Goal: Task Accomplishment & Management: Use online tool/utility

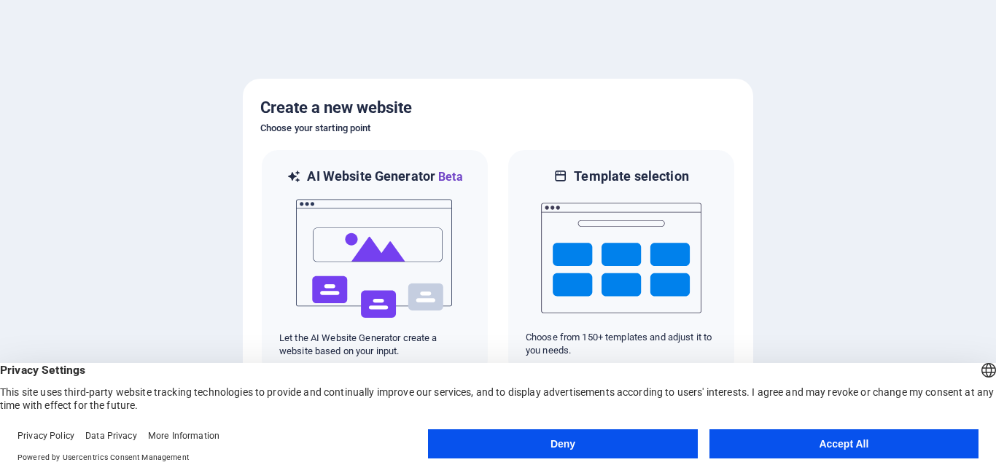
click at [748, 438] on button "Accept All" at bounding box center [843, 443] width 269 height 29
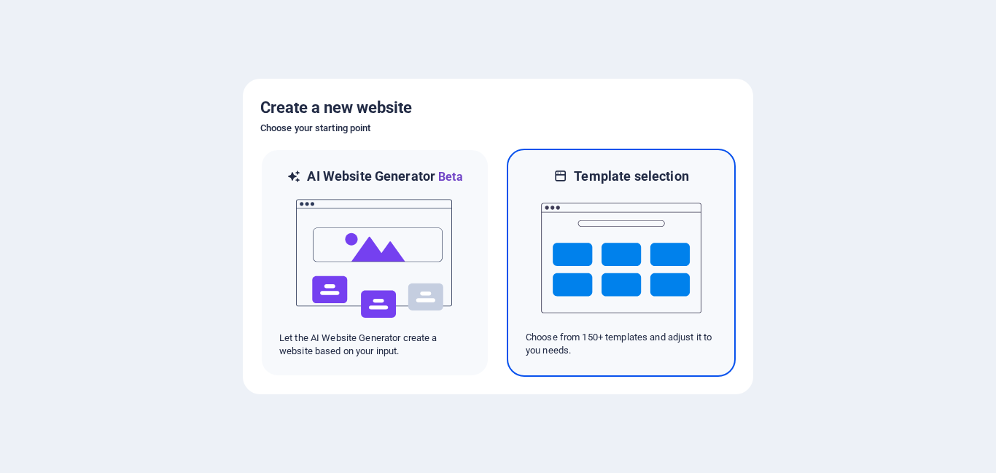
click at [593, 318] on img at bounding box center [621, 258] width 160 height 146
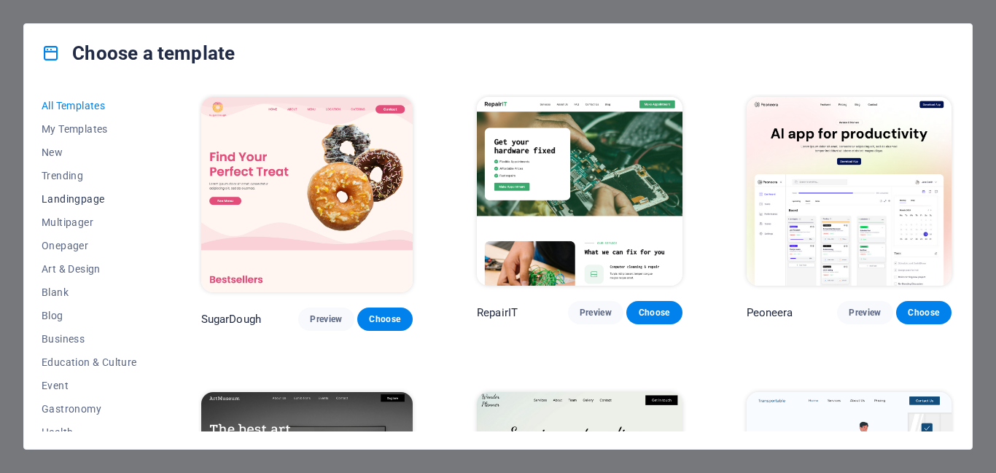
click at [90, 198] on span "Landingpage" at bounding box center [90, 199] width 96 height 12
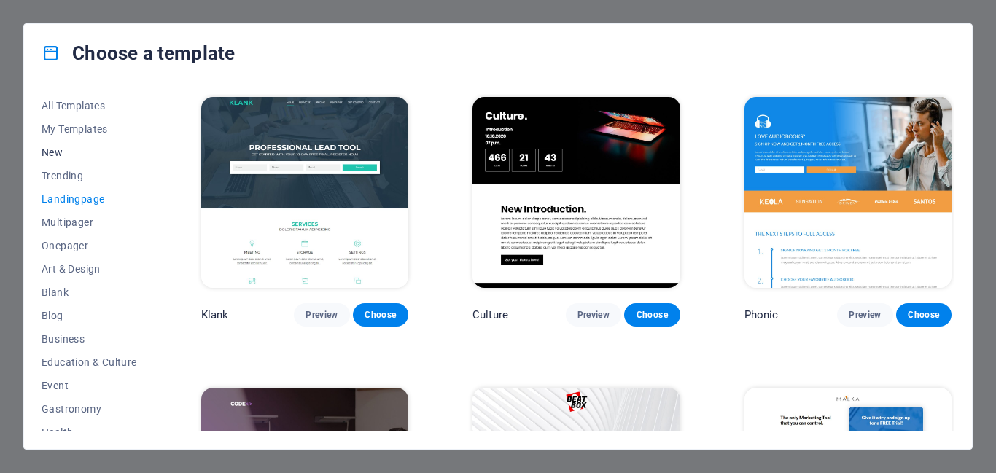
click at [90, 149] on span "New" at bounding box center [90, 153] width 96 height 12
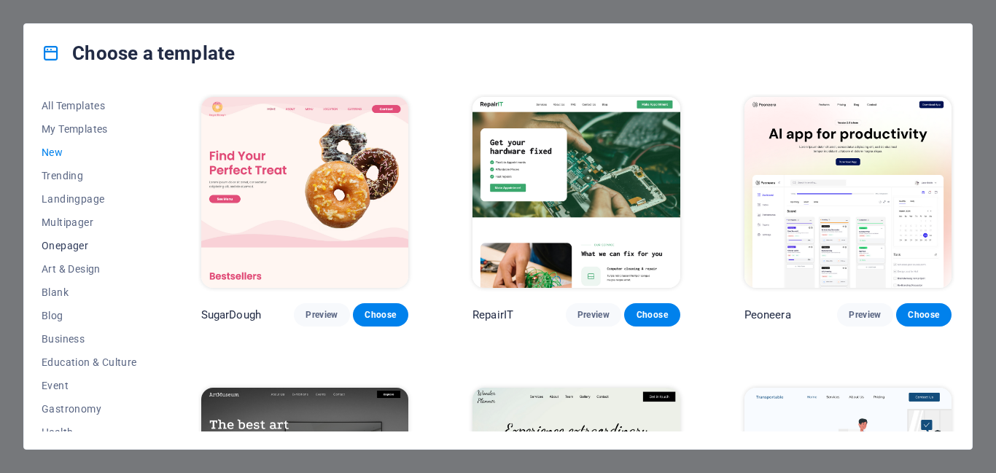
click at [84, 244] on span "Onepager" at bounding box center [90, 246] width 96 height 12
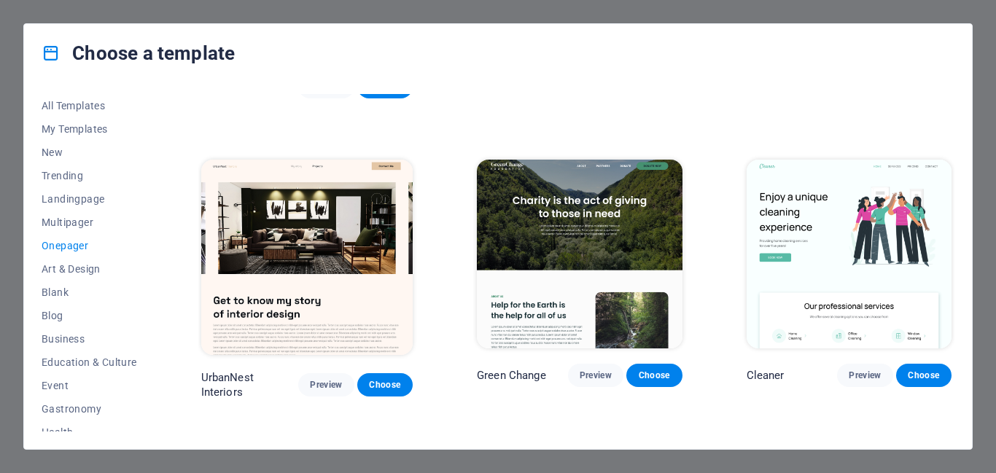
scroll to position [583, 0]
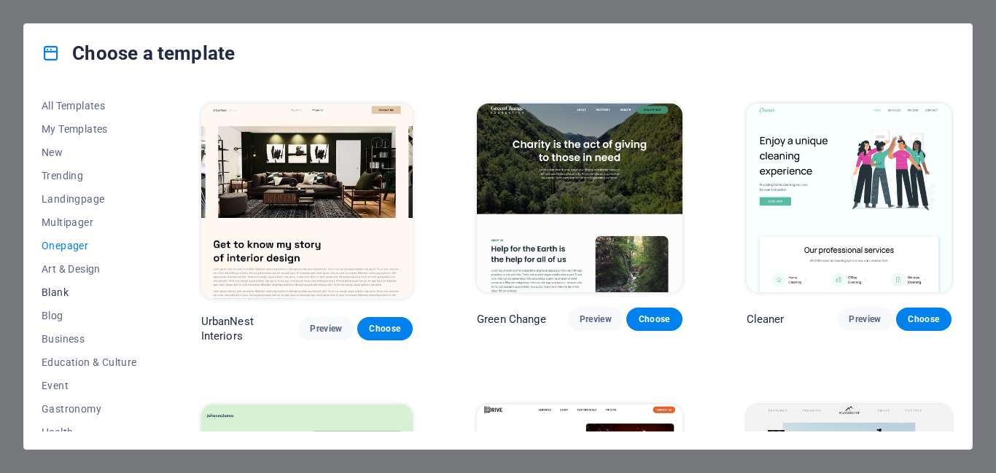
click at [73, 290] on span "Blank" at bounding box center [90, 293] width 96 height 12
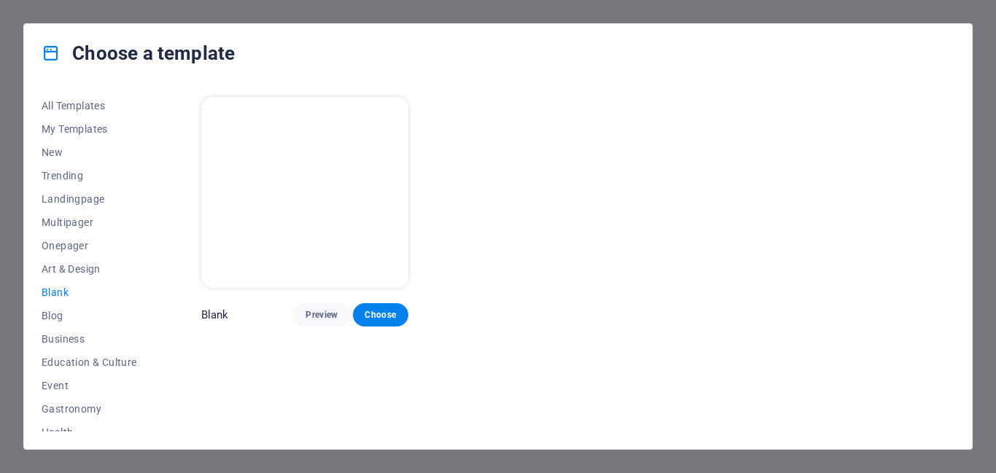
click at [216, 308] on p "Blank" at bounding box center [215, 315] width 28 height 15
click at [367, 303] on button "Choose" at bounding box center [380, 314] width 55 height 23
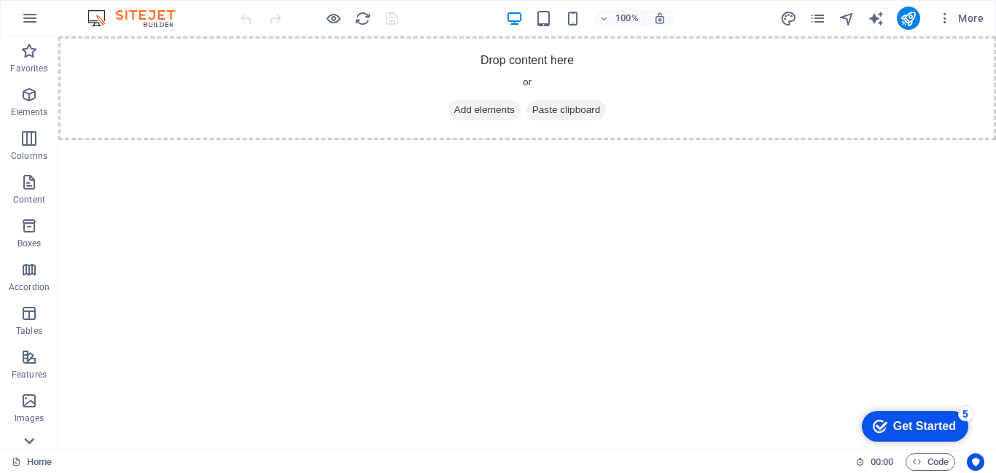
click at [30, 48] on icon at bounding box center [30, 45] width 10 height 7
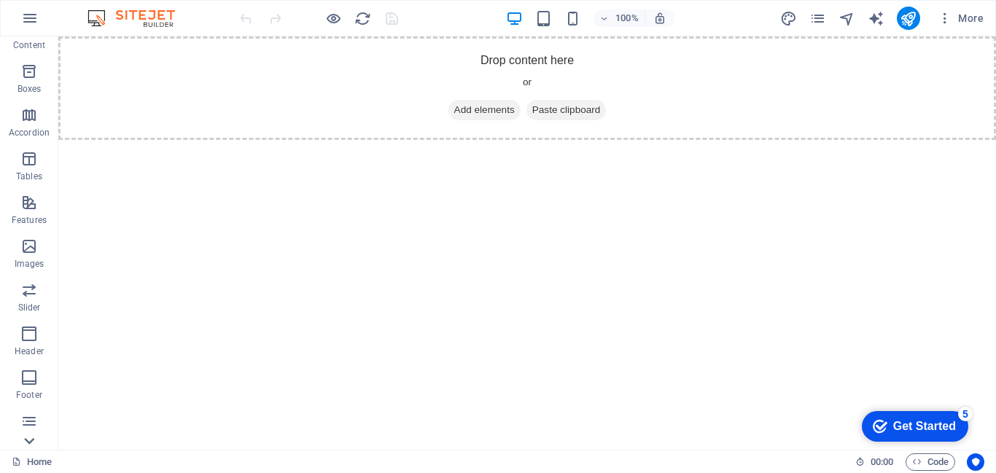
scroll to position [243, 0]
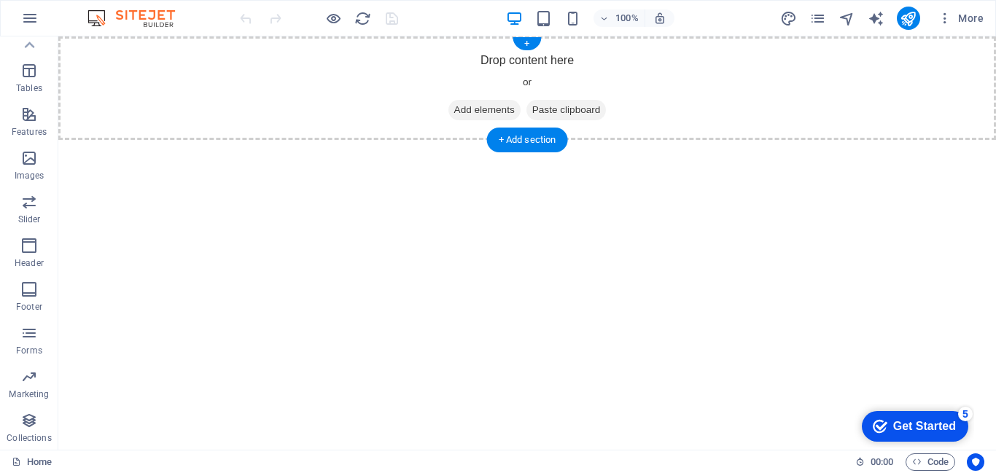
click at [525, 89] on div "Drop content here or Add elements Paste clipboard" at bounding box center [527, 88] width 938 height 104
click at [929, 460] on span "Code" at bounding box center [930, 461] width 36 height 17
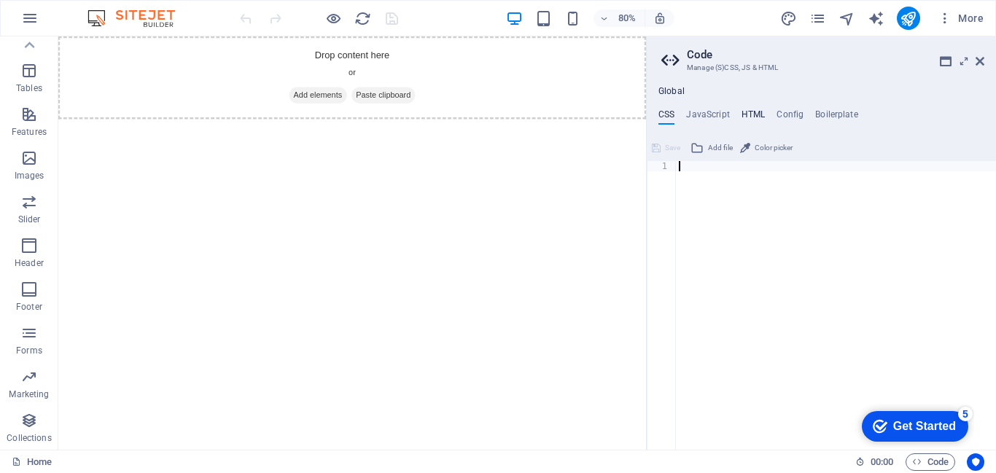
click at [749, 112] on h4 "HTML" at bounding box center [753, 117] width 24 height 16
type textarea "<a href="#main-content" class="wv-link-content button">Skip to main content</a>"
click at [717, 117] on h4 "JavaScript" at bounding box center [707, 117] width 43 height 16
click at [668, 117] on h4 "CSS" at bounding box center [666, 117] width 16 height 16
click at [916, 462] on icon "button" at bounding box center [916, 461] width 9 height 9
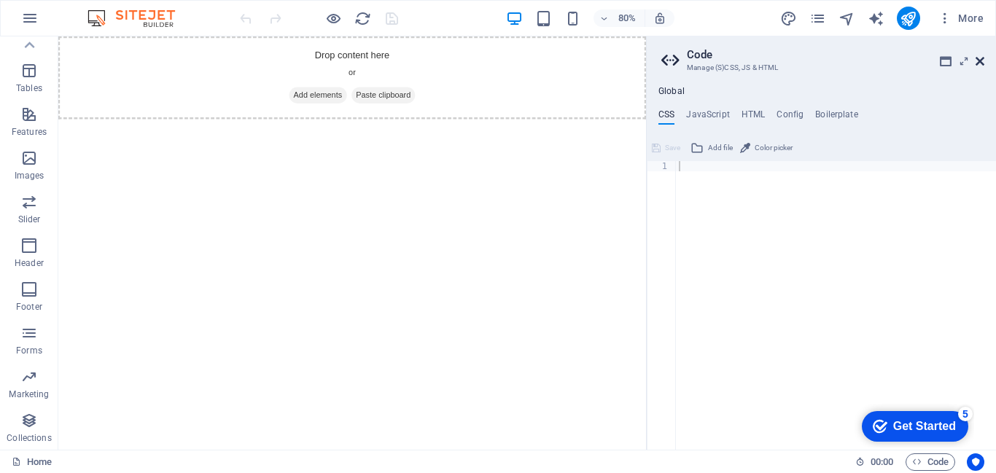
click at [981, 56] on icon at bounding box center [979, 61] width 9 height 12
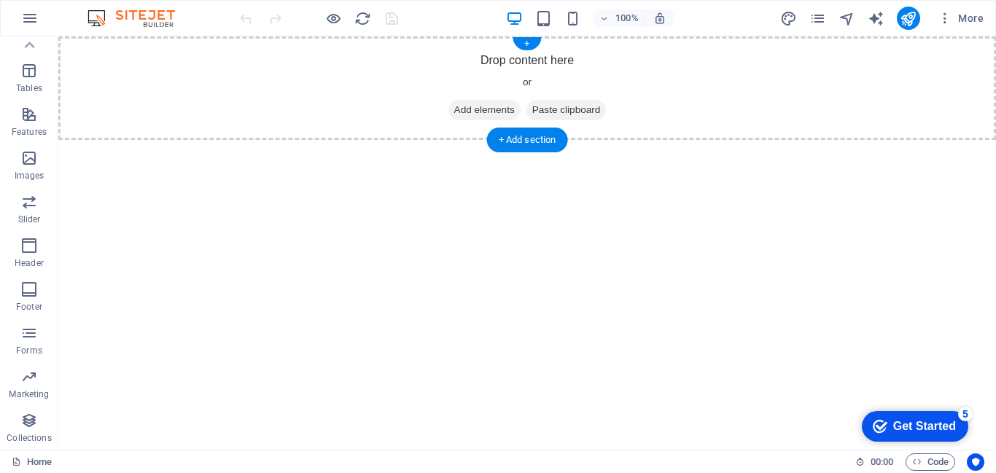
drag, startPoint x: 88, startPoint y: 206, endPoint x: 311, endPoint y: 118, distance: 239.9
drag, startPoint x: 86, startPoint y: 202, endPoint x: 115, endPoint y: 151, distance: 58.8
click at [28, 175] on p "Images" at bounding box center [30, 176] width 30 height 12
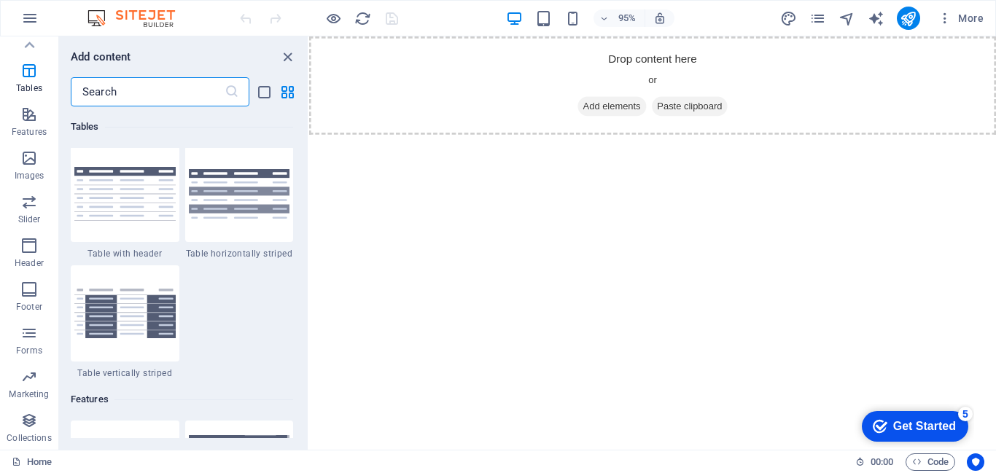
scroll to position [5351, 0]
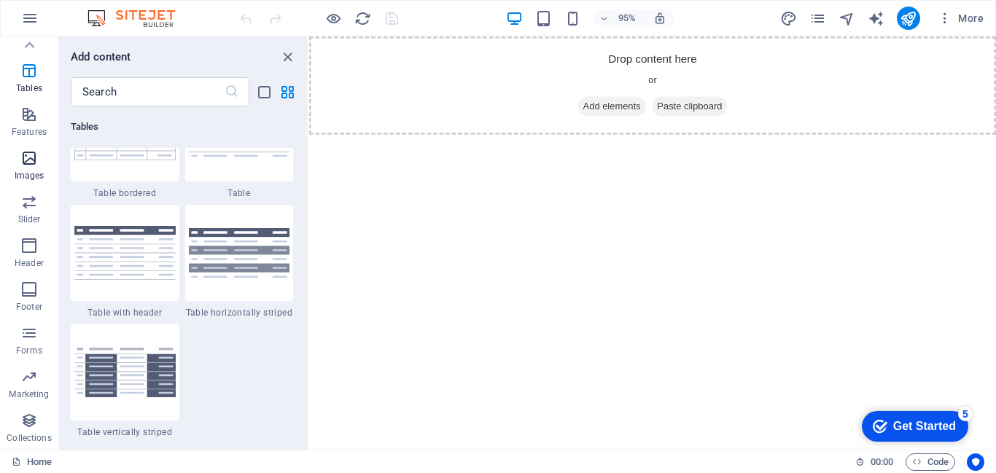
click at [31, 163] on icon "button" at bounding box center [28, 157] width 17 height 17
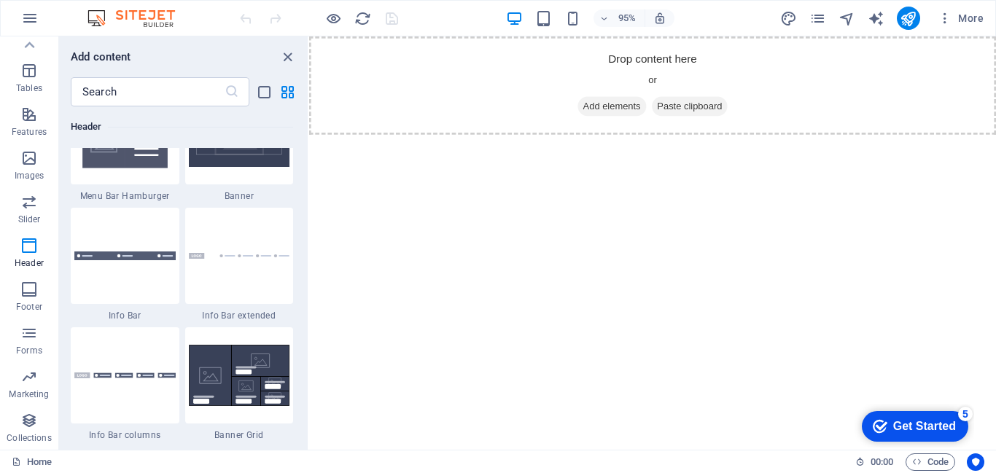
scroll to position [9288, 0]
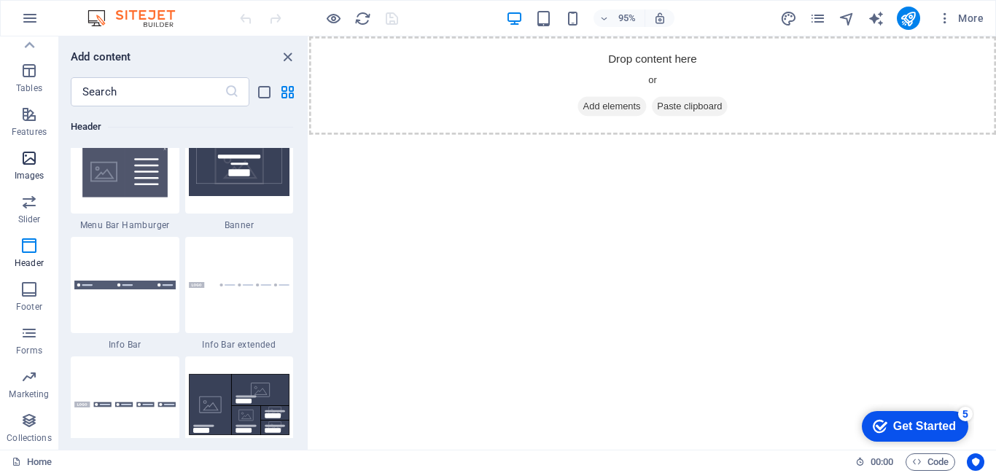
drag, startPoint x: 29, startPoint y: 144, endPoint x: 27, endPoint y: 152, distance: 7.6
click at [27, 148] on button "Images" at bounding box center [29, 166] width 58 height 44
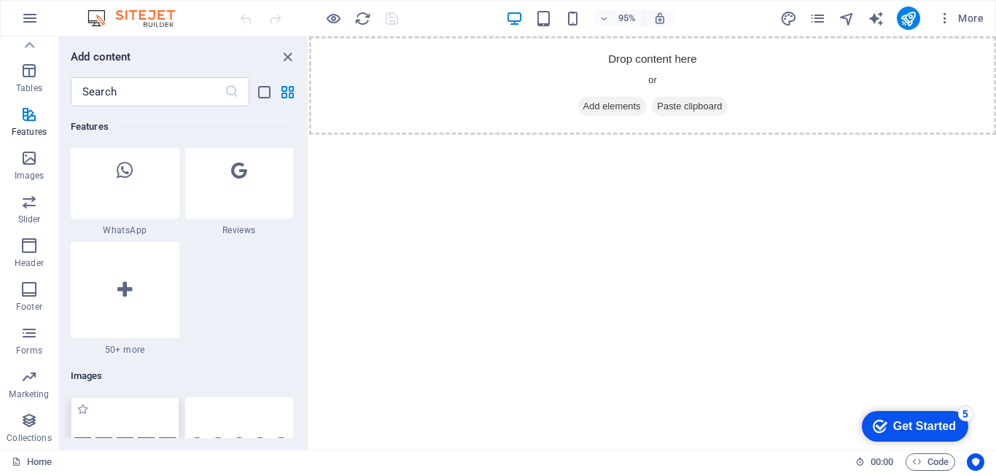
scroll to position [7173, 0]
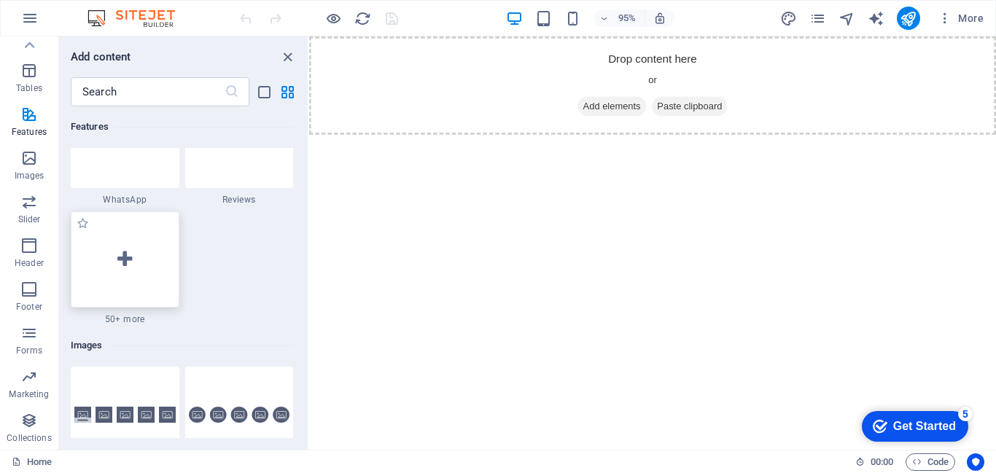
click at [127, 268] on icon at bounding box center [124, 259] width 15 height 19
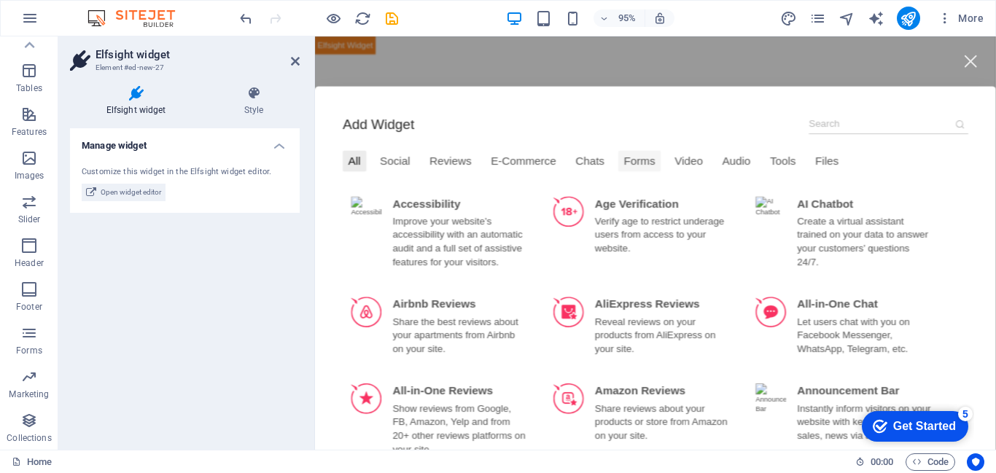
click at [634, 173] on div "Forms" at bounding box center [656, 168] width 44 height 22
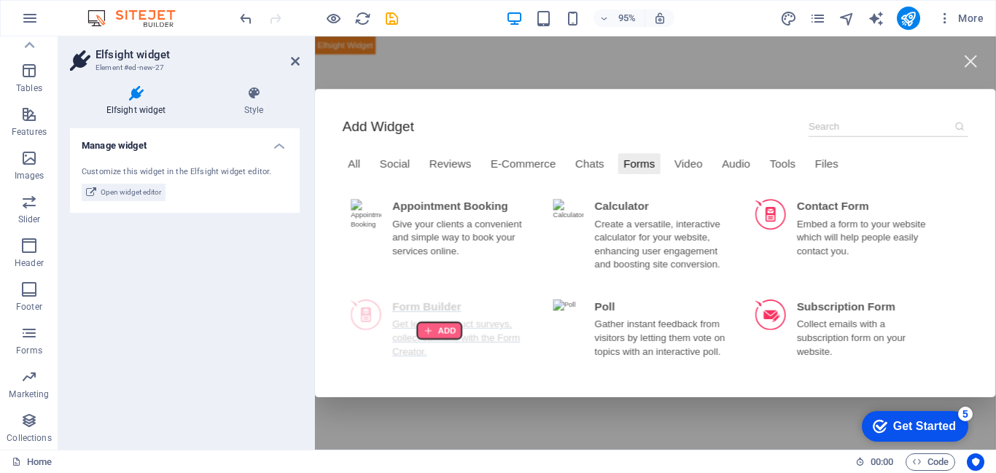
click at [435, 345] on div at bounding box center [446, 346] width 47 height 17
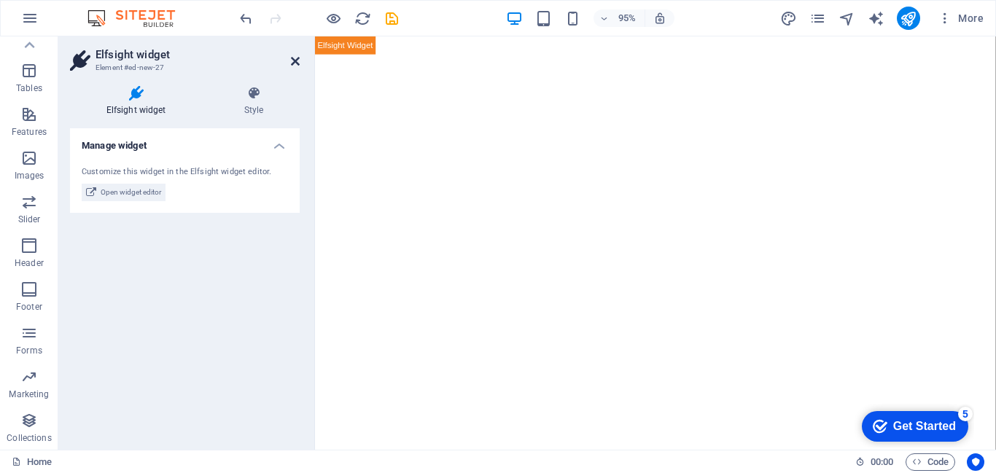
click at [292, 66] on icon at bounding box center [295, 61] width 9 height 12
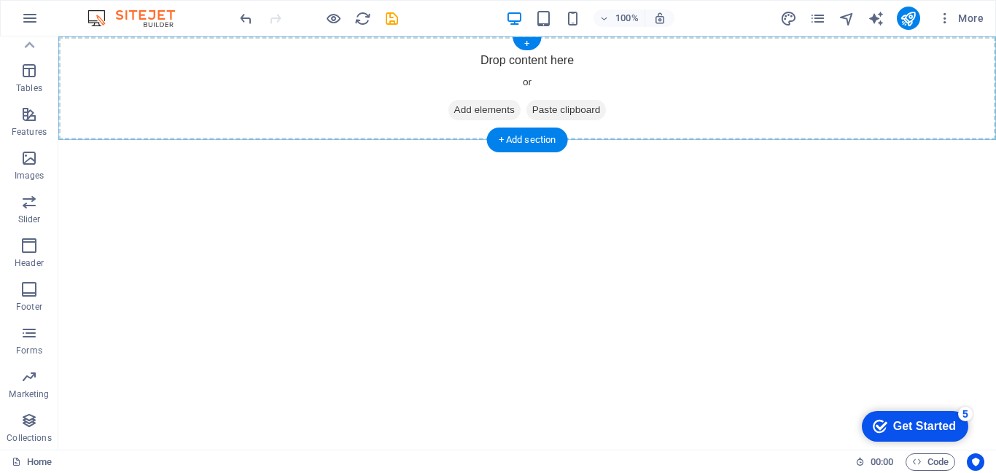
click at [517, 139] on div "+ Add section" at bounding box center [527, 140] width 81 height 25
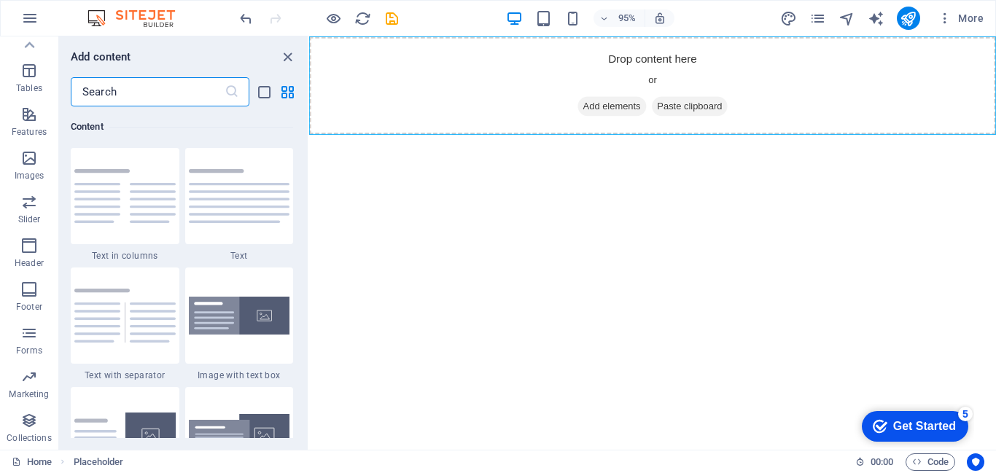
scroll to position [2551, 0]
click at [25, 163] on icon "button" at bounding box center [28, 157] width 17 height 17
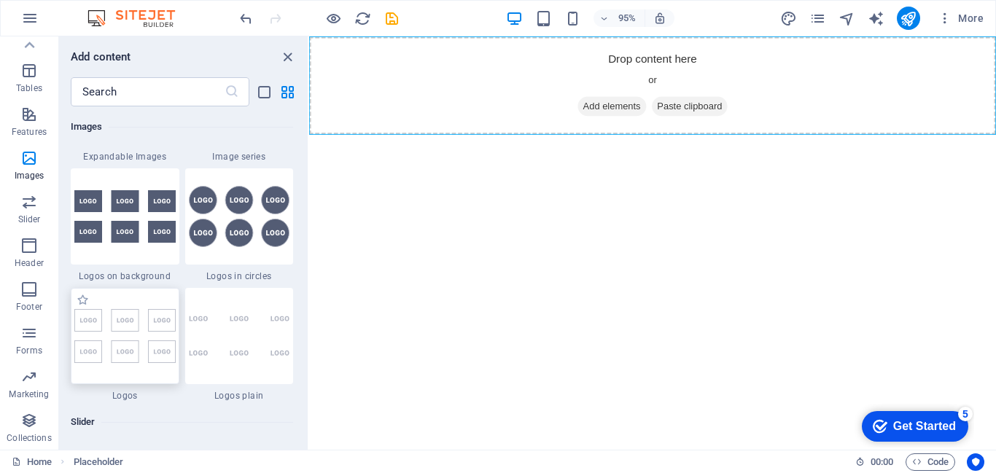
scroll to position [7975, 0]
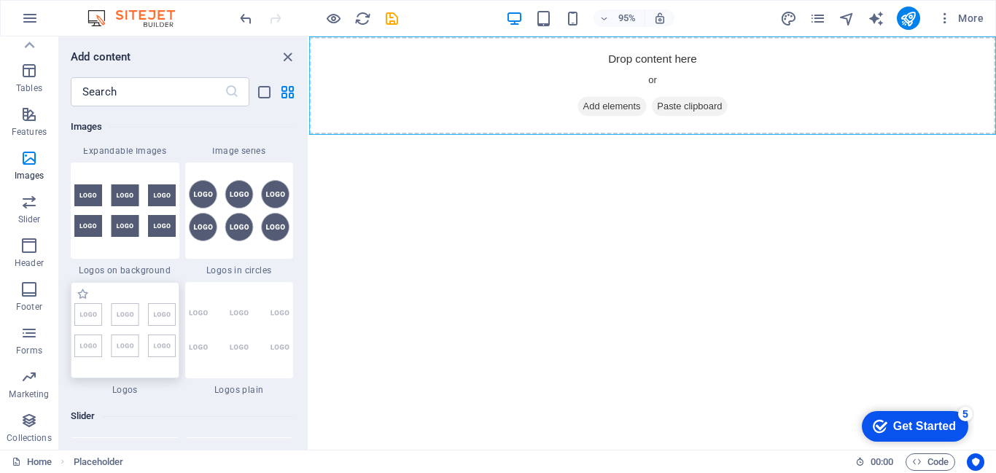
click at [124, 346] on img at bounding box center [124, 330] width 101 height 54
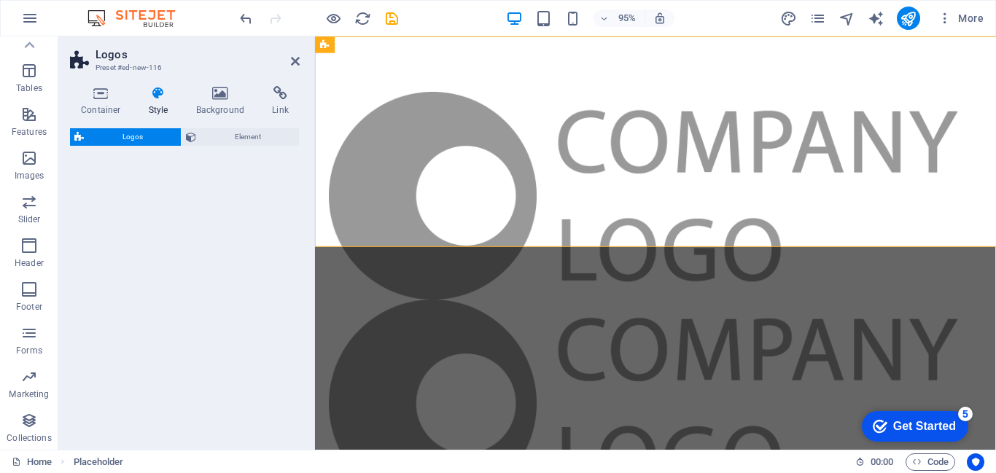
select select "rem"
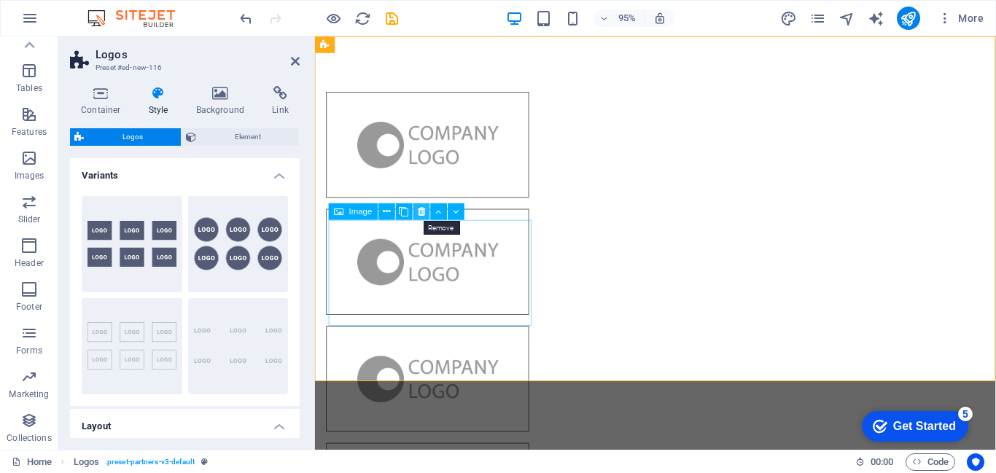
click at [424, 208] on icon at bounding box center [421, 211] width 7 height 15
click at [419, 210] on icon at bounding box center [421, 211] width 7 height 15
click at [421, 206] on icon at bounding box center [421, 211] width 7 height 15
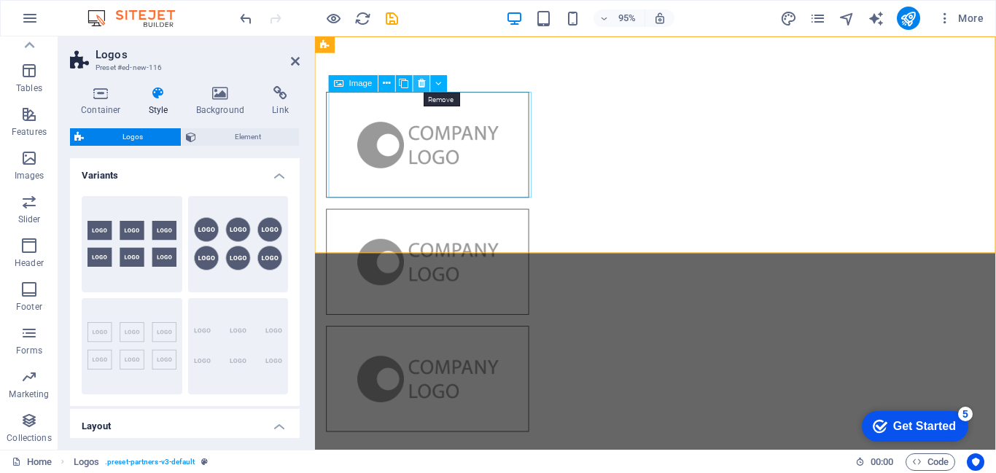
click at [421, 87] on icon at bounding box center [421, 84] width 7 height 15
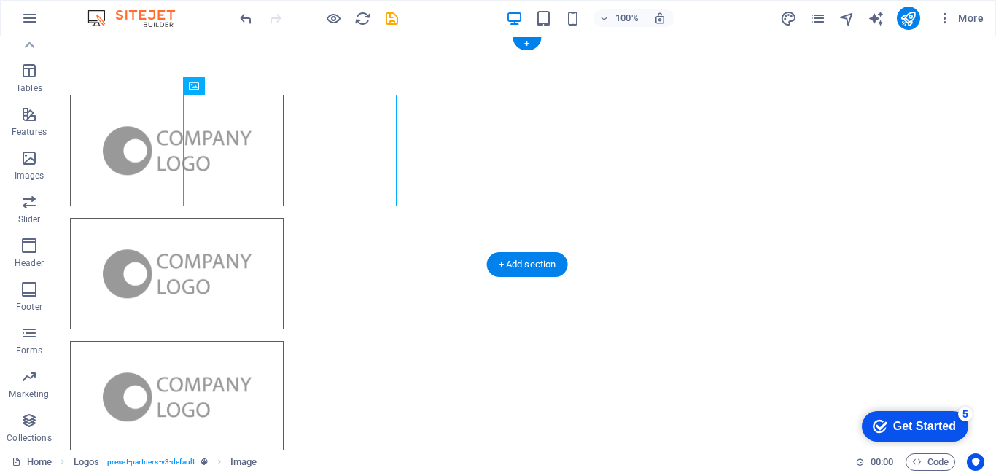
click at [451, 168] on div at bounding box center [414, 274] width 735 height 498
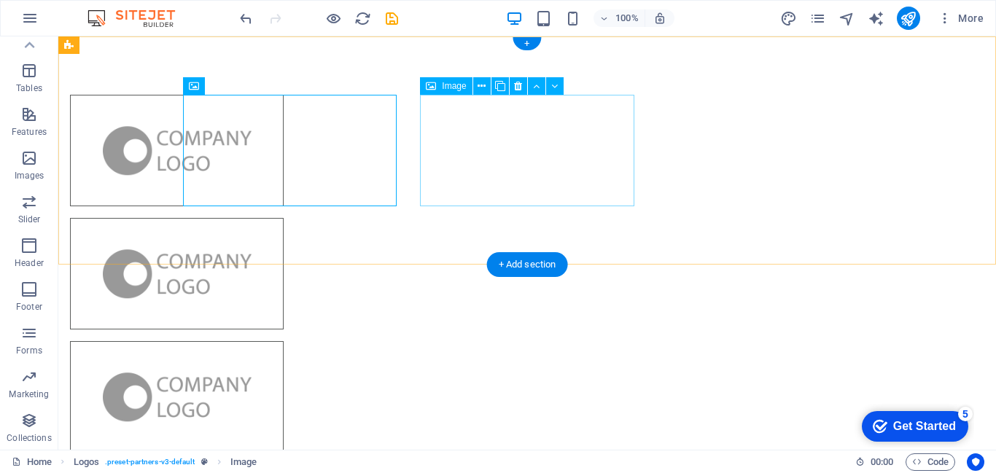
click at [284, 218] on figure at bounding box center [177, 274] width 214 height 112
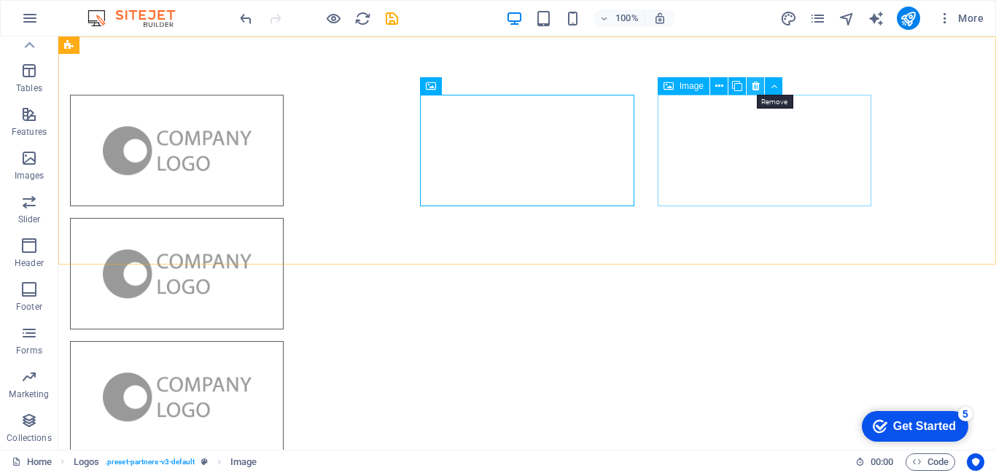
drag, startPoint x: 750, startPoint y: 87, endPoint x: 692, endPoint y: 57, distance: 65.5
click at [750, 87] on button at bounding box center [755, 85] width 17 height 17
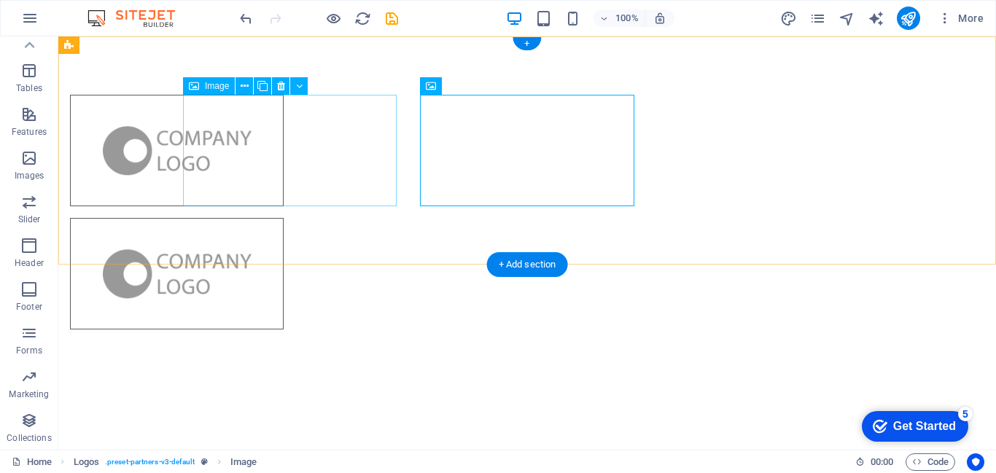
drag, startPoint x: 337, startPoint y: 144, endPoint x: 360, endPoint y: 130, distance: 27.5
click at [284, 141] on figure at bounding box center [177, 151] width 214 height 112
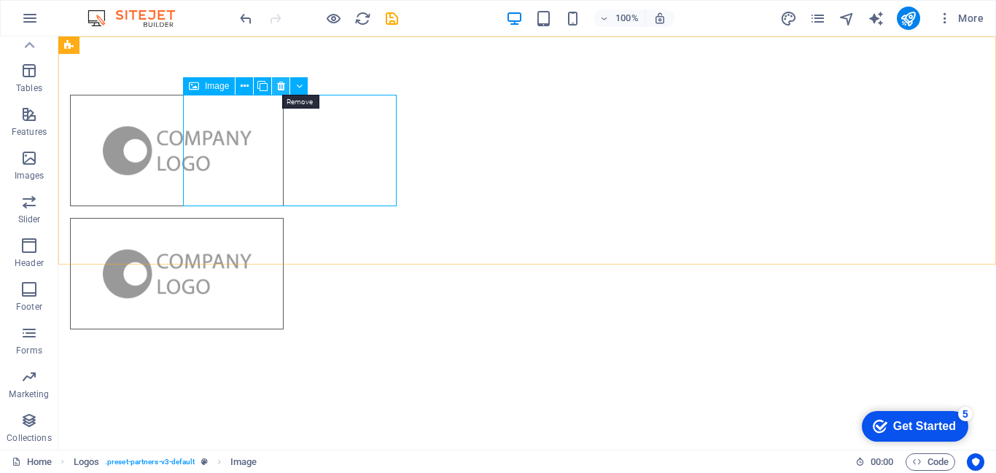
click at [282, 90] on icon at bounding box center [281, 86] width 8 height 15
click at [282, 88] on icon at bounding box center [281, 86] width 8 height 15
click at [277, 84] on icon at bounding box center [281, 86] width 8 height 15
click at [283, 85] on icon at bounding box center [281, 86] width 8 height 15
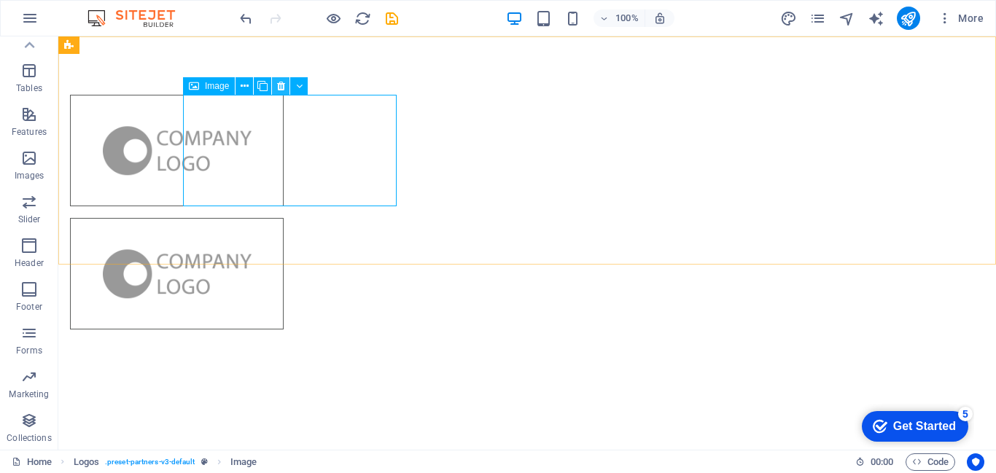
click at [283, 85] on icon at bounding box center [281, 86] width 8 height 15
click at [284, 173] on figure at bounding box center [177, 151] width 214 height 112
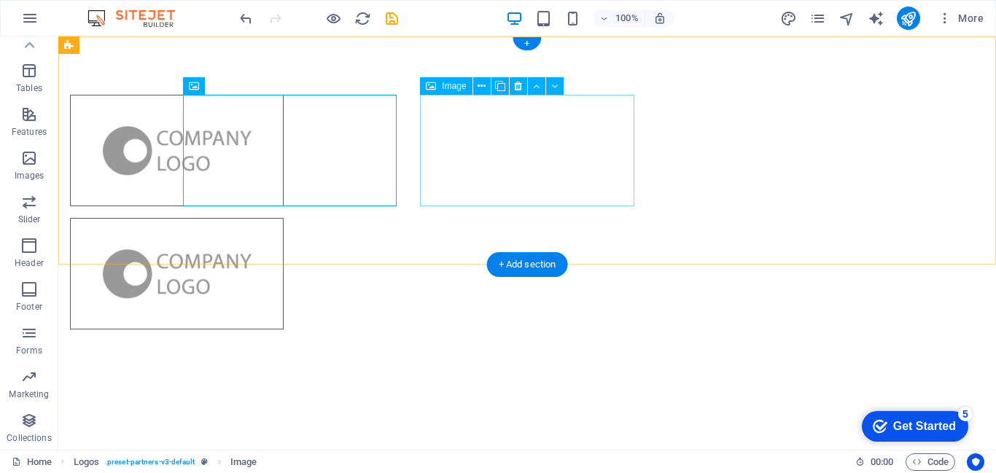
click at [284, 218] on figure at bounding box center [177, 274] width 214 height 112
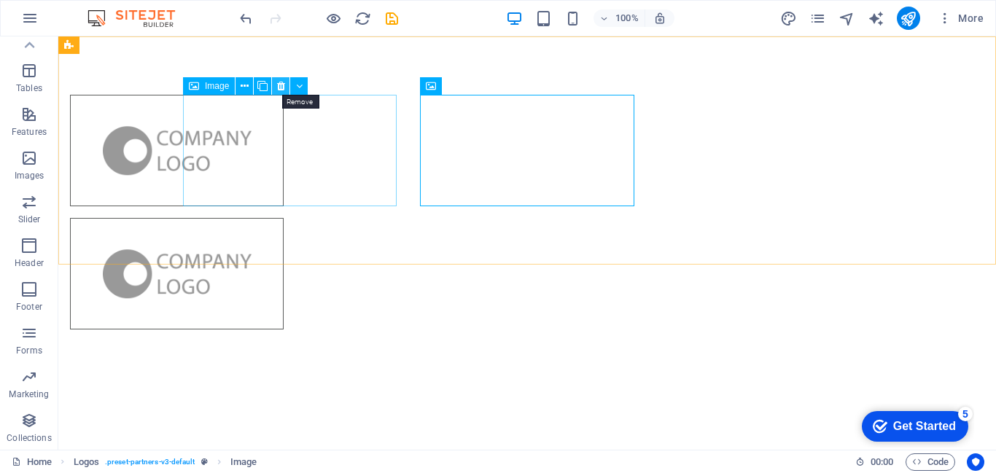
click at [278, 82] on icon at bounding box center [281, 86] width 8 height 15
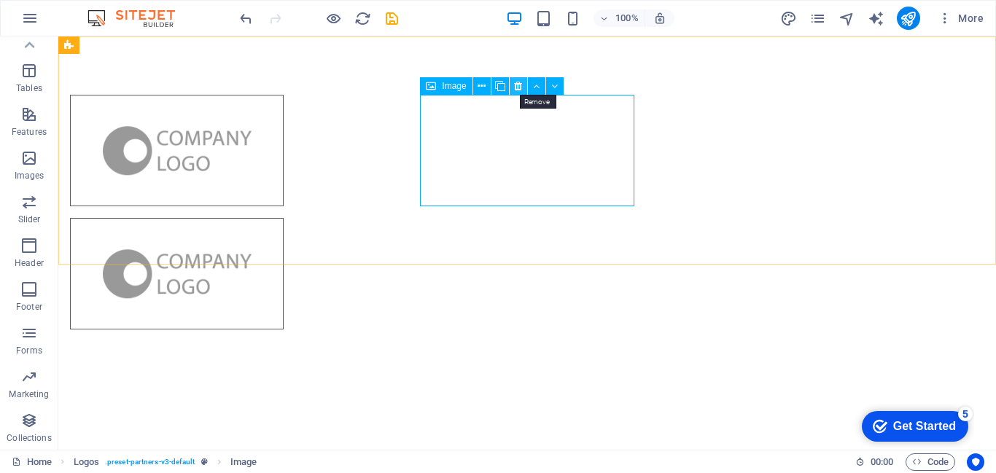
drag, startPoint x: 518, startPoint y: 87, endPoint x: 460, endPoint y: 50, distance: 68.8
click at [518, 87] on icon at bounding box center [518, 86] width 8 height 15
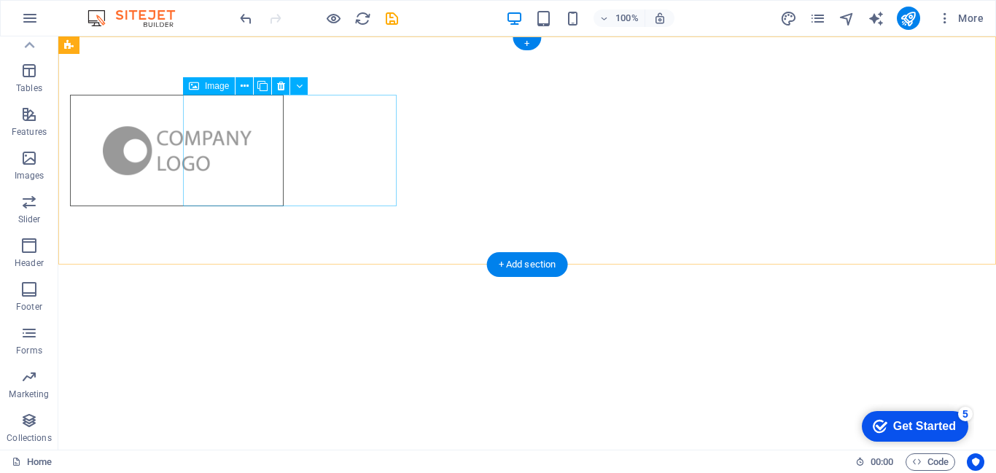
click at [284, 125] on figure at bounding box center [177, 151] width 214 height 112
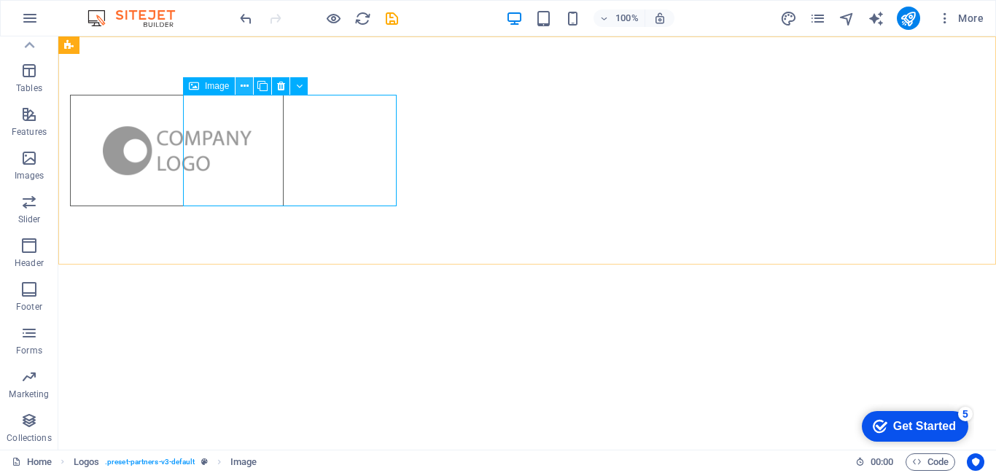
click at [243, 83] on icon at bounding box center [245, 86] width 8 height 15
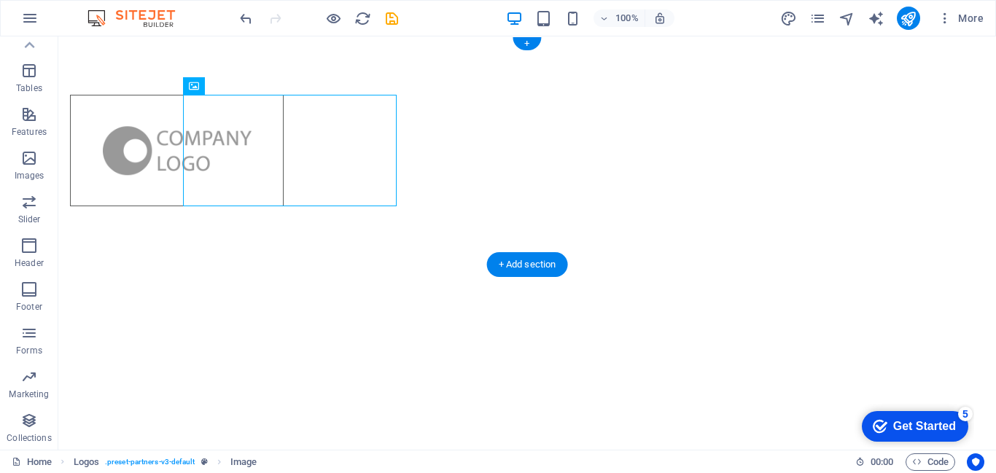
drag, startPoint x: 276, startPoint y: 136, endPoint x: 531, endPoint y: 171, distance: 257.4
click at [531, 171] on div at bounding box center [527, 150] width 938 height 228
drag, startPoint x: 368, startPoint y: 153, endPoint x: 321, endPoint y: 120, distance: 58.1
click at [284, 121] on figure at bounding box center [177, 151] width 214 height 112
drag, startPoint x: 270, startPoint y: 133, endPoint x: 427, endPoint y: 160, distance: 158.9
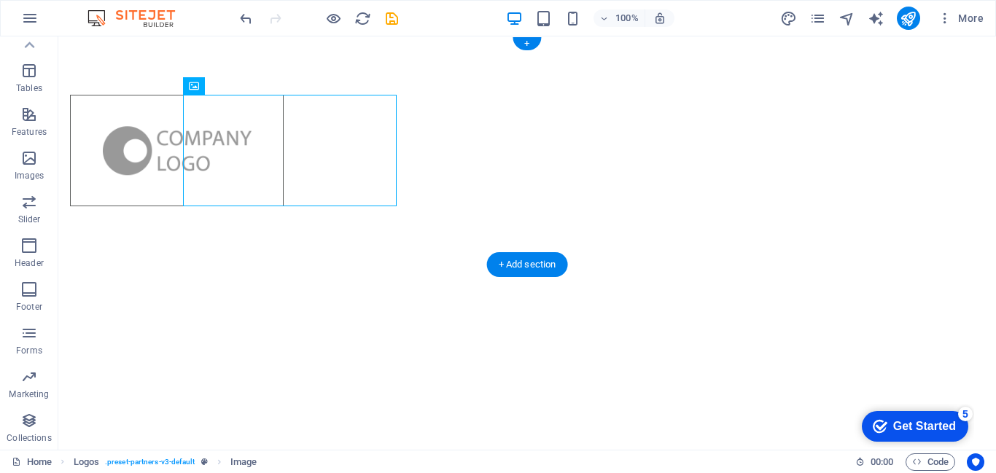
click at [427, 160] on div at bounding box center [527, 150] width 938 height 228
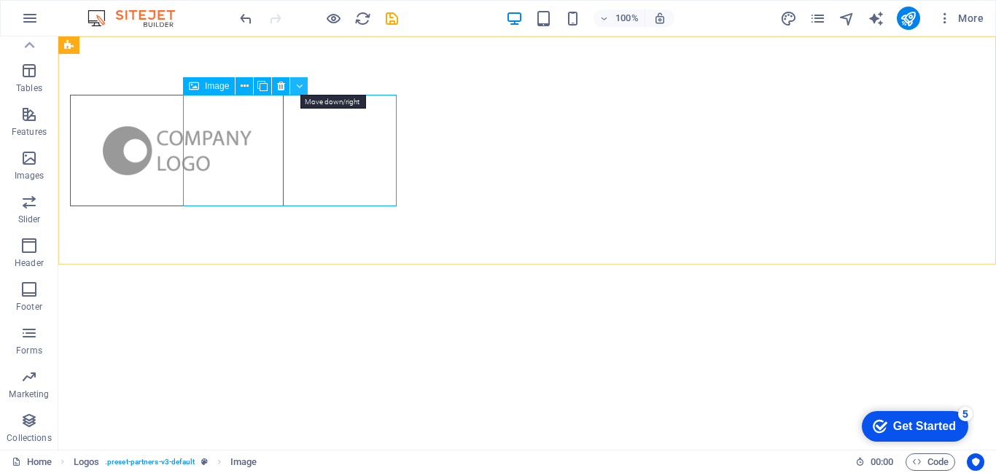
click at [296, 88] on icon at bounding box center [299, 86] width 7 height 15
click at [293, 89] on div "Image" at bounding box center [250, 86] width 134 height 18
click at [293, 89] on button at bounding box center [298, 85] width 17 height 17
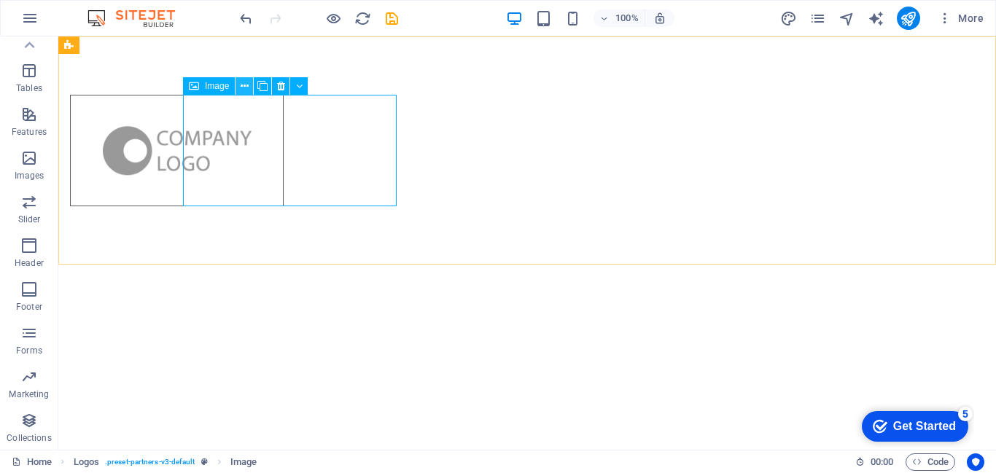
click at [246, 82] on icon at bounding box center [245, 86] width 8 height 15
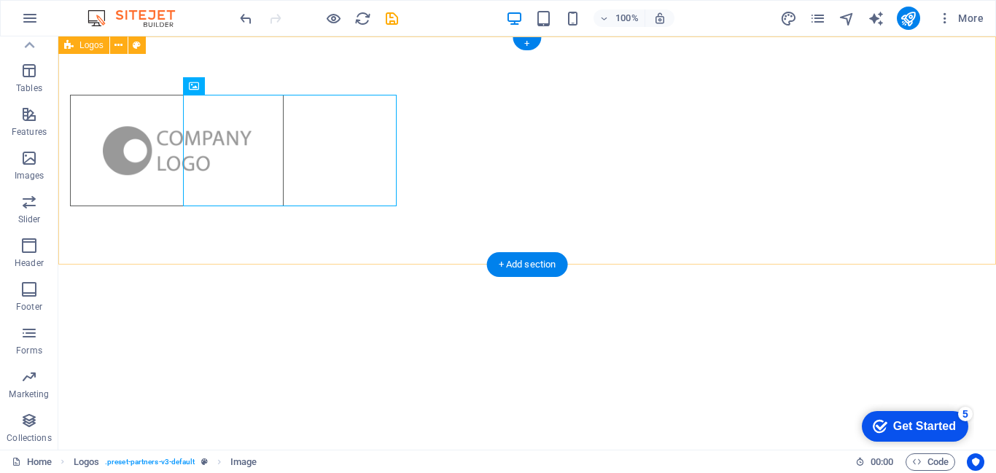
drag, startPoint x: 305, startPoint y: 115, endPoint x: 238, endPoint y: 81, distance: 75.3
click at [236, 77] on div at bounding box center [527, 150] width 938 height 228
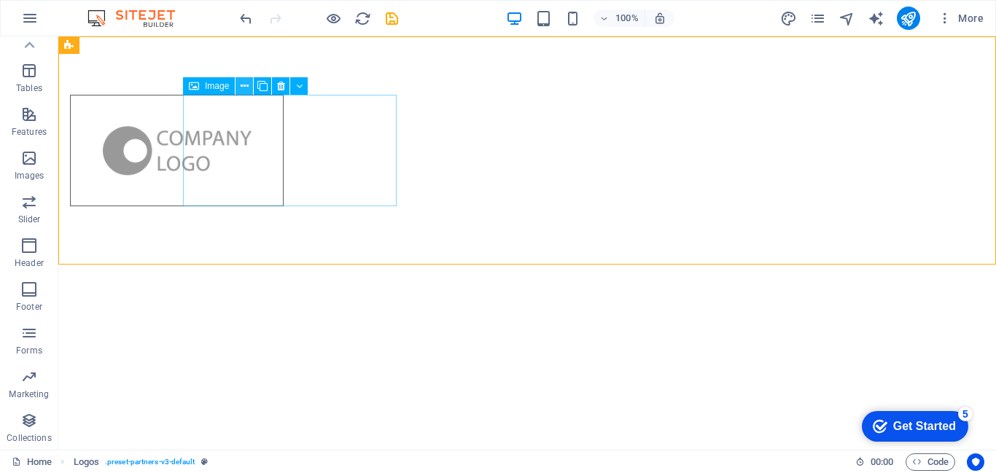
click at [248, 82] on icon at bounding box center [245, 86] width 8 height 15
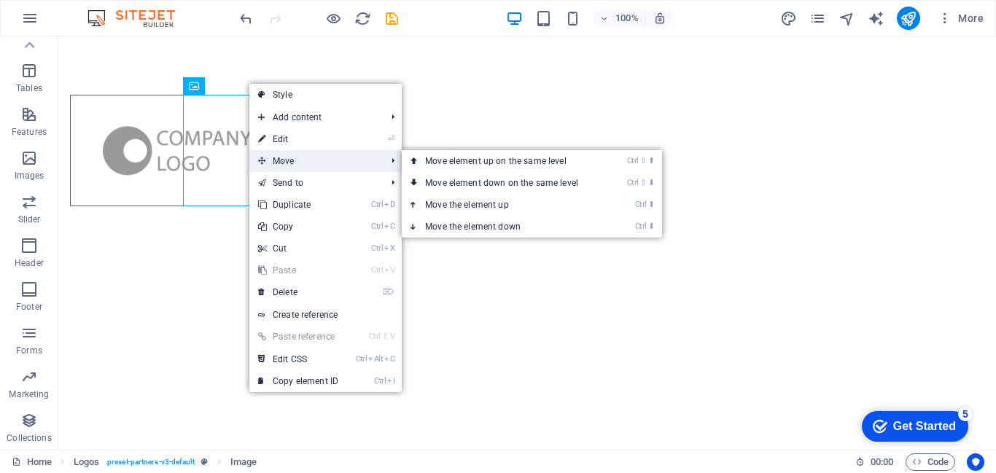
drag, startPoint x: 297, startPoint y: 164, endPoint x: 342, endPoint y: 166, distance: 44.5
click at [342, 166] on span "Move" at bounding box center [314, 161] width 130 height 22
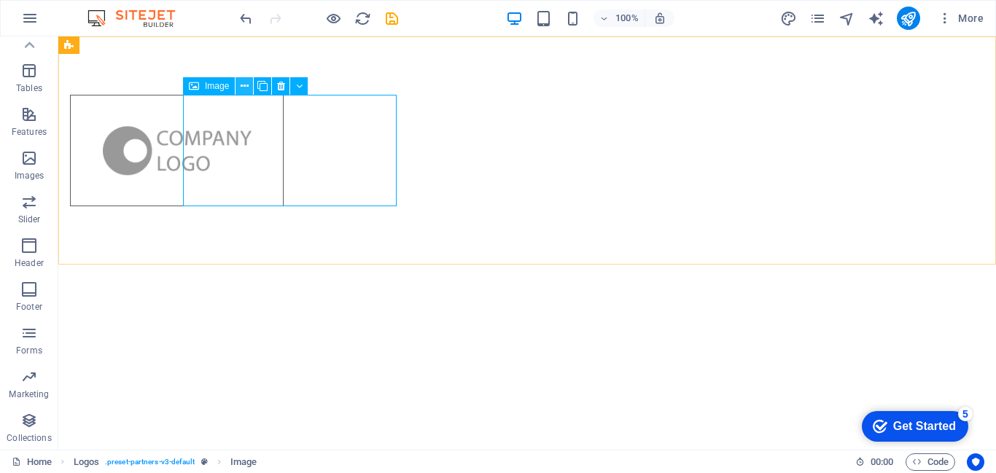
click at [241, 83] on icon at bounding box center [245, 86] width 8 height 15
click at [242, 84] on icon at bounding box center [245, 86] width 8 height 15
click at [247, 86] on icon at bounding box center [245, 86] width 8 height 15
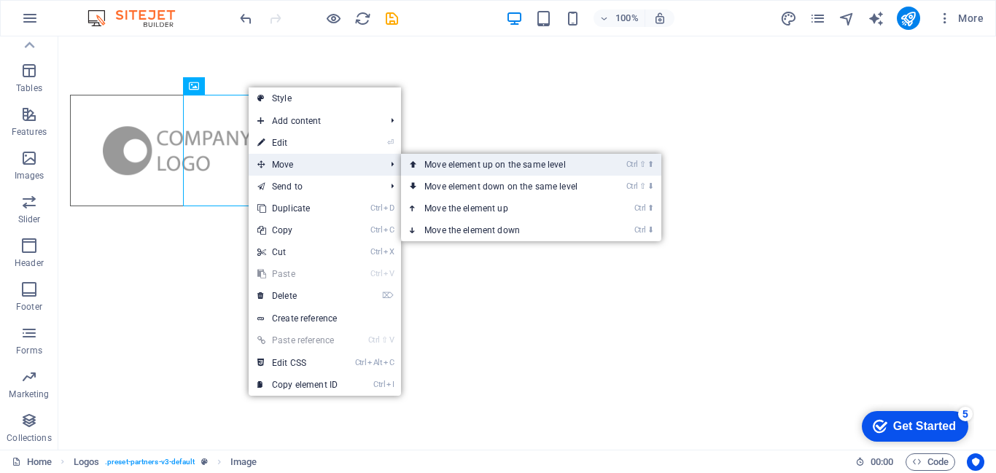
click at [425, 165] on link "Ctrl ⇧ ⬆ Move element up on the same level" at bounding box center [504, 165] width 206 height 22
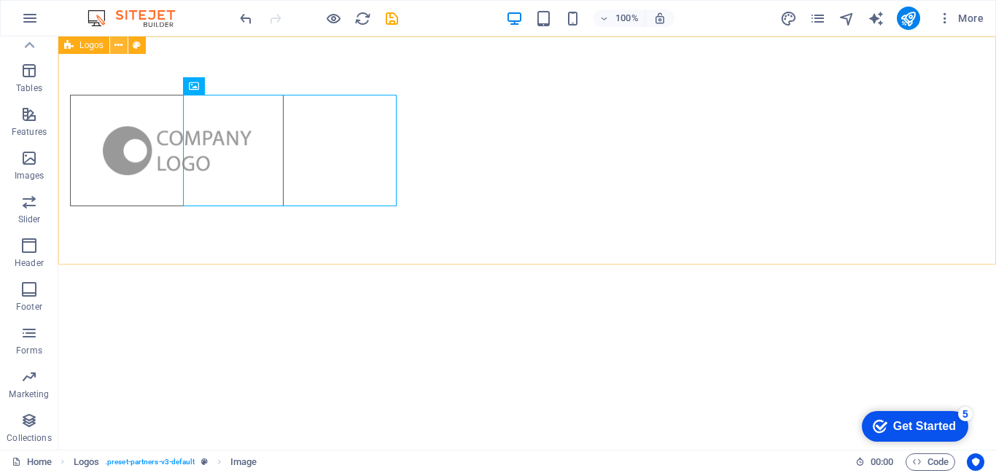
click at [122, 38] on icon at bounding box center [118, 45] width 8 height 15
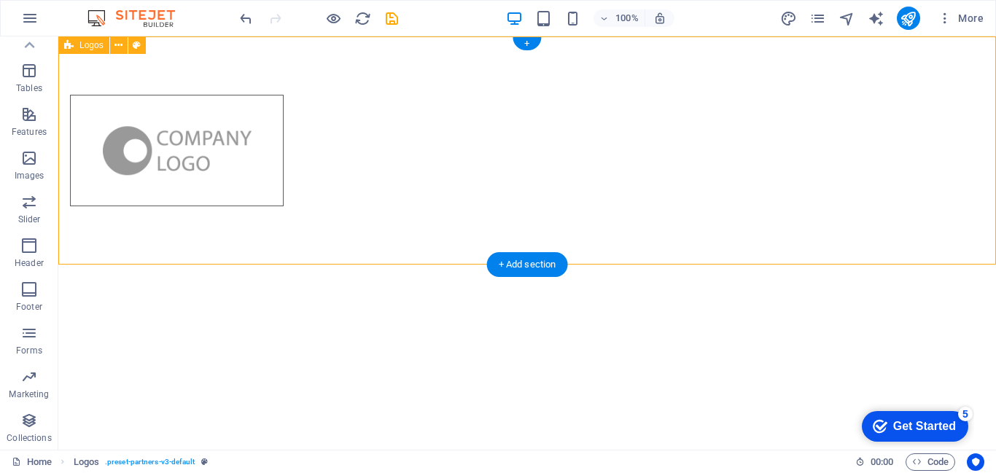
click at [487, 162] on div at bounding box center [527, 150] width 938 height 228
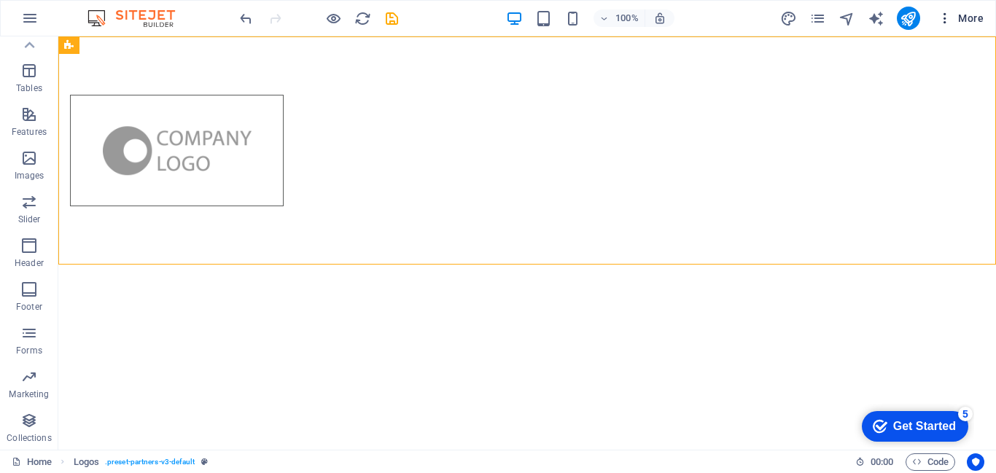
click at [949, 17] on icon "button" at bounding box center [945, 18] width 15 height 15
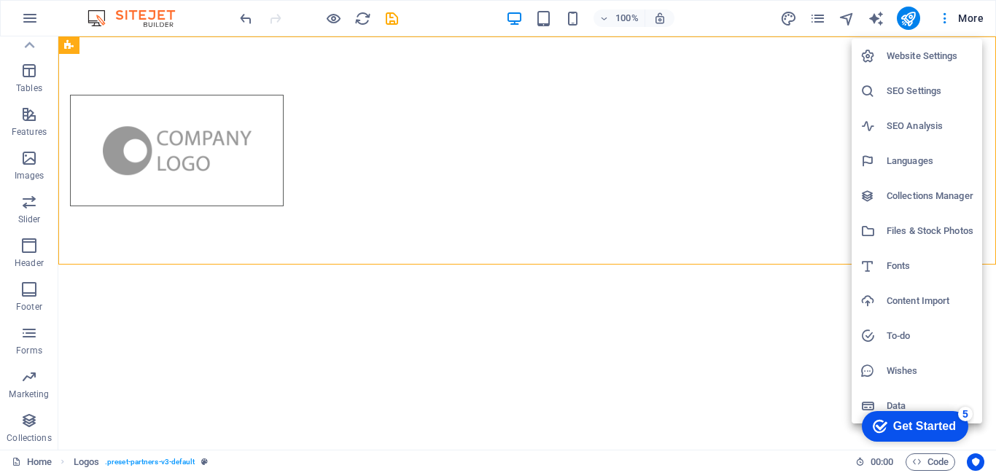
click at [656, 222] on div at bounding box center [498, 236] width 996 height 473
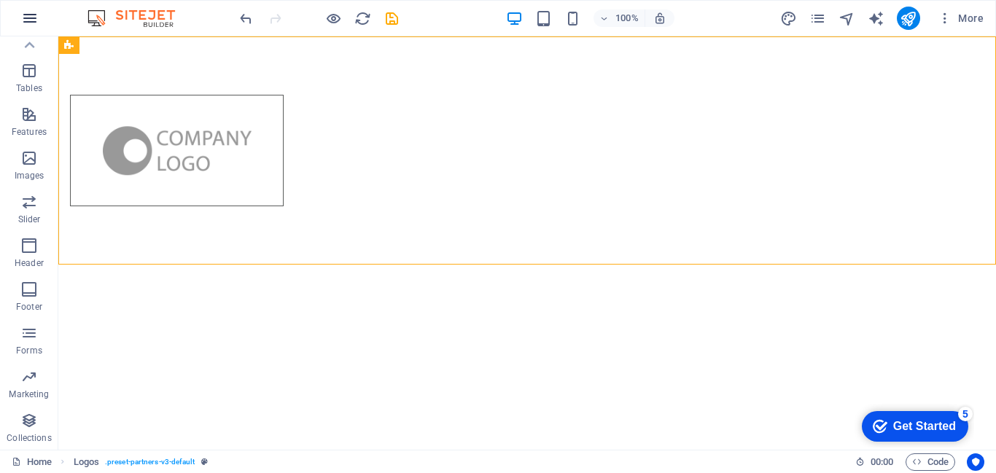
click at [39, 12] on button "button" at bounding box center [29, 18] width 35 height 35
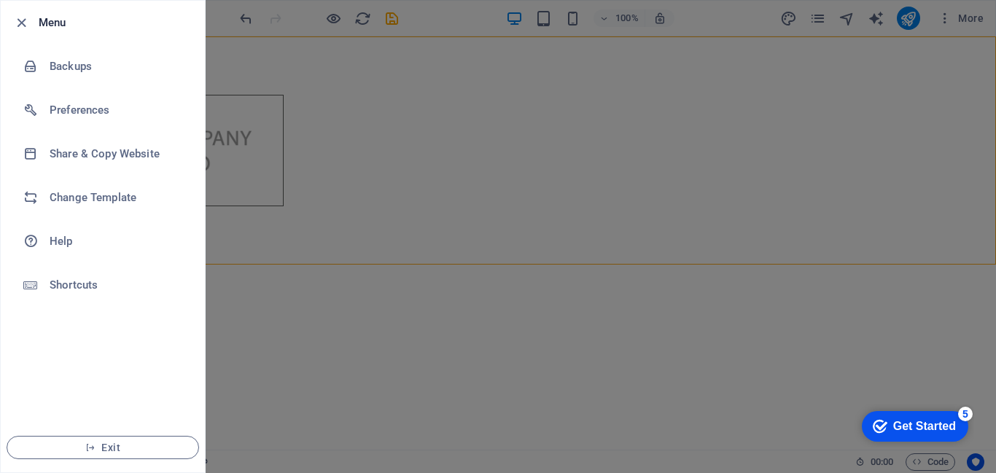
click at [386, 200] on div at bounding box center [498, 236] width 996 height 473
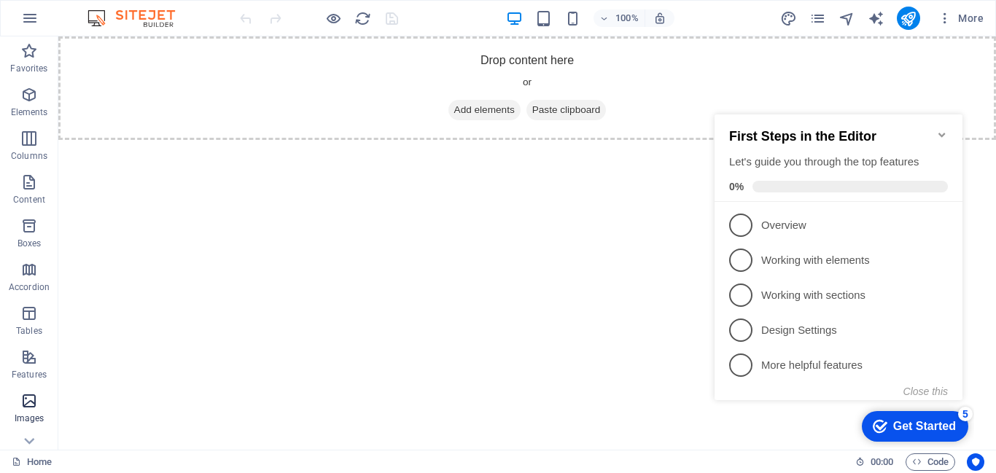
click at [31, 405] on icon "button" at bounding box center [28, 400] width 17 height 17
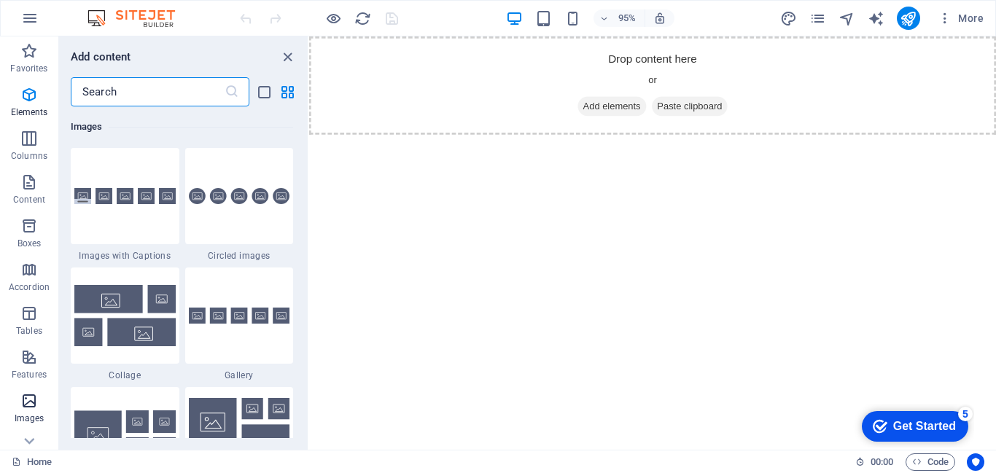
scroll to position [7392, 0]
click at [141, 325] on img at bounding box center [124, 315] width 101 height 61
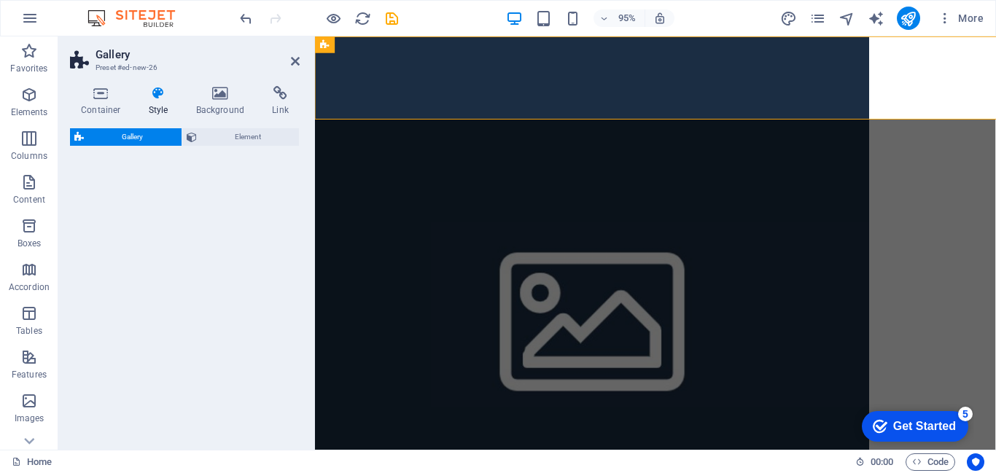
select select "rem"
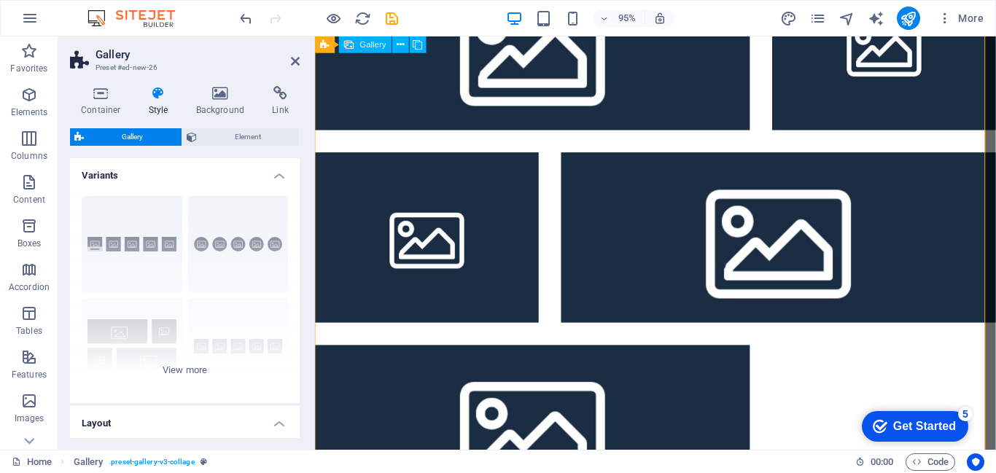
scroll to position [76, 0]
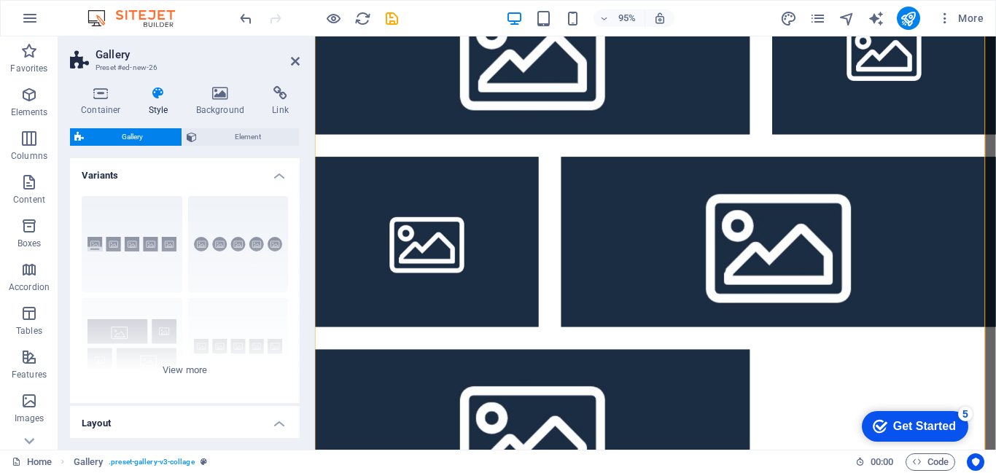
click at [160, 106] on h4 "Style" at bounding box center [161, 101] width 47 height 31
click at [257, 133] on span "Element" at bounding box center [248, 136] width 94 height 17
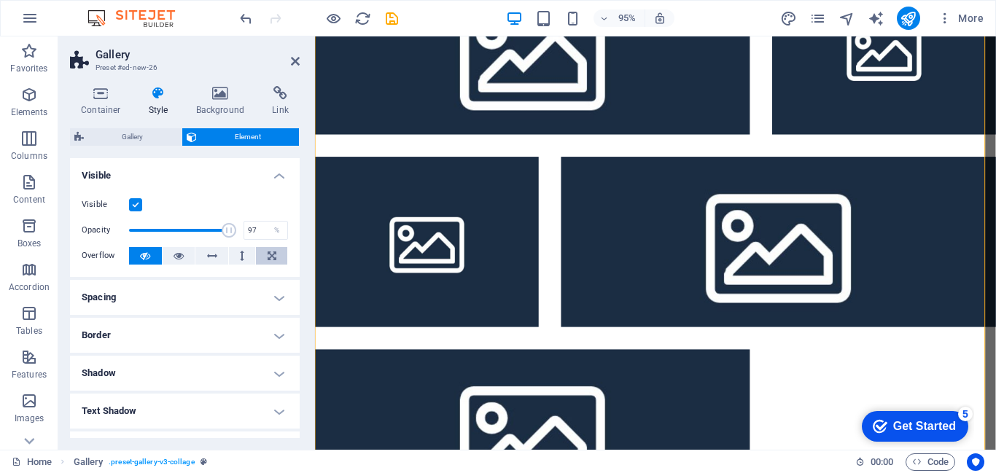
type input "100"
drag, startPoint x: 223, startPoint y: 235, endPoint x: 287, endPoint y: 252, distance: 66.1
click at [293, 256] on div "Visible Opacity 100 % Overflow" at bounding box center [185, 230] width 230 height 93
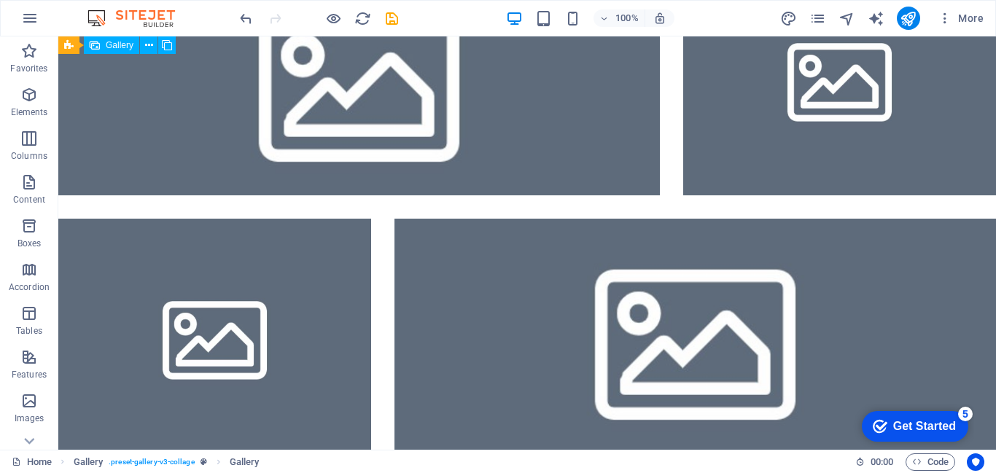
click at [404, 219] on ul at bounding box center [527, 335] width 961 height 773
click at [187, 298] on li at bounding box center [214, 336] width 313 height 235
click at [772, 139] on li at bounding box center [839, 78] width 313 height 235
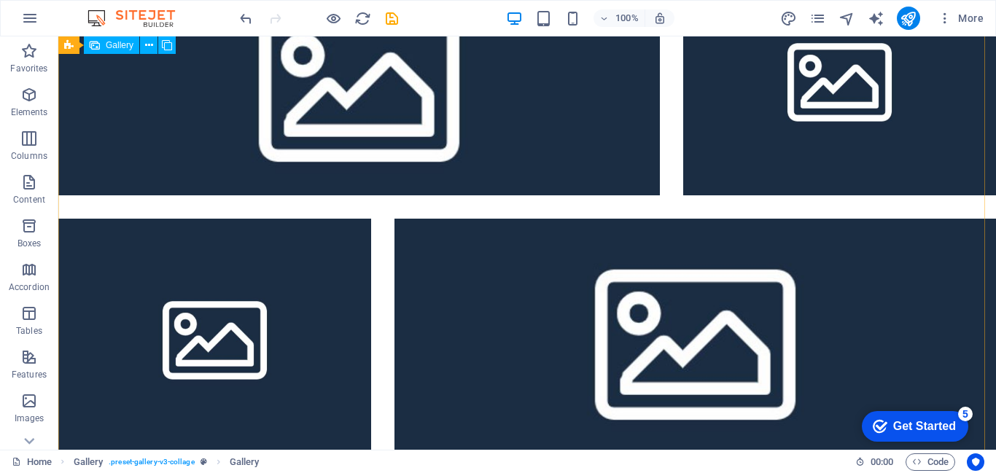
scroll to position [0, 0]
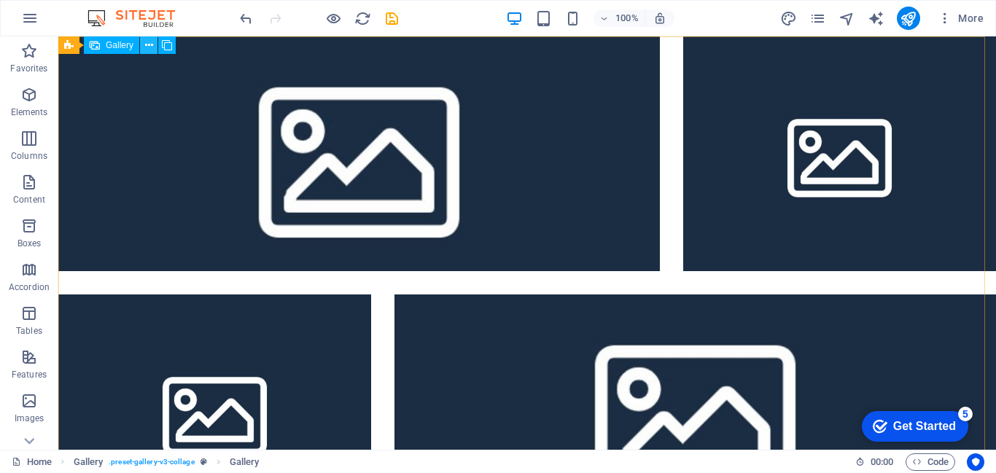
click at [149, 40] on icon at bounding box center [149, 45] width 8 height 15
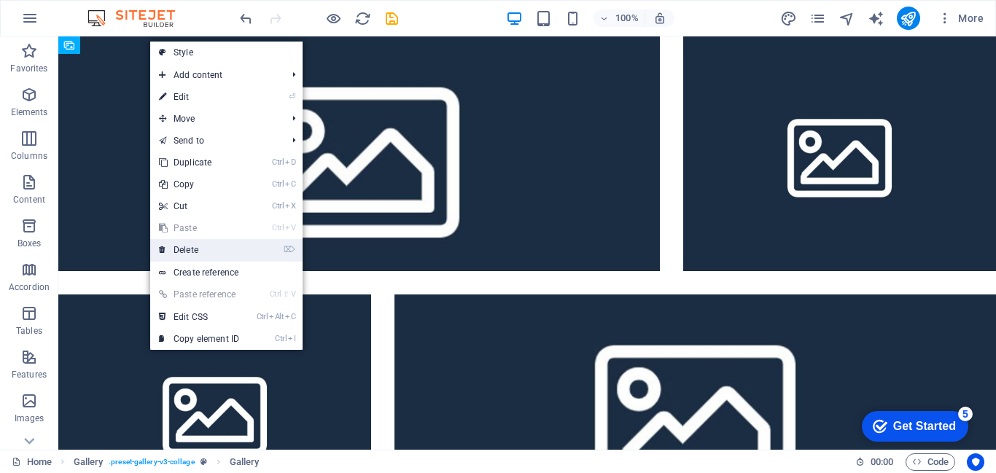
click at [176, 246] on link "⌦ Delete" at bounding box center [199, 250] width 98 height 22
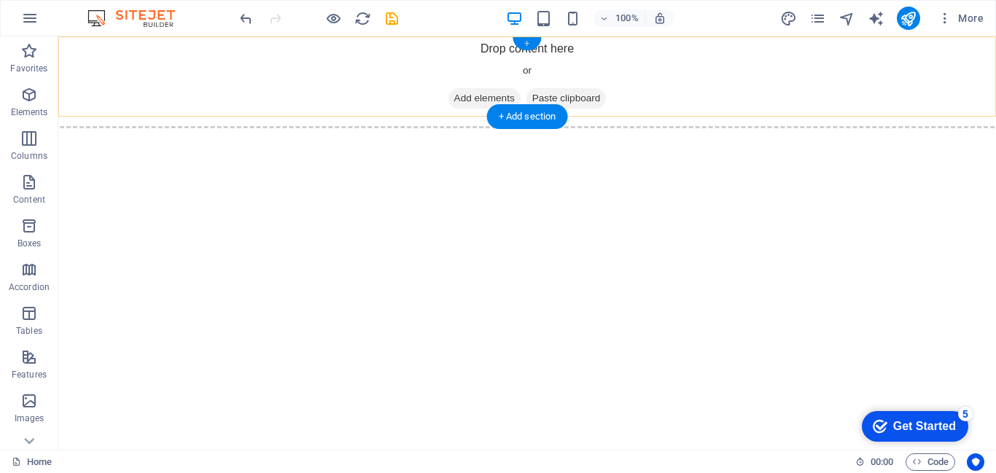
click at [523, 42] on div "+" at bounding box center [526, 43] width 28 height 13
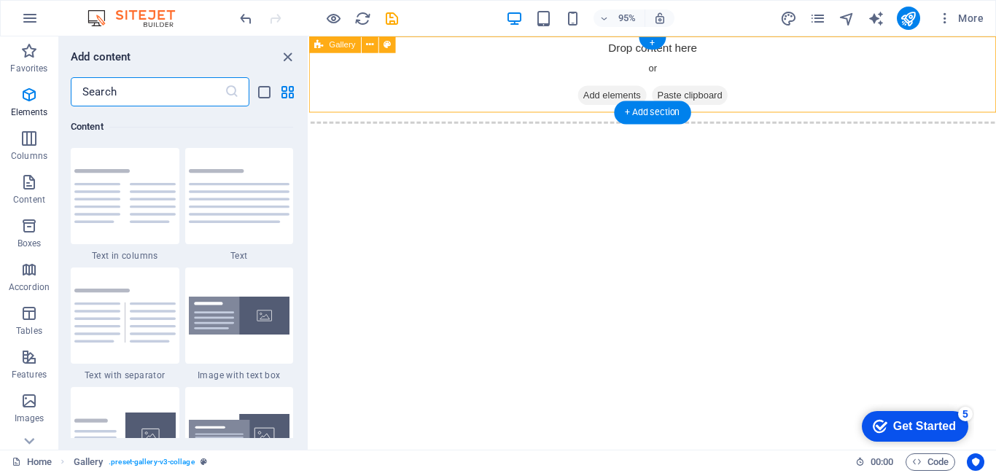
scroll to position [2551, 0]
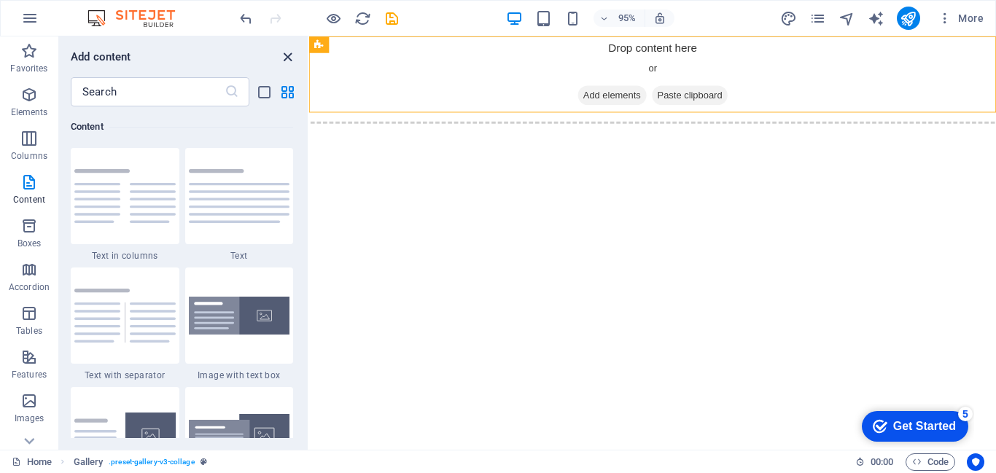
click at [285, 56] on icon "close panel" at bounding box center [287, 57] width 17 height 17
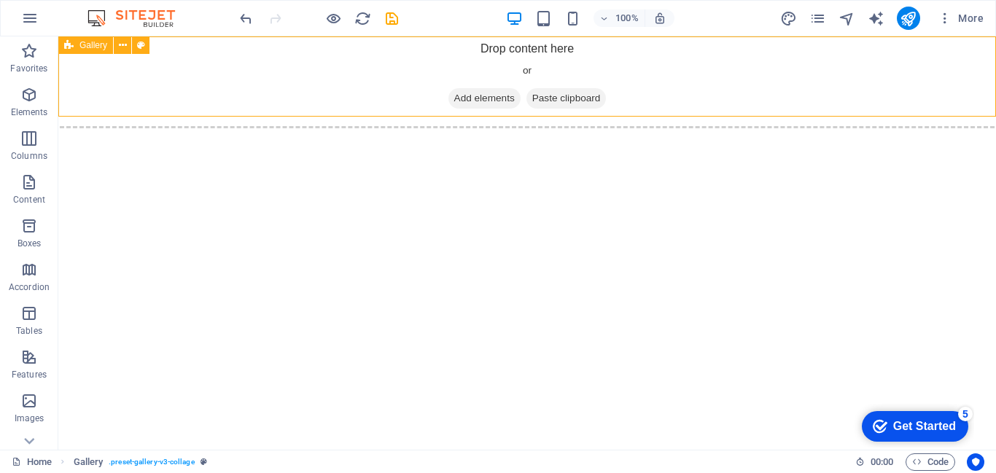
click at [96, 49] on span "Gallery" at bounding box center [93, 45] width 28 height 9
click at [74, 40] on div "Gallery" at bounding box center [85, 44] width 55 height 17
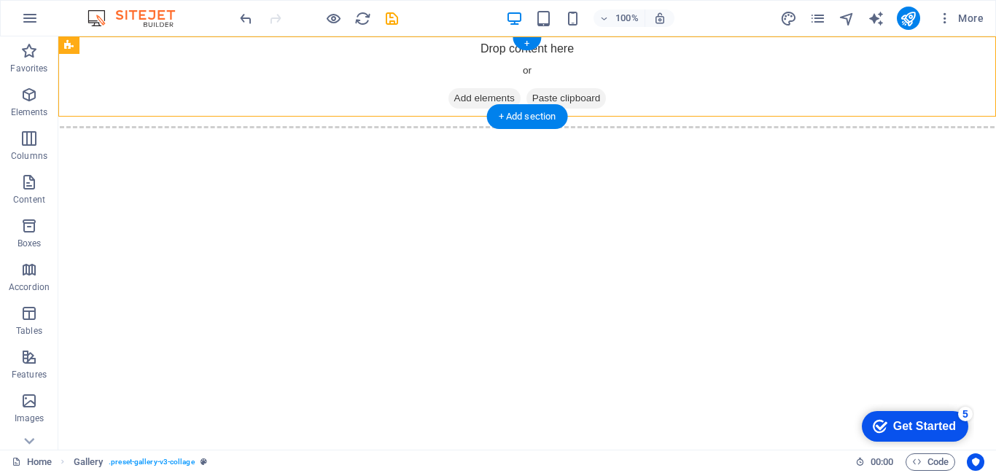
drag, startPoint x: 132, startPoint y: 77, endPoint x: 239, endPoint y: 82, distance: 107.3
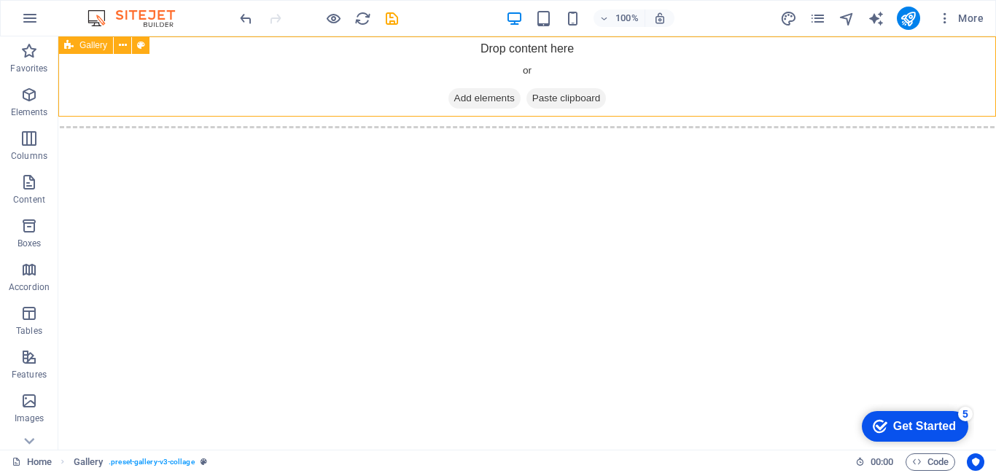
click at [66, 44] on icon at bounding box center [68, 44] width 9 height 17
click at [134, 52] on button at bounding box center [140, 44] width 17 height 17
select select "rem"
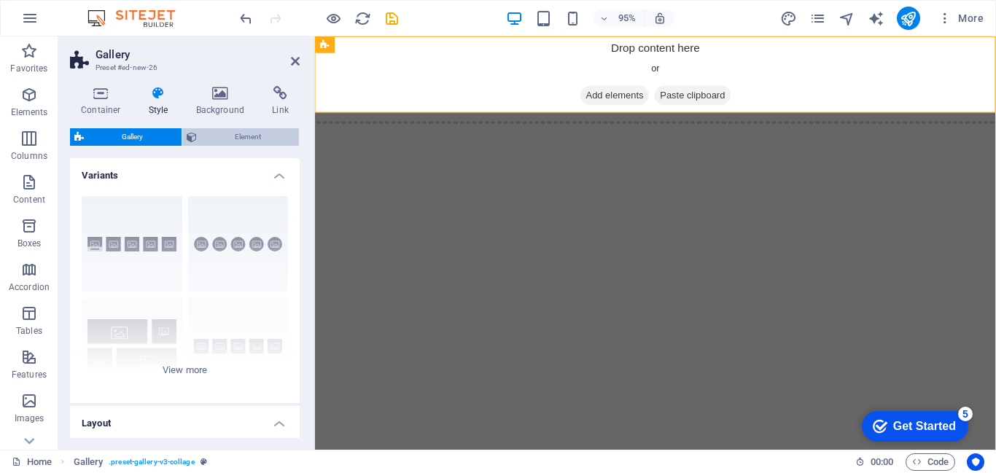
click at [249, 136] on span "Element" at bounding box center [248, 136] width 94 height 17
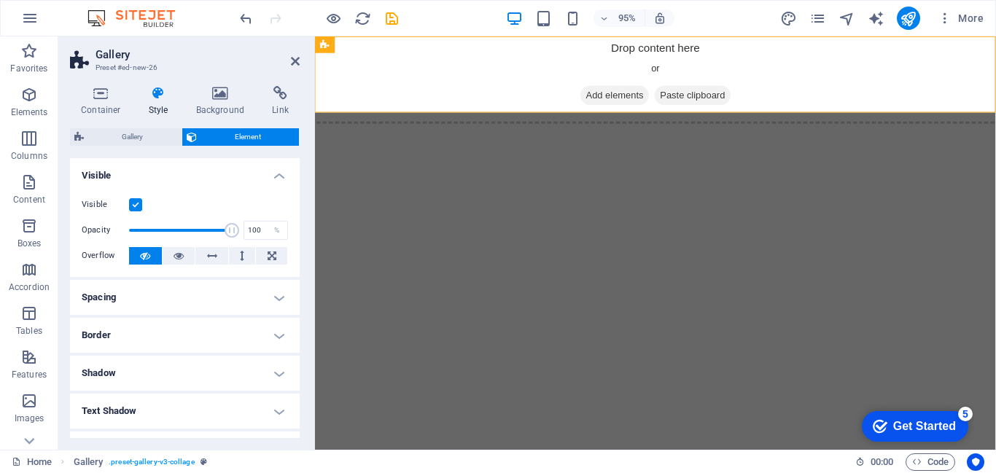
click at [198, 134] on button "Element" at bounding box center [240, 136] width 117 height 17
click at [195, 134] on icon at bounding box center [192, 136] width 10 height 17
click at [160, 138] on span "Gallery" at bounding box center [132, 136] width 89 height 17
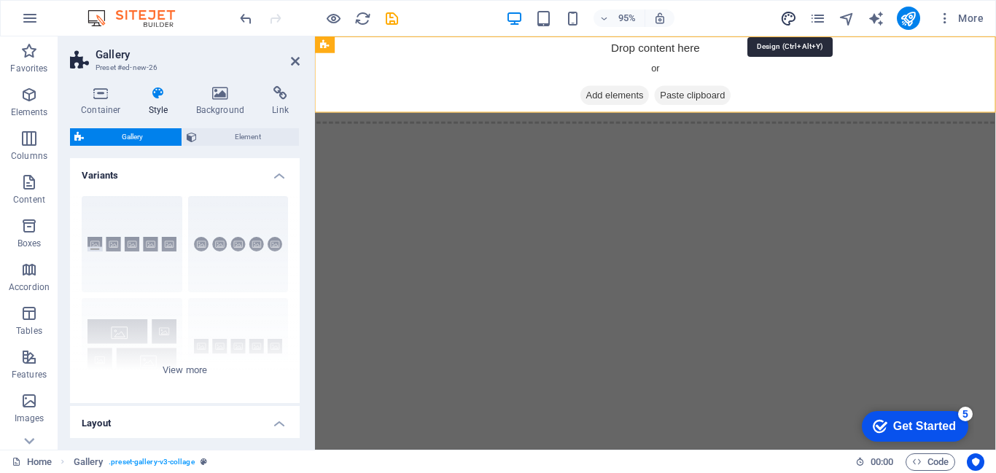
click at [787, 17] on icon "design" at bounding box center [788, 18] width 17 height 17
select select "px"
select select "400"
select select "px"
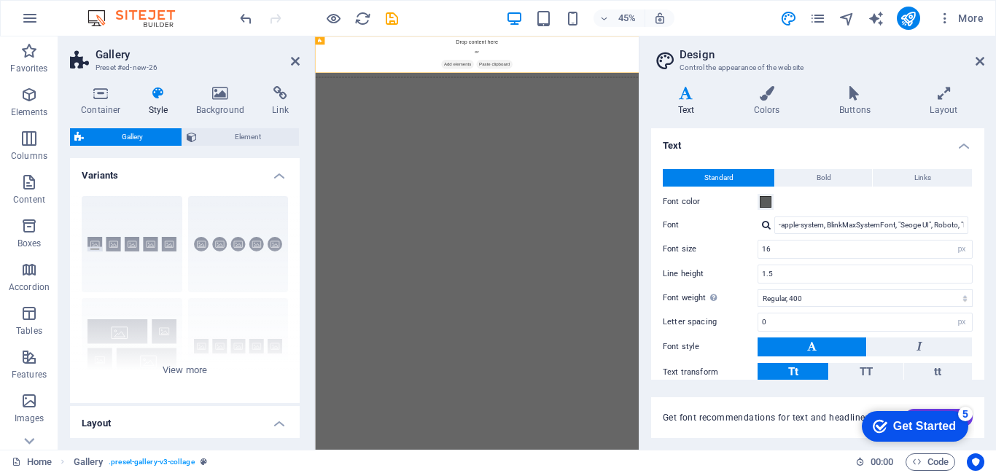
drag, startPoint x: 986, startPoint y: 235, endPoint x: 990, endPoint y: 273, distance: 38.9
click at [990, 276] on div "Variants Text Colors Buttons Layout Text Standard Bold Links Font color Font -a…" at bounding box center [817, 261] width 356 height 375
click at [851, 179] on button "Bold" at bounding box center [823, 177] width 97 height 17
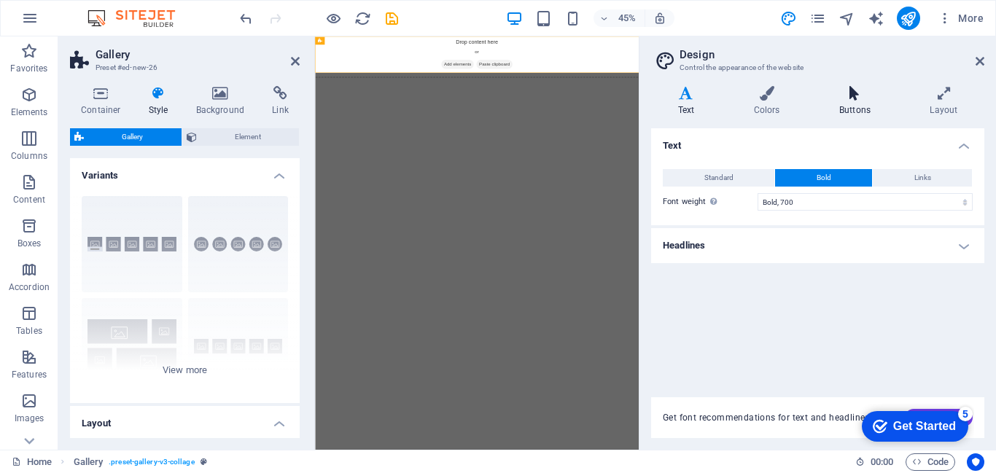
click at [869, 101] on h4 "Buttons" at bounding box center [857, 101] width 90 height 31
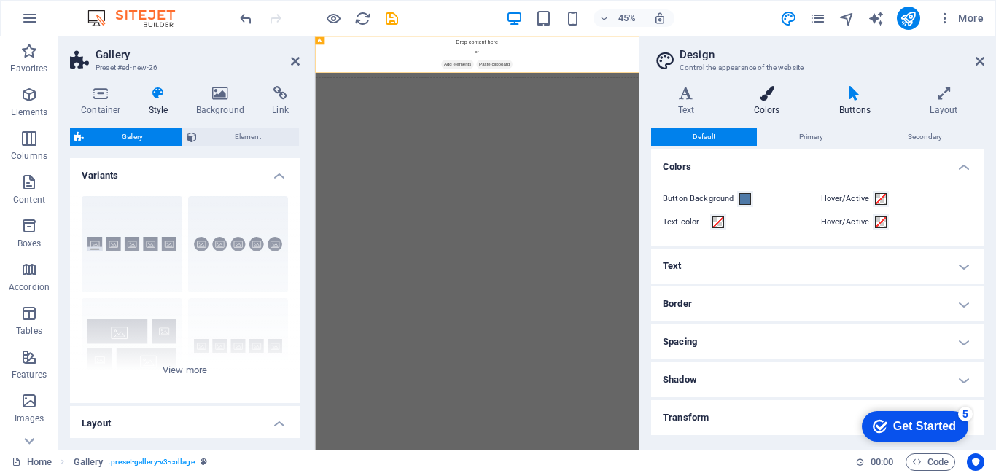
click at [756, 111] on h4 "Colors" at bounding box center [769, 101] width 85 height 31
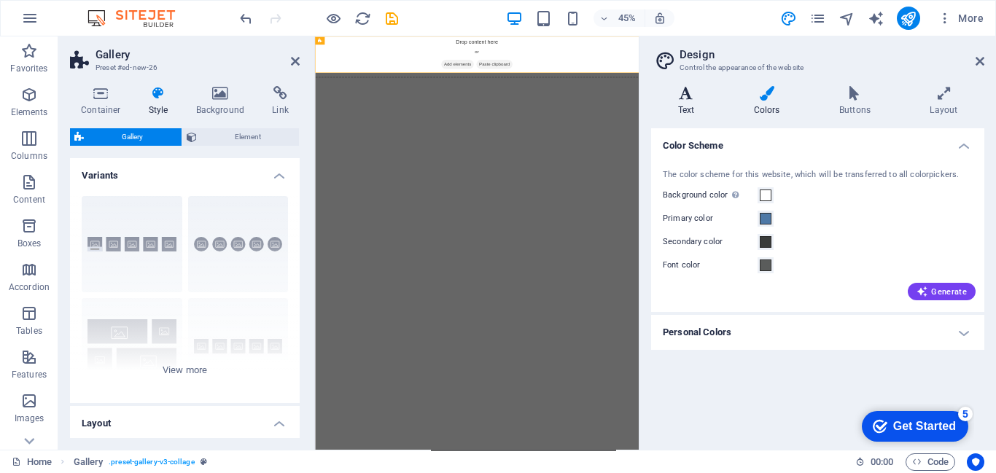
click at [701, 110] on h4 "Text" at bounding box center [689, 101] width 76 height 31
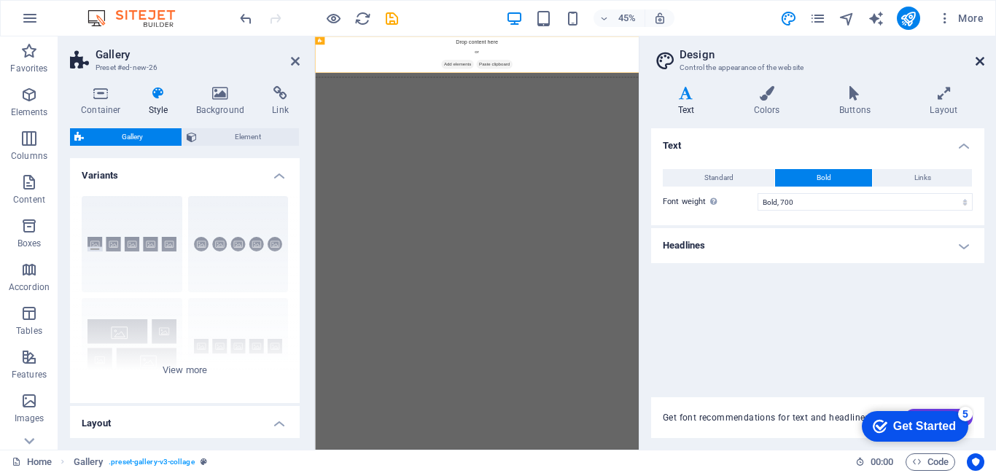
drag, startPoint x: 981, startPoint y: 64, endPoint x: 701, endPoint y: 28, distance: 282.2
click at [981, 64] on icon at bounding box center [979, 61] width 9 height 12
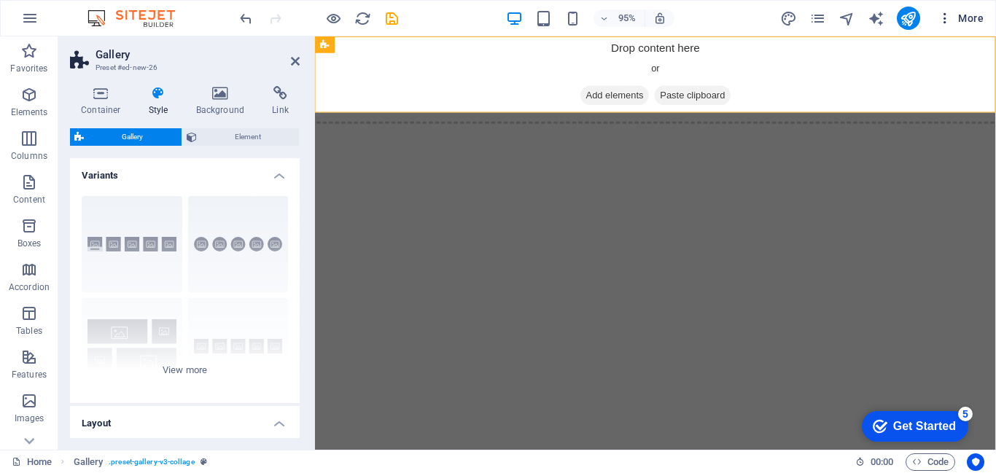
click at [970, 25] on span "More" at bounding box center [961, 18] width 46 height 15
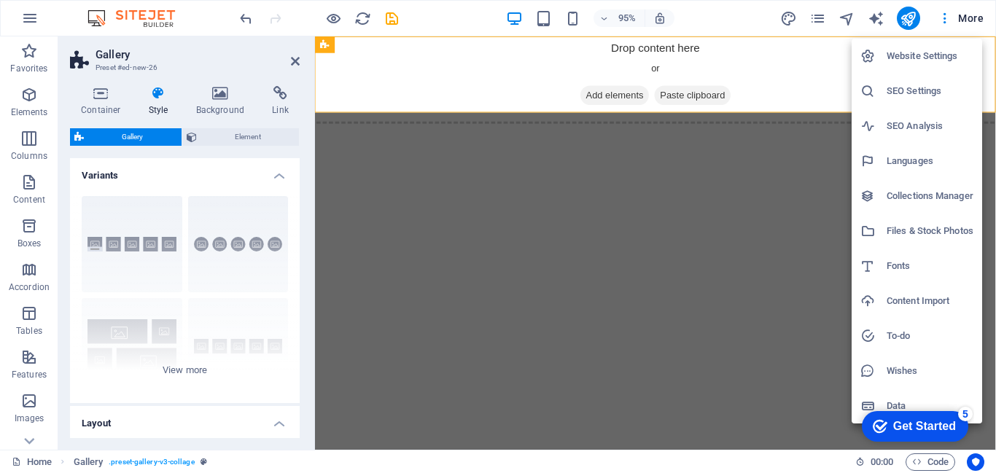
click at [954, 55] on h6 "Website Settings" at bounding box center [929, 55] width 87 height 17
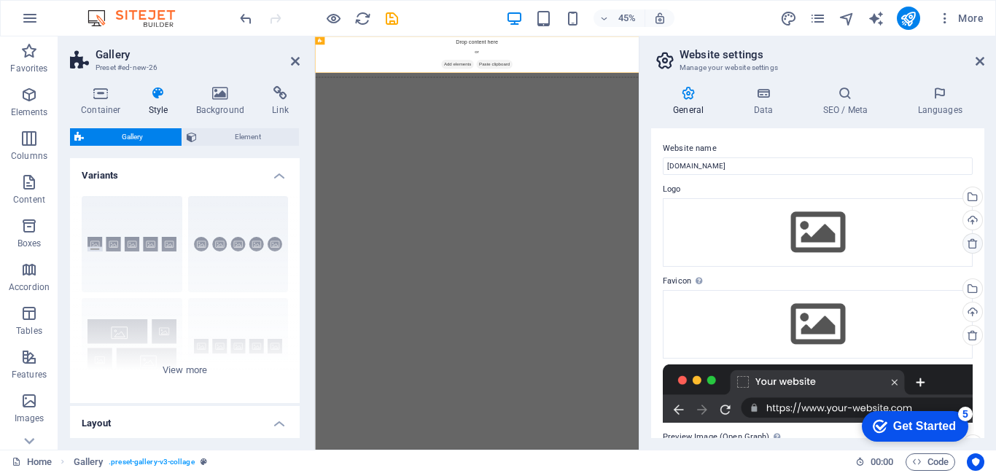
click at [970, 245] on icon at bounding box center [973, 244] width 12 height 12
click at [968, 245] on icon at bounding box center [973, 244] width 12 height 12
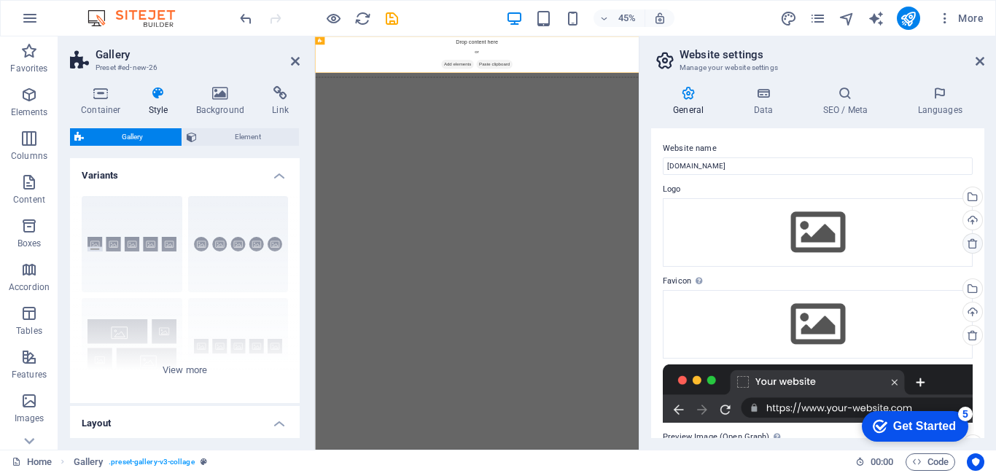
click at [968, 245] on icon at bounding box center [973, 244] width 12 height 12
click at [967, 246] on icon at bounding box center [973, 244] width 12 height 12
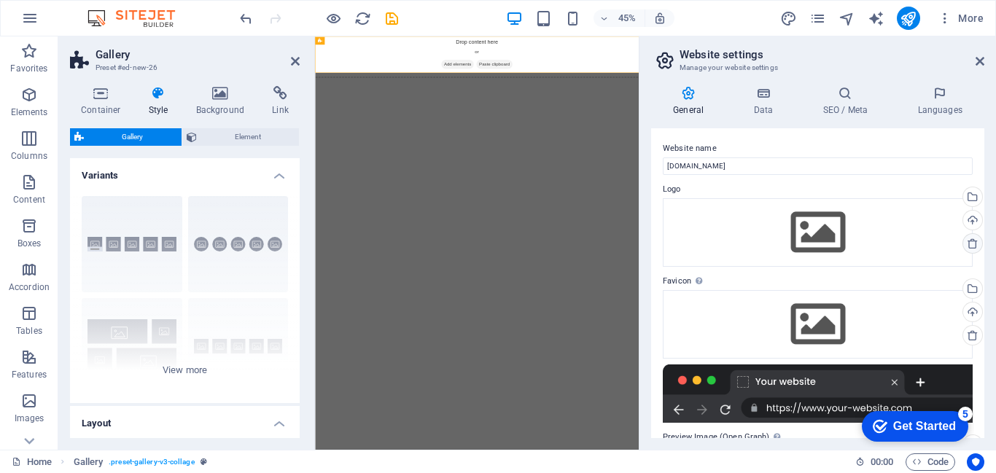
click at [967, 246] on icon at bounding box center [973, 244] width 12 height 12
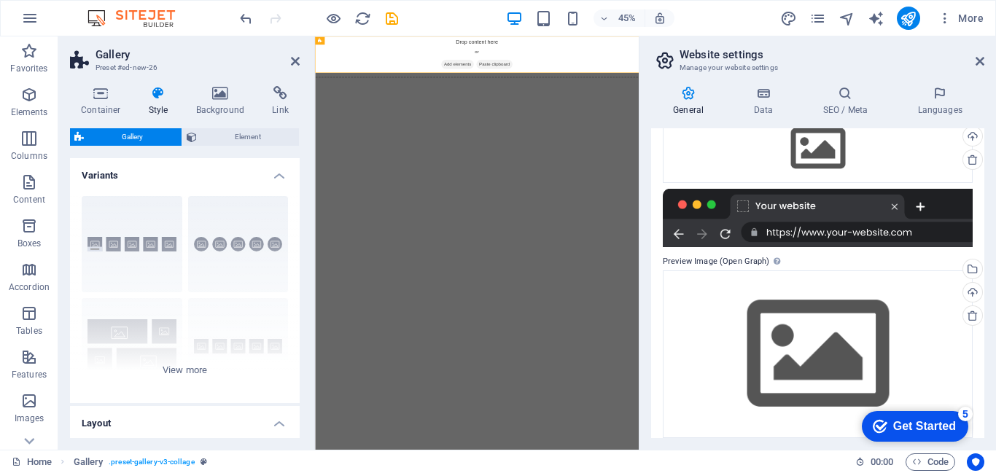
scroll to position [187, 0]
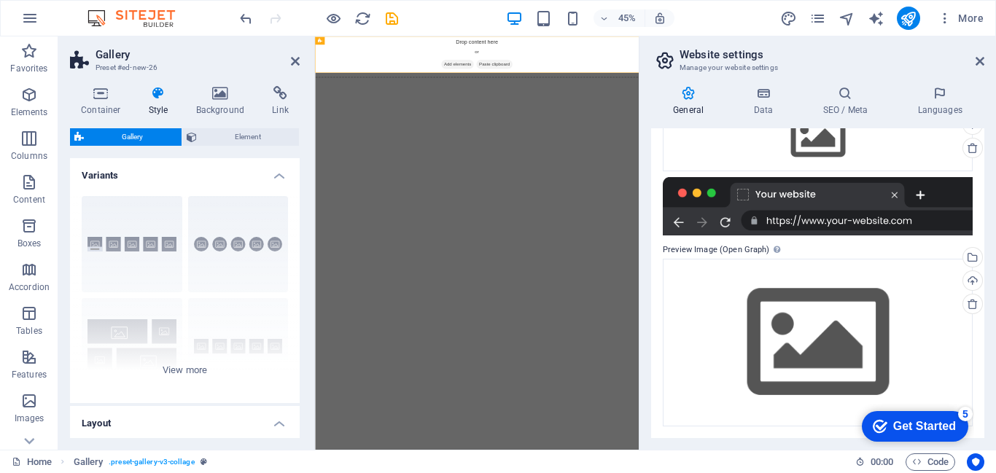
click at [924, 117] on html "Skip to main content Drop content here or Add elements Paste clipboard" at bounding box center [675, 76] width 720 height 80
click at [979, 59] on icon at bounding box center [979, 61] width 9 height 12
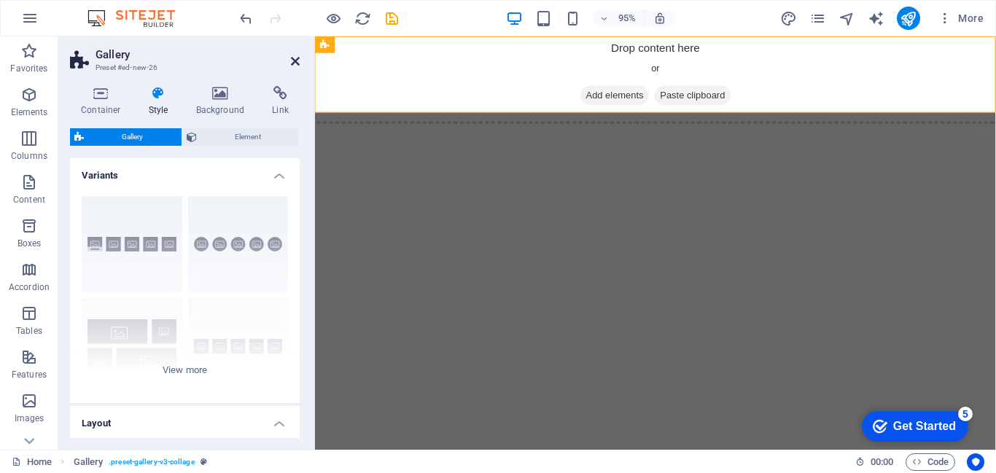
click at [292, 60] on icon at bounding box center [295, 61] width 9 height 12
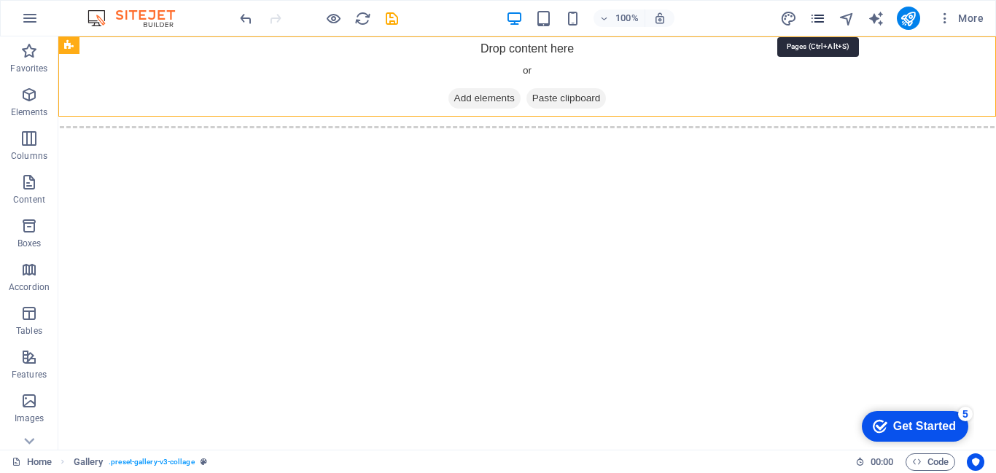
click at [822, 21] on icon "pages" at bounding box center [817, 18] width 17 height 17
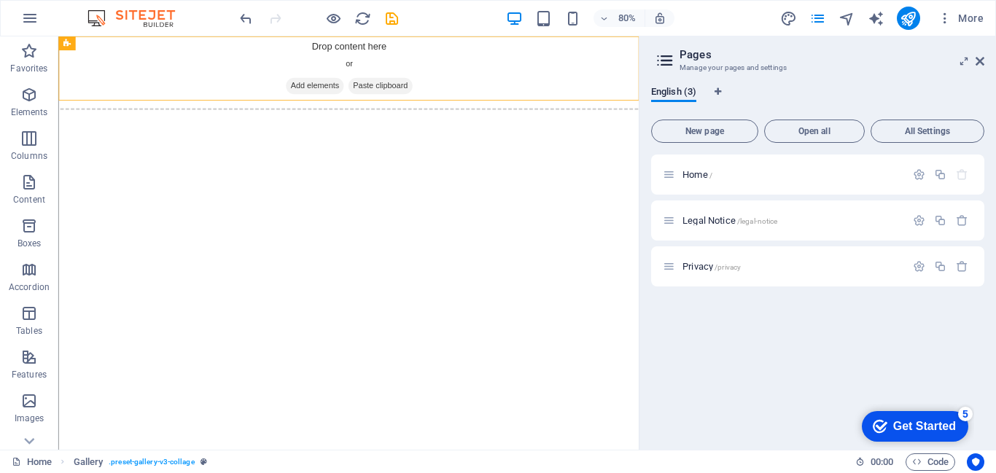
click at [531, 117] on html "Skip to main content Drop content here or Add elements Paste clipboard" at bounding box center [420, 76] width 725 height 80
drag, startPoint x: 562, startPoint y: 246, endPoint x: 487, endPoint y: 255, distance: 75.6
click at [487, 117] on html "Skip to main content Drop content here or Add elements Paste clipboard" at bounding box center [420, 76] width 725 height 80
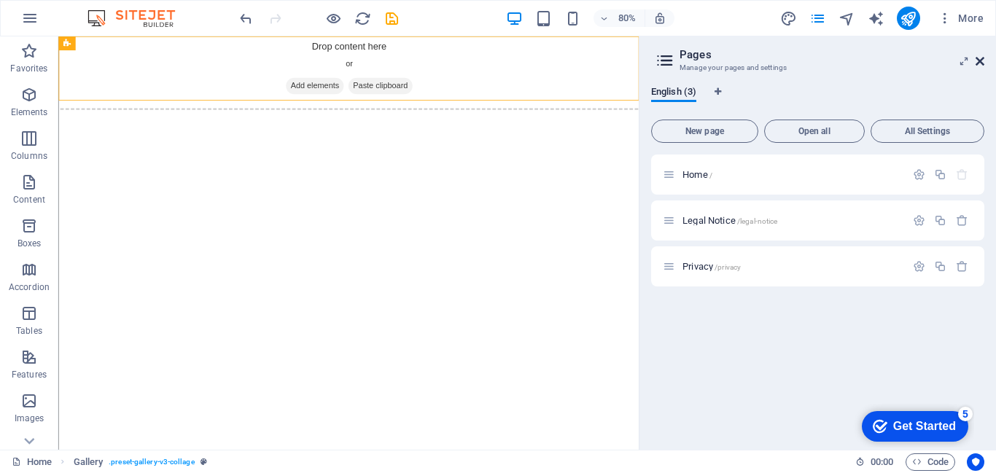
click at [981, 66] on icon at bounding box center [979, 61] width 9 height 12
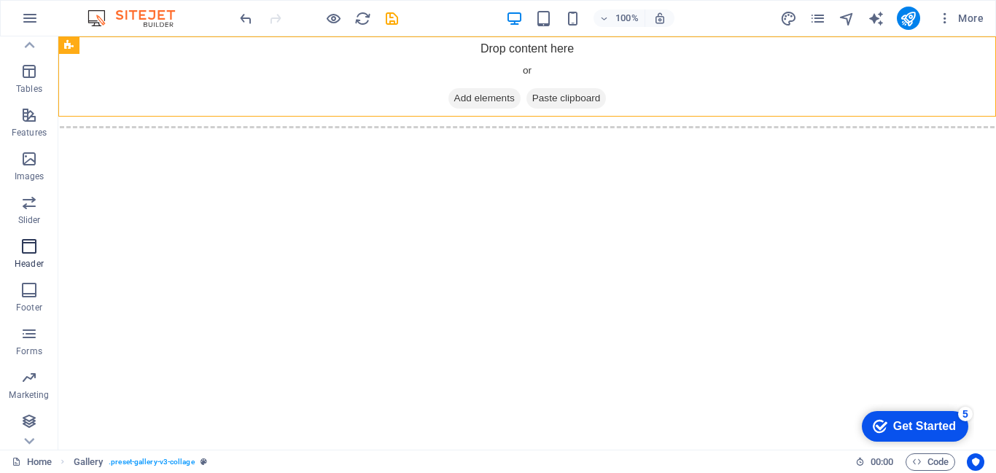
scroll to position [243, 0]
drag, startPoint x: 92, startPoint y: 285, endPoint x: 357, endPoint y: 149, distance: 298.0
click at [40, 258] on p "Header" at bounding box center [29, 263] width 29 height 12
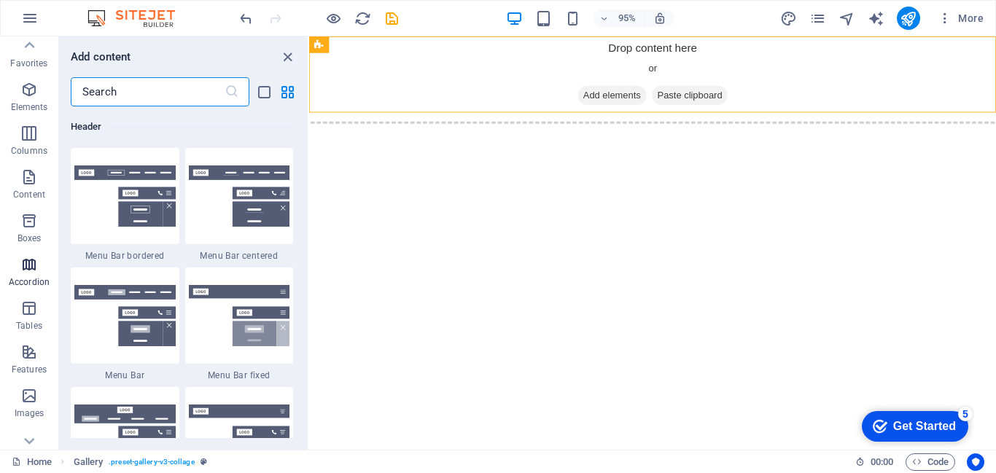
scroll to position [0, 0]
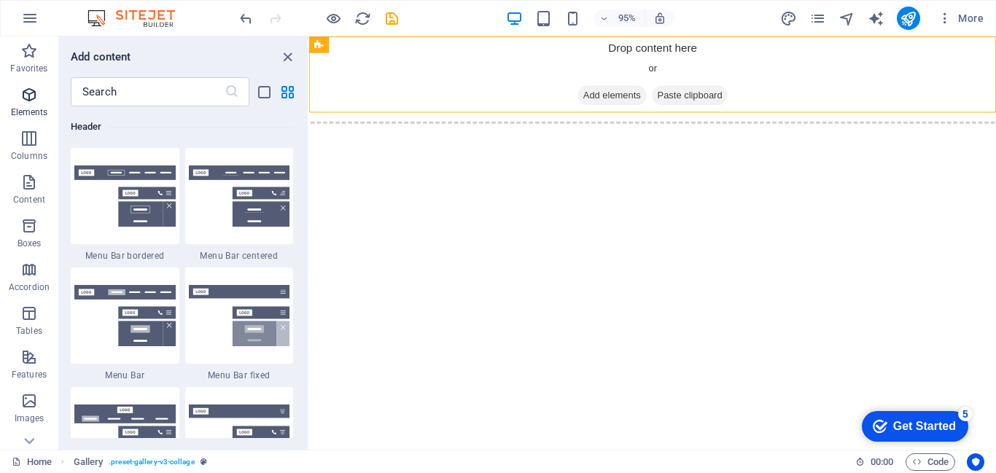
click at [19, 108] on p "Elements" at bounding box center [29, 112] width 37 height 12
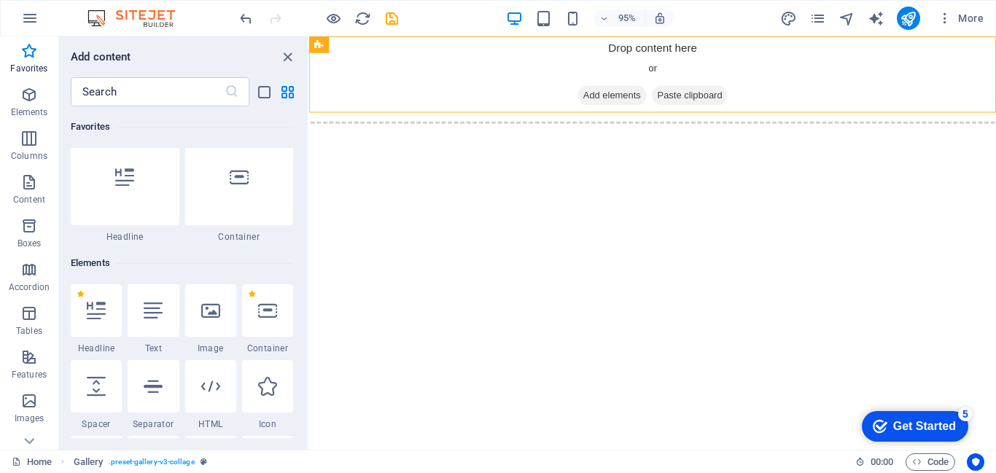
scroll to position [9, 0]
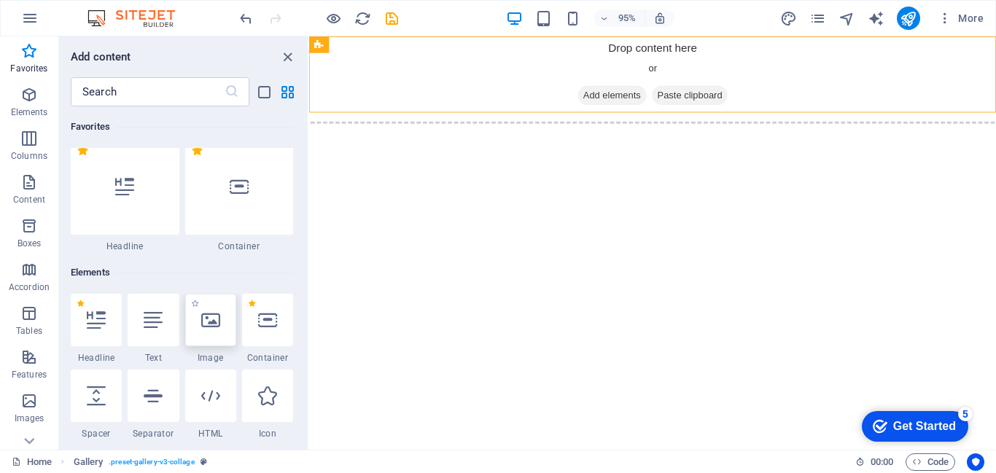
click at [209, 339] on div at bounding box center [210, 320] width 51 height 52
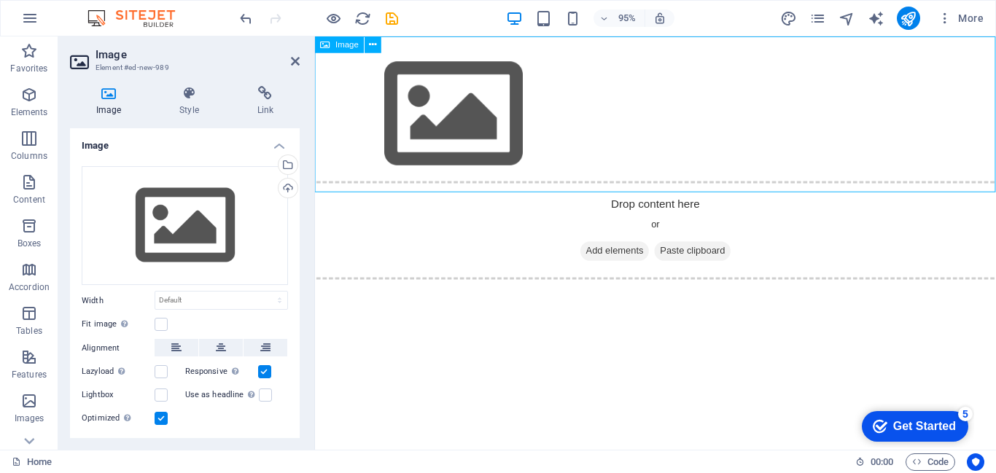
click at [426, 133] on figure at bounding box center [673, 118] width 717 height 164
click at [212, 352] on button at bounding box center [221, 347] width 44 height 17
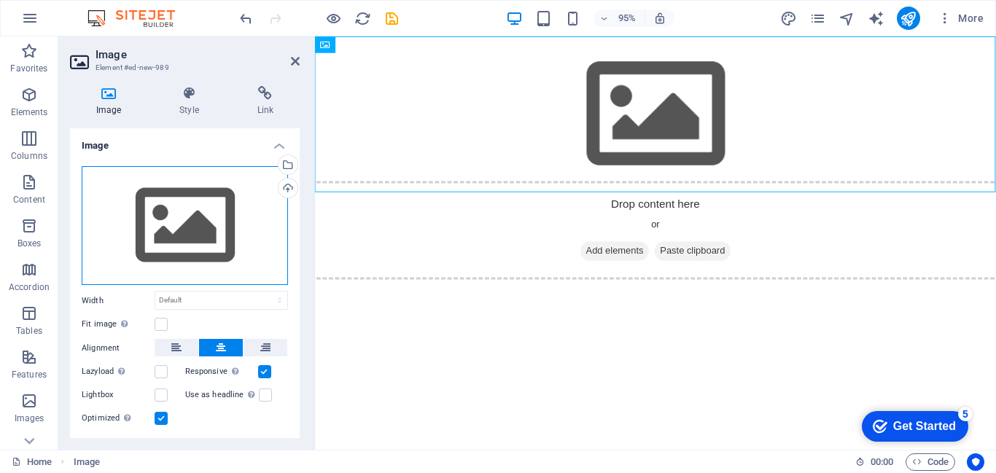
click at [191, 216] on div "Drag files here, click to choose files or select files from Files or our free s…" at bounding box center [185, 226] width 206 height 120
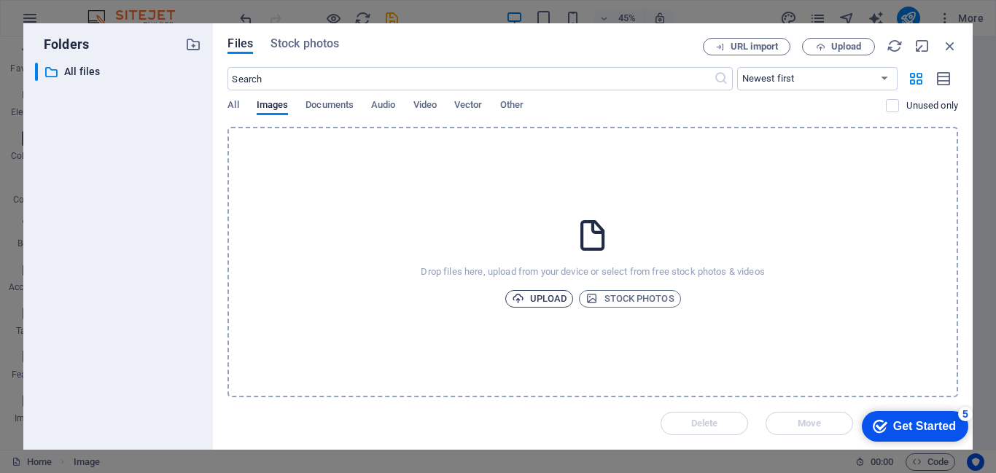
click at [547, 302] on span "Upload" at bounding box center [539, 298] width 55 height 17
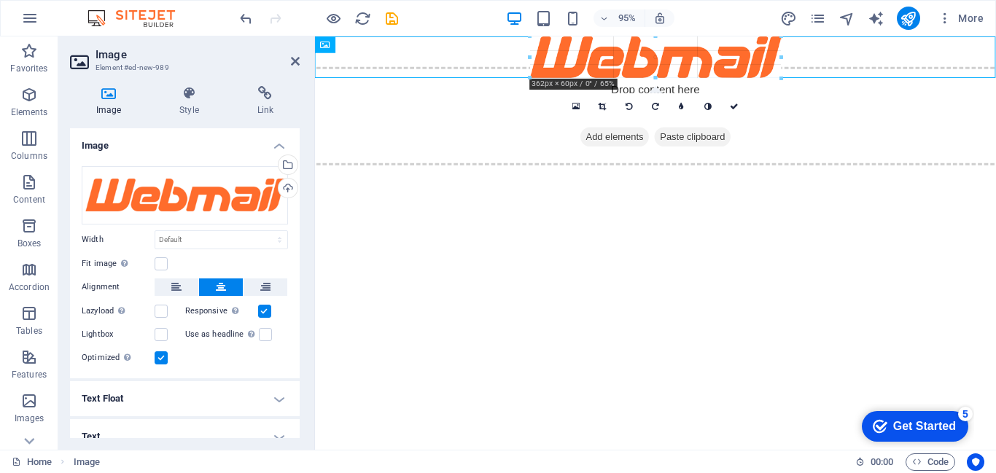
drag, startPoint x: 843, startPoint y: 96, endPoint x: 333, endPoint y: 55, distance: 512.0
type input "362"
select select "px"
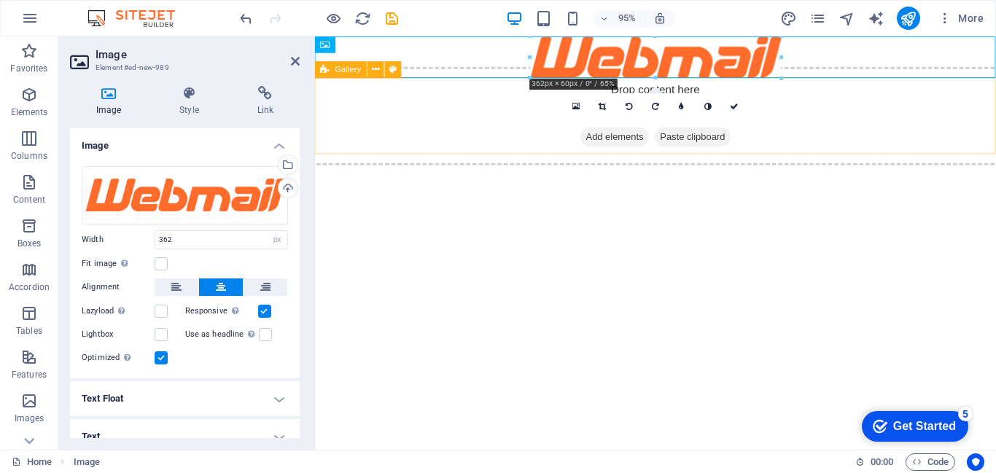
click at [456, 136] on div "Drop content here or Add elements Paste clipboard" at bounding box center [673, 121] width 740 height 104
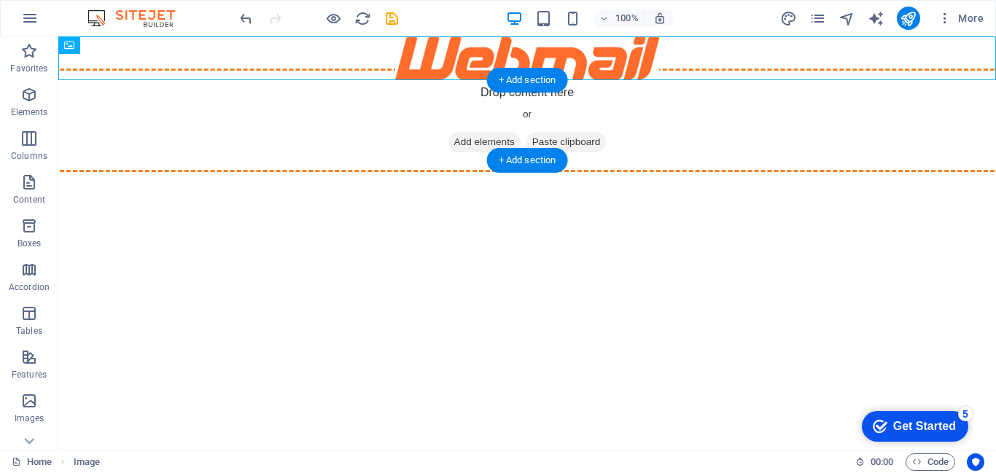
drag, startPoint x: 560, startPoint y: 65, endPoint x: 599, endPoint y: 132, distance: 77.4
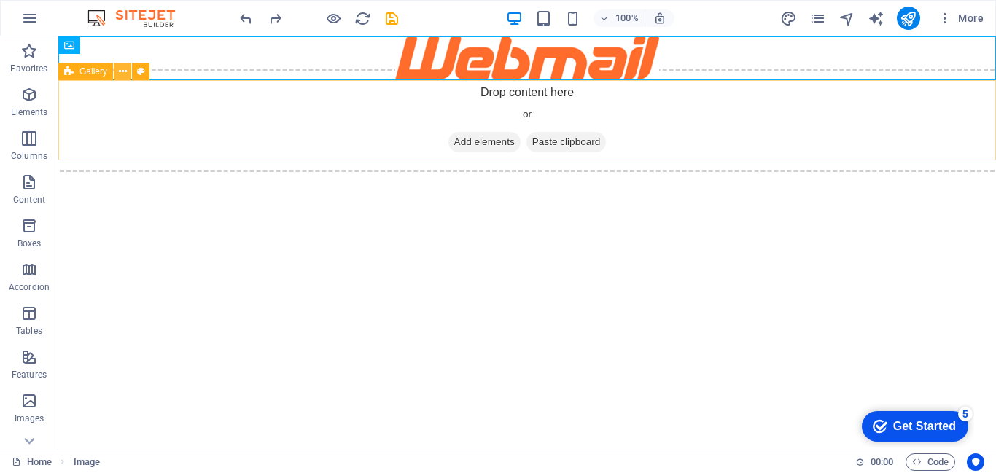
click at [122, 71] on icon at bounding box center [123, 71] width 8 height 15
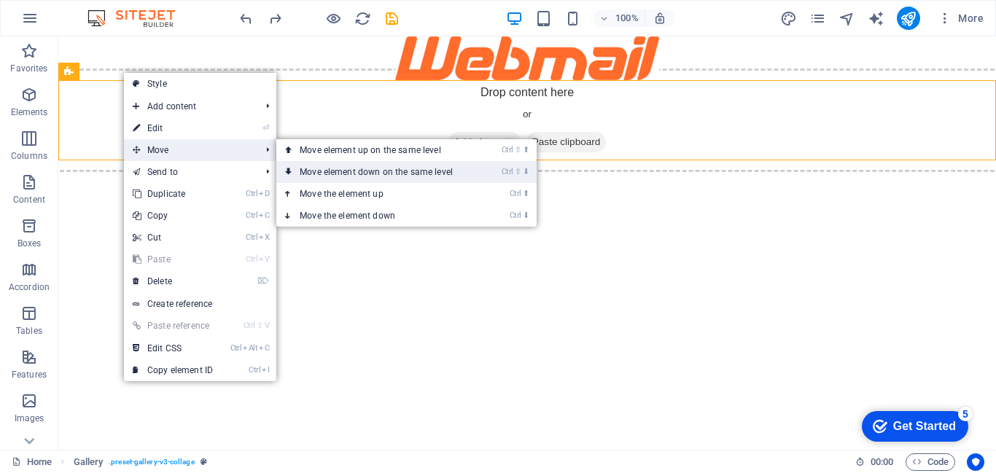
click at [341, 168] on link "Ctrl ⇧ ⬇ Move element down on the same level" at bounding box center [379, 172] width 206 height 22
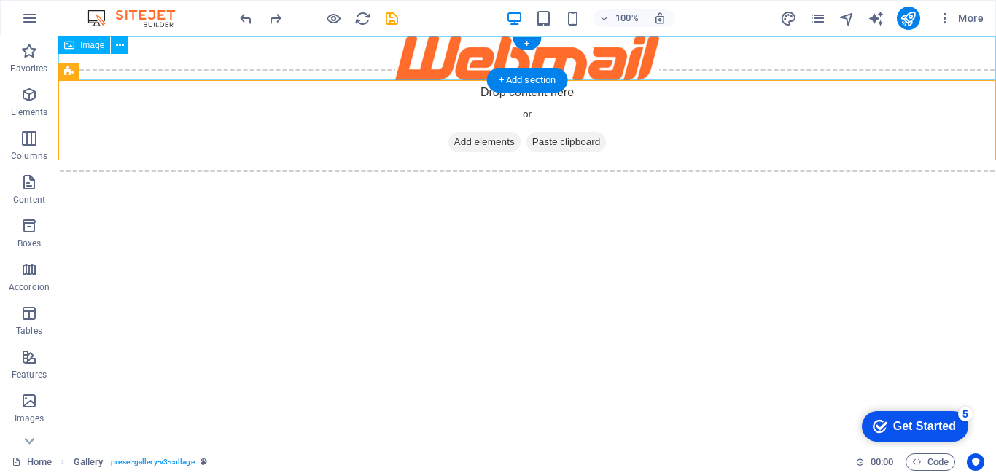
click at [416, 59] on figure at bounding box center [527, 58] width 938 height 44
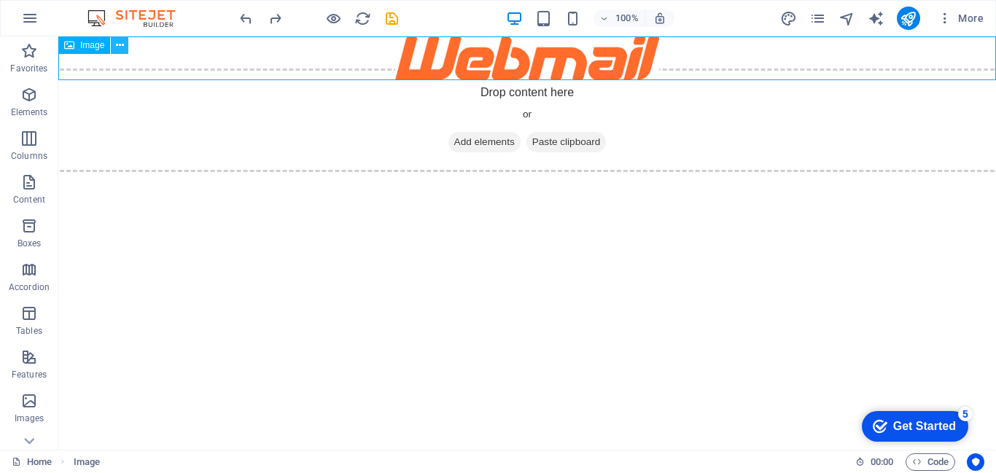
click at [116, 46] on icon at bounding box center [120, 45] width 8 height 15
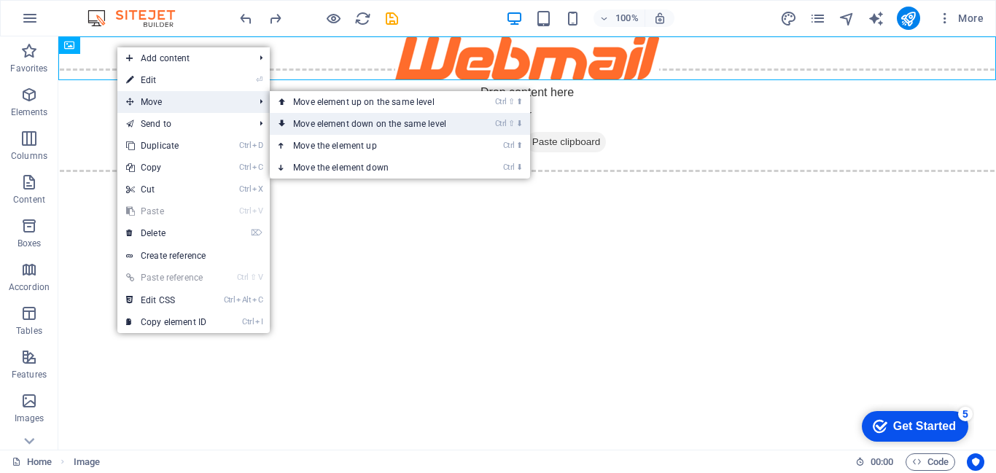
click at [324, 119] on link "Ctrl ⇧ ⬇ Move element down on the same level" at bounding box center [373, 124] width 206 height 22
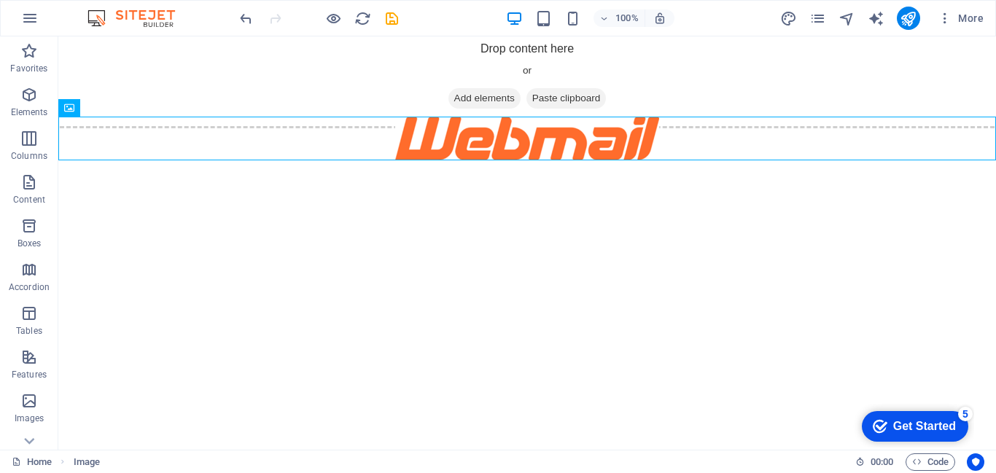
click at [531, 160] on html "Skip to main content Drop content here or Add elements Paste clipboard" at bounding box center [527, 98] width 938 height 124
click at [414, 160] on html "Skip to main content Drop content here or Add elements Paste clipboard" at bounding box center [527, 98] width 938 height 124
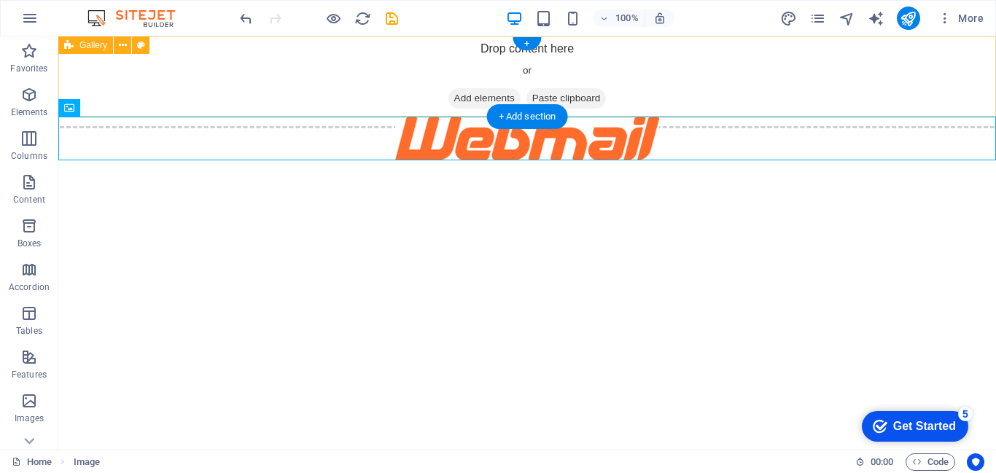
click at [148, 95] on div "Drop content here or Add elements Paste clipboard" at bounding box center [527, 77] width 961 height 104
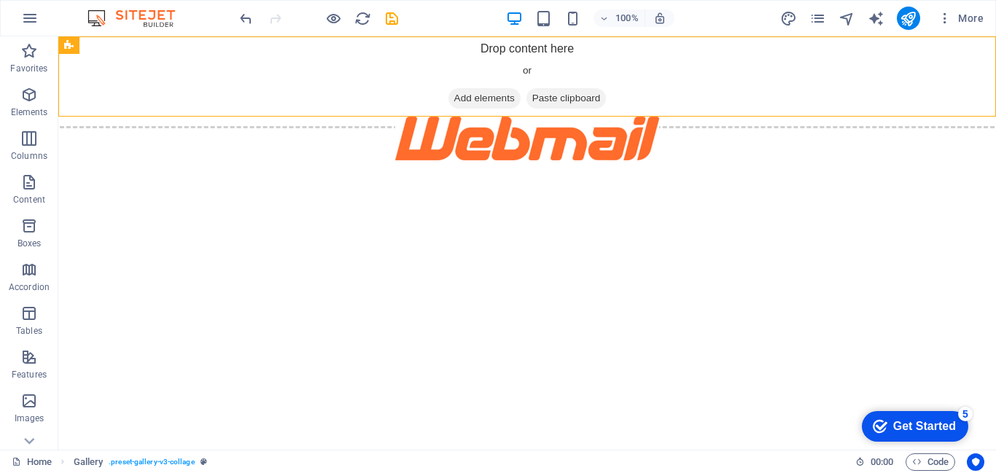
click at [604, 160] on html "Skip to main content Drop content here or Add elements Paste clipboard" at bounding box center [527, 98] width 938 height 124
click at [584, 160] on html "Skip to main content Drop content here or Add elements Paste clipboard" at bounding box center [527, 98] width 938 height 124
click at [504, 160] on html "Skip to main content Drop content here or Add elements Paste clipboard" at bounding box center [527, 98] width 938 height 124
click at [32, 98] on icon "button" at bounding box center [28, 94] width 17 height 17
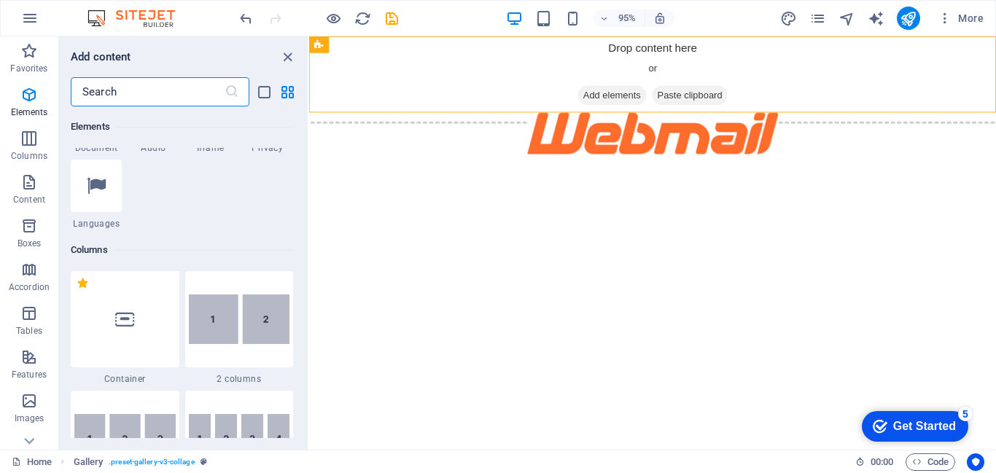
scroll to position [593, 0]
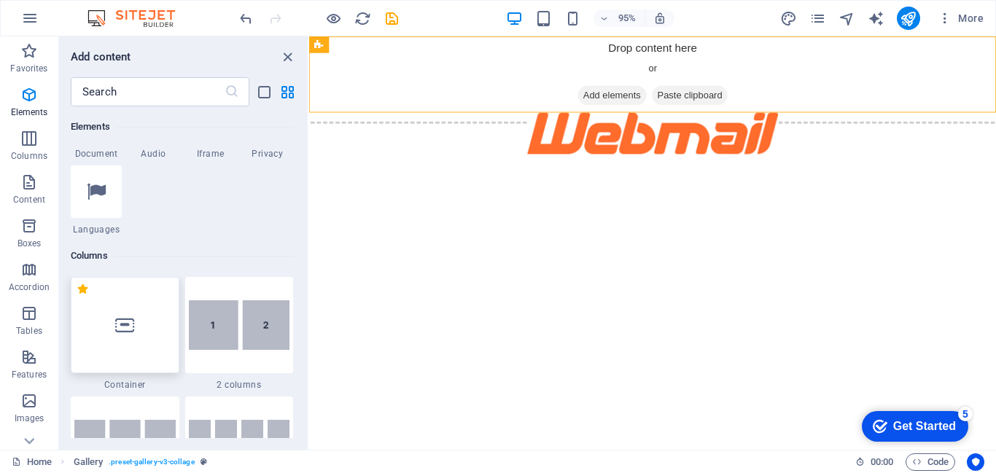
click at [141, 327] on div at bounding box center [125, 325] width 109 height 96
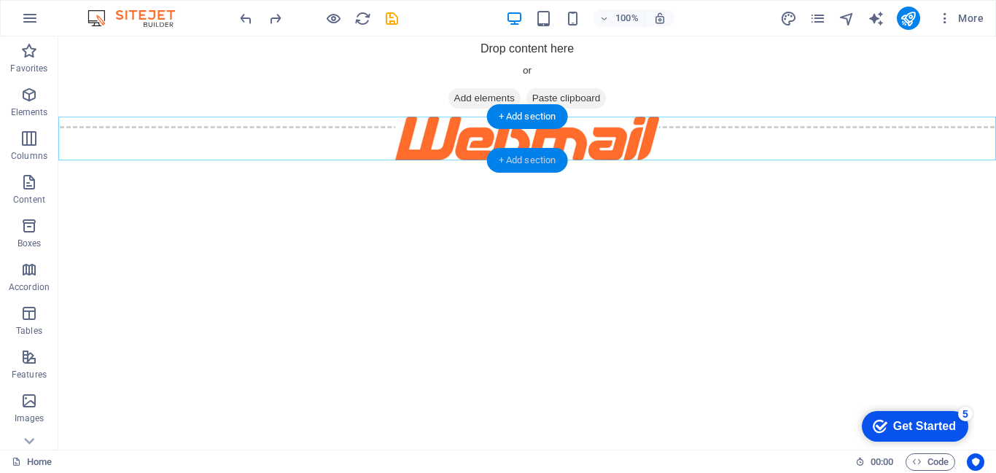
click at [520, 164] on div "+ Add section" at bounding box center [527, 160] width 81 height 25
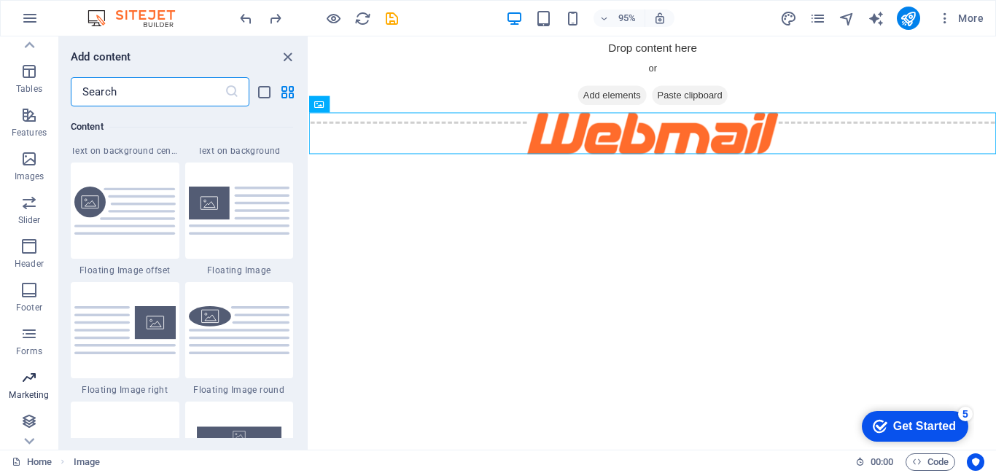
scroll to position [243, 0]
click at [37, 348] on p "Forms" at bounding box center [29, 351] width 26 height 12
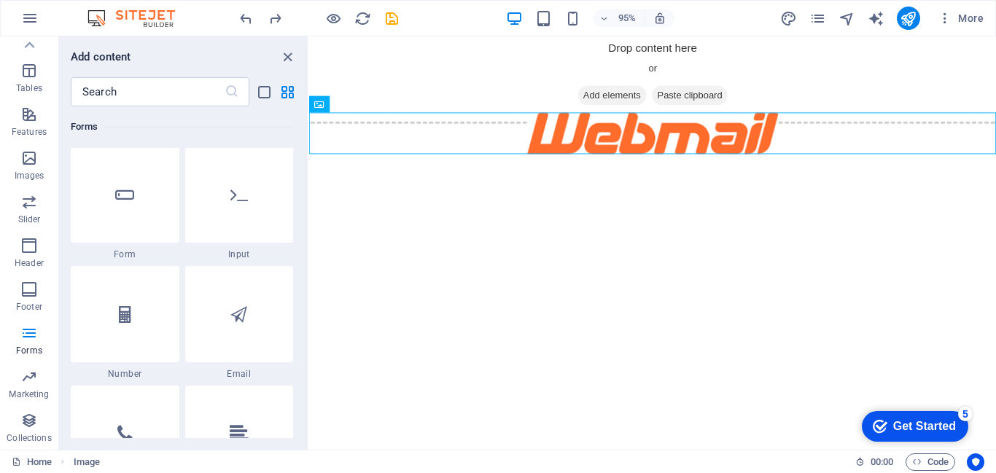
scroll to position [11008, 0]
click at [114, 206] on div at bounding box center [125, 190] width 109 height 96
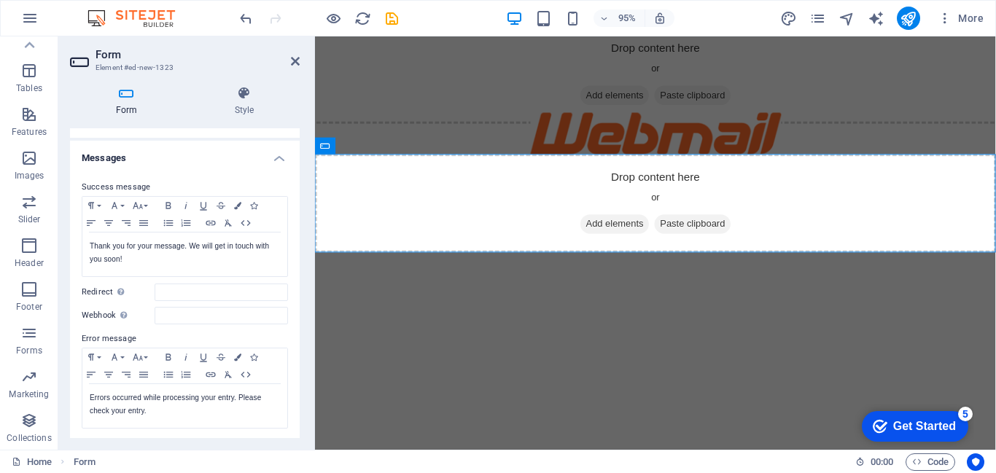
scroll to position [0, 0]
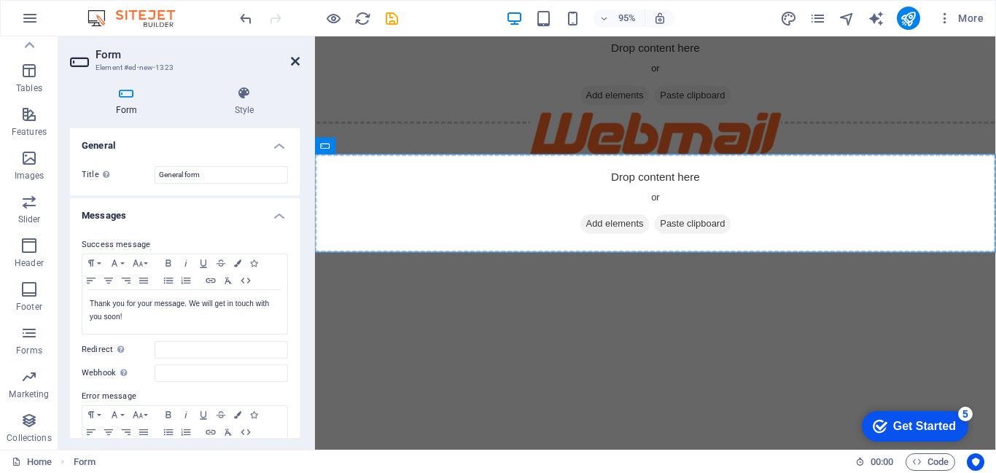
click at [296, 55] on icon at bounding box center [295, 61] width 9 height 12
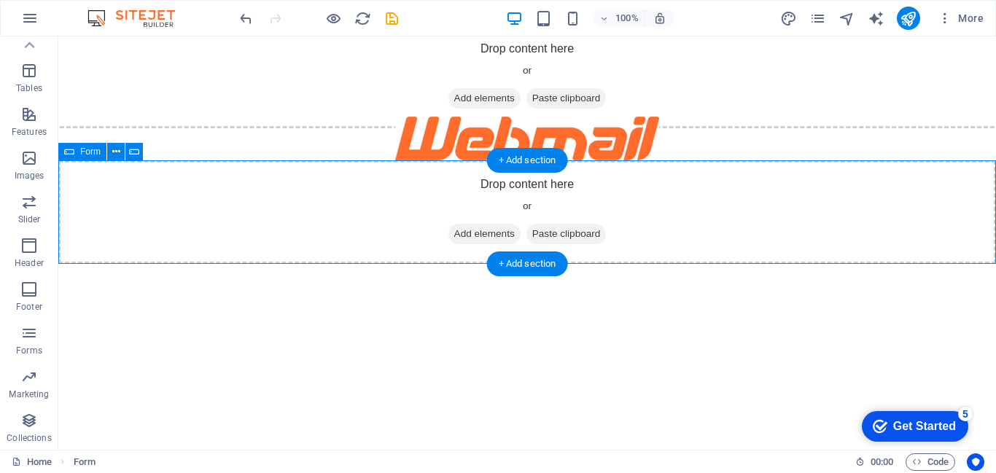
click at [397, 214] on div "Drop content here or Add elements Paste clipboard" at bounding box center [527, 212] width 938 height 104
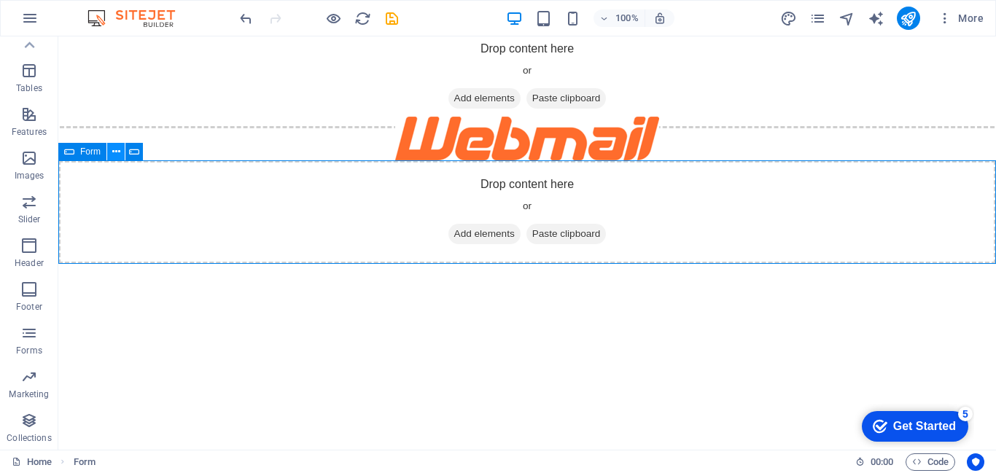
click at [119, 155] on icon at bounding box center [116, 151] width 8 height 15
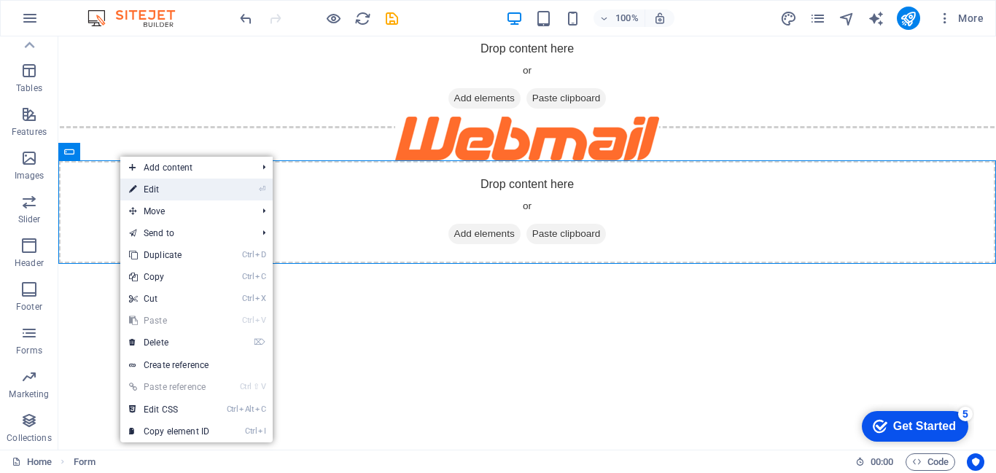
click at [148, 193] on link "⏎ Edit" at bounding box center [169, 190] width 98 height 22
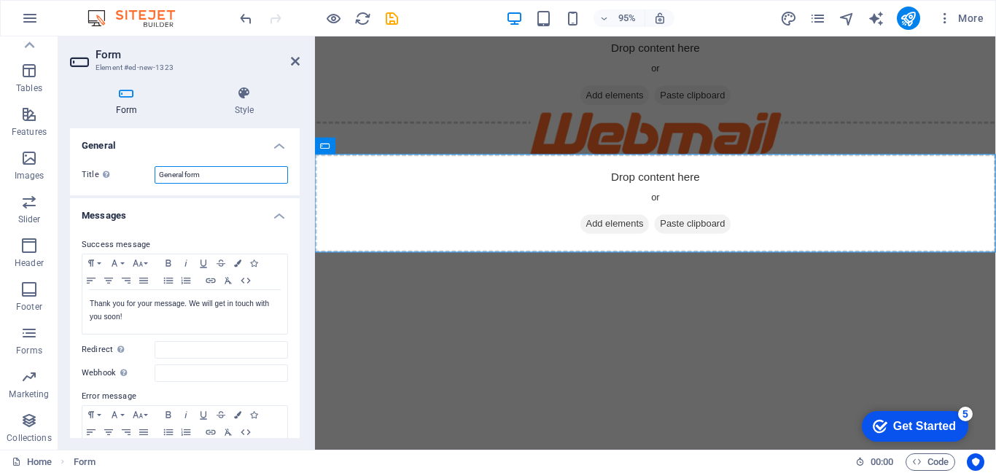
click at [223, 173] on input "General form" at bounding box center [221, 174] width 133 height 17
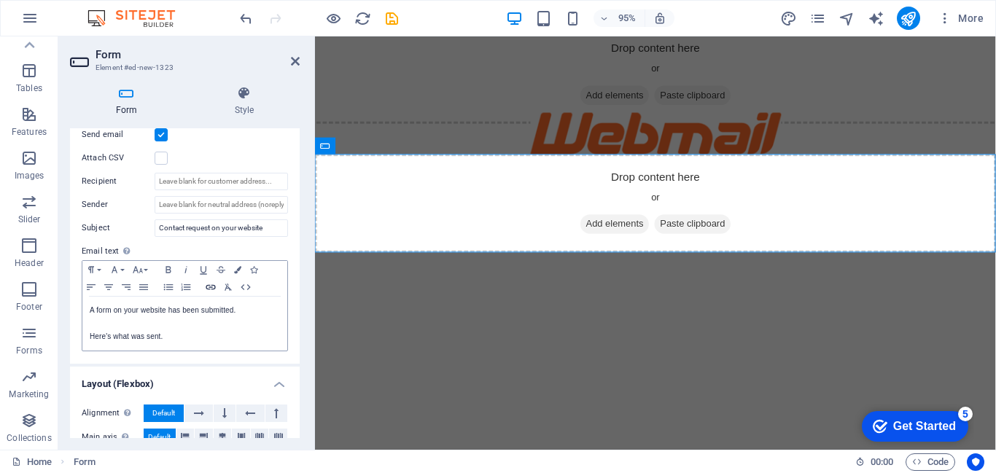
scroll to position [360, 0]
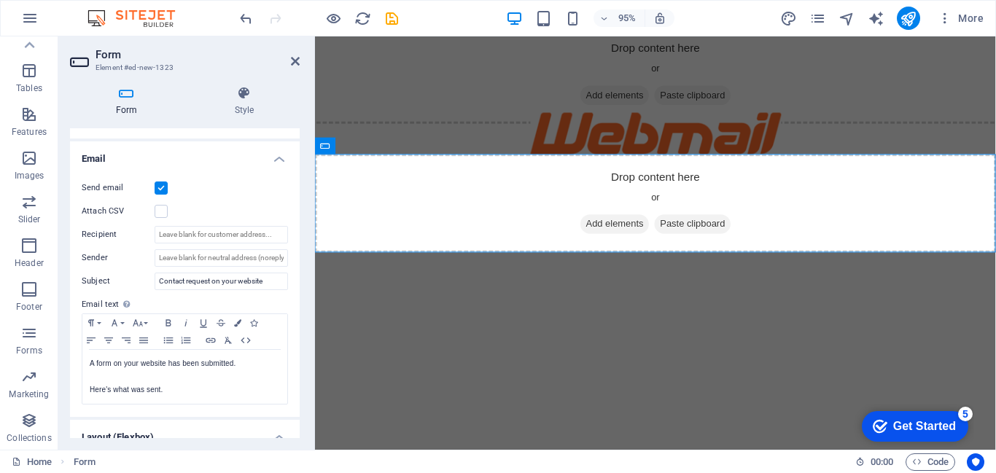
click at [126, 93] on icon at bounding box center [126, 93] width 113 height 15
click at [255, 110] on h4 "Style" at bounding box center [244, 101] width 111 height 31
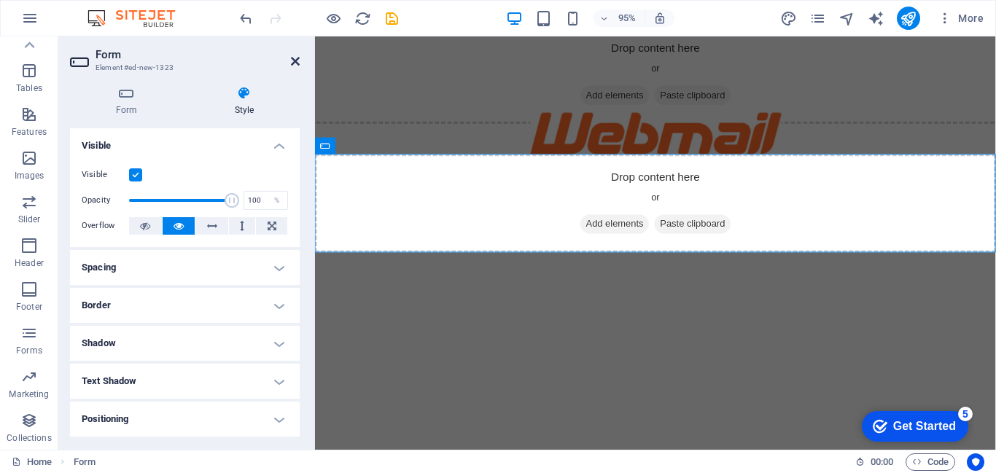
click at [298, 61] on icon at bounding box center [295, 61] width 9 height 12
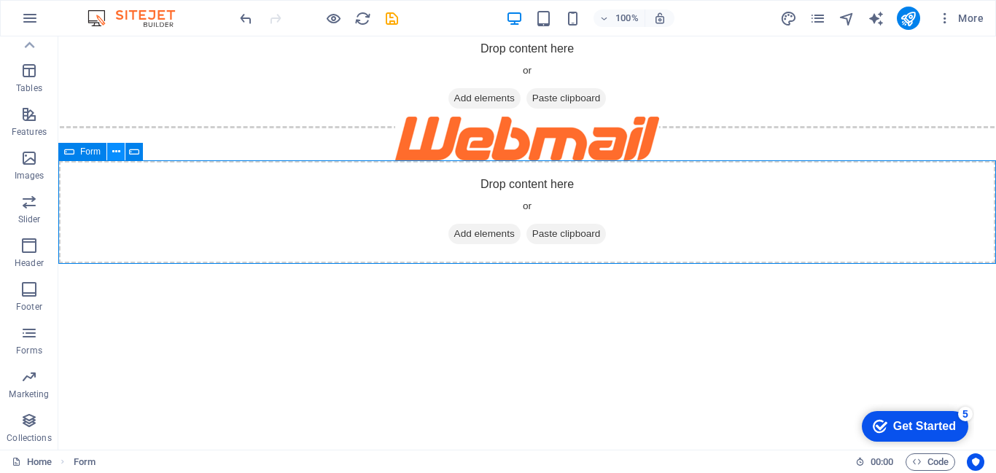
click at [114, 155] on icon at bounding box center [116, 151] width 8 height 15
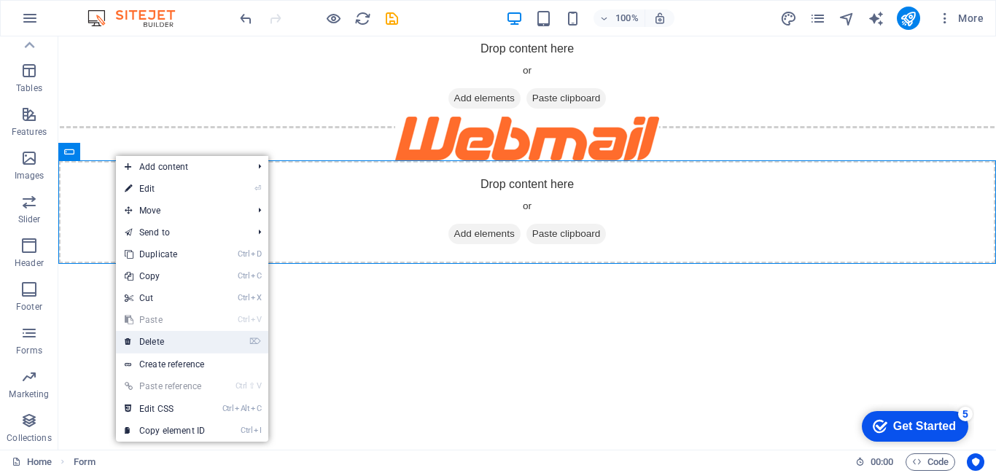
click at [156, 342] on link "⌦ Delete" at bounding box center [165, 342] width 98 height 22
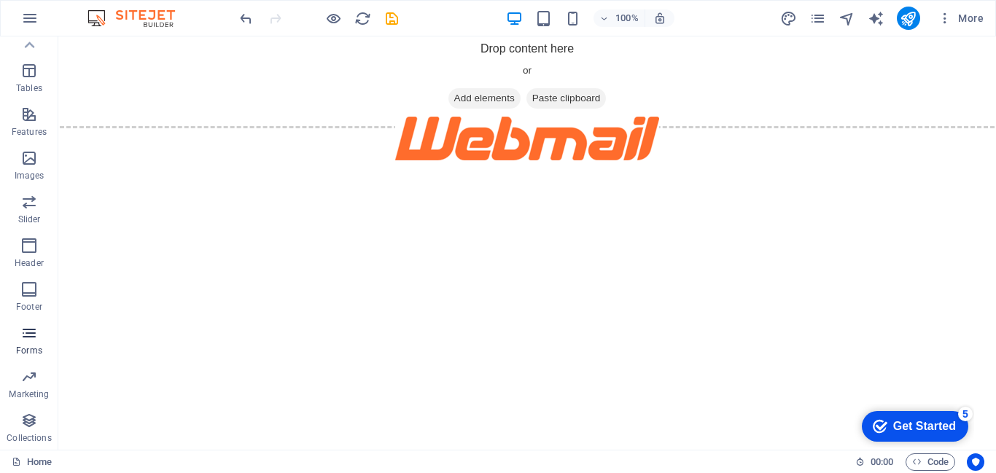
click at [31, 339] on icon "button" at bounding box center [28, 332] width 17 height 17
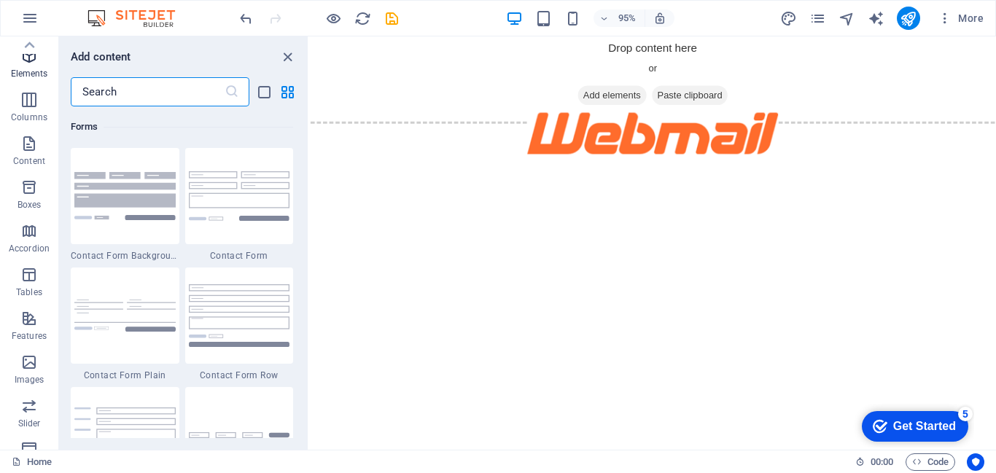
scroll to position [24, 0]
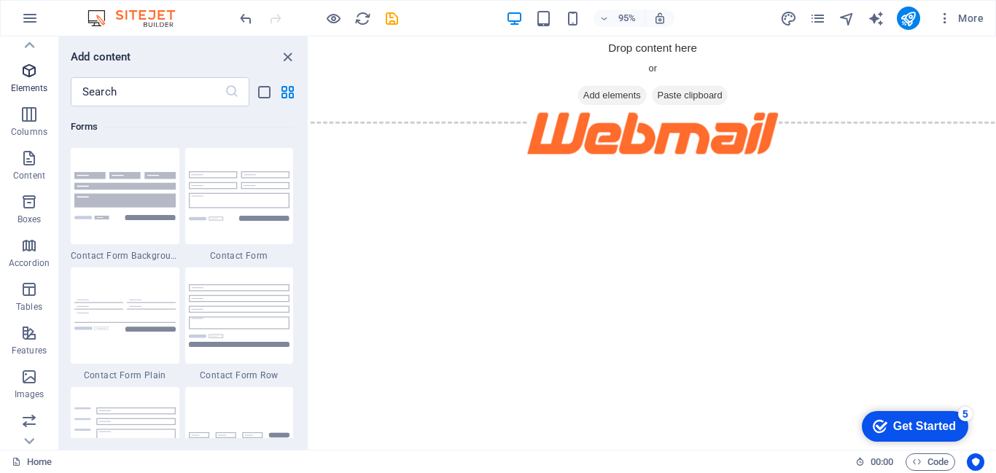
click at [22, 79] on span "Elements" at bounding box center [29, 79] width 58 height 35
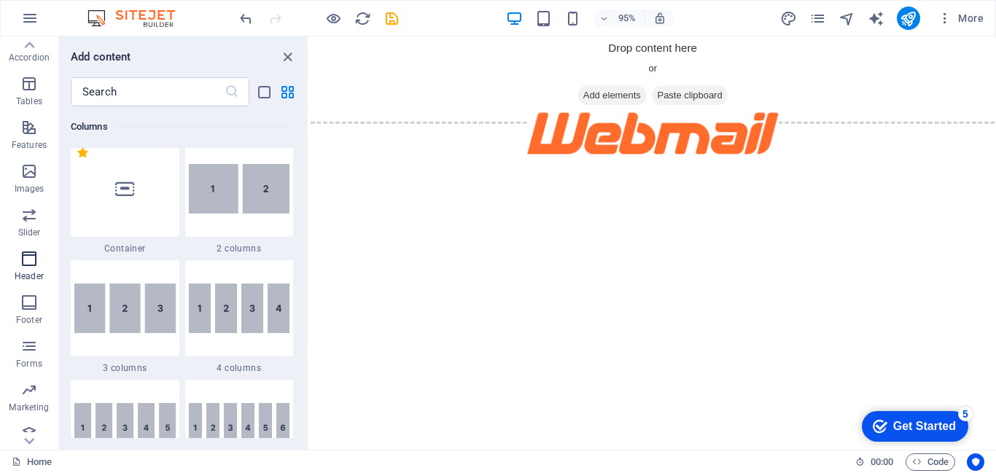
scroll to position [243, 0]
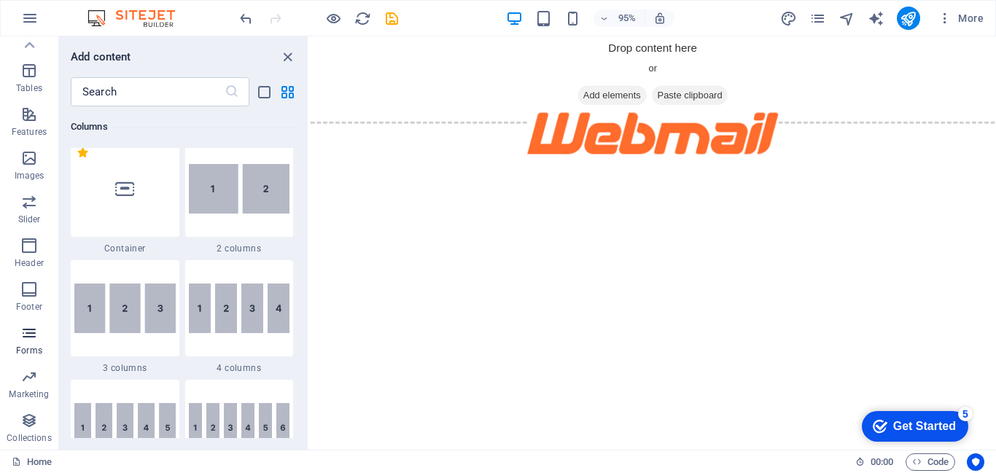
click at [31, 343] on span "Forms" at bounding box center [29, 341] width 58 height 35
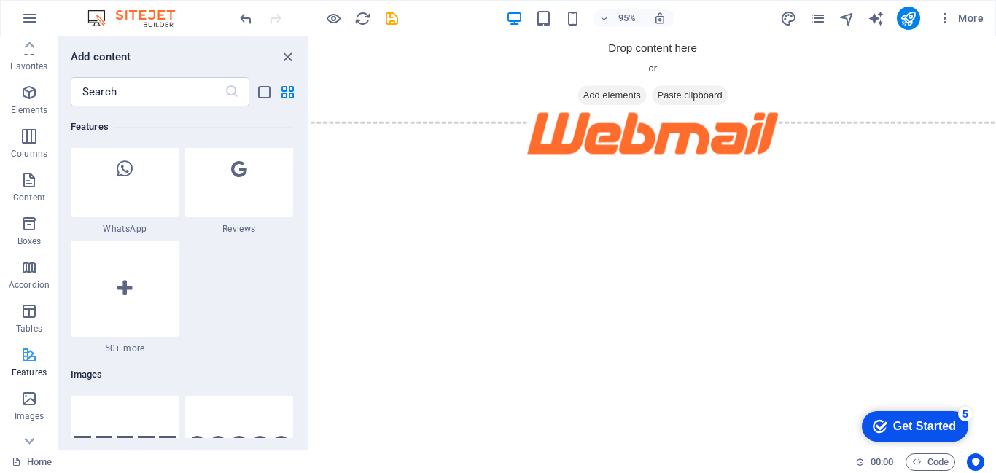
scroll to position [0, 0]
click at [27, 109] on p "Elements" at bounding box center [29, 112] width 37 height 12
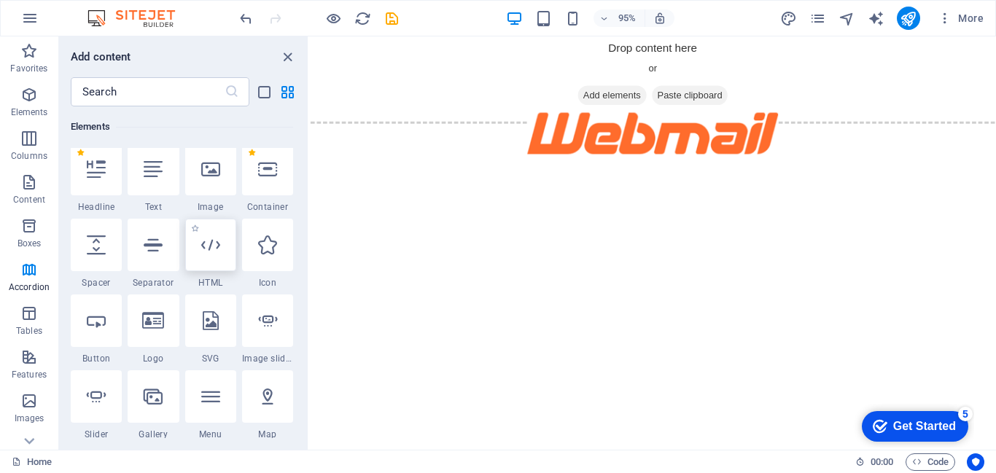
scroll to position [155, 0]
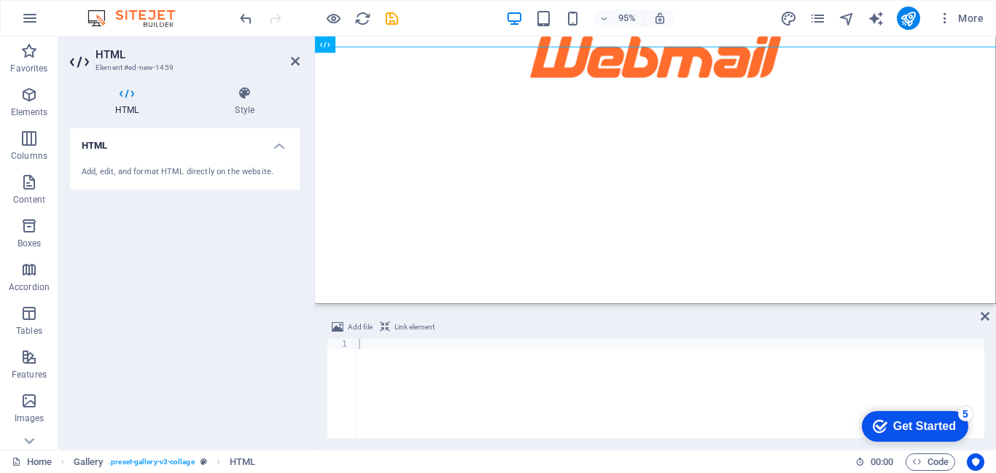
click at [988, 307] on div "Add file Link element 1 ההההההההההההההההההההההההההההההההההההההההההההההההההההההה…" at bounding box center [655, 378] width 681 height 143
click at [983, 311] on icon at bounding box center [985, 317] width 9 height 12
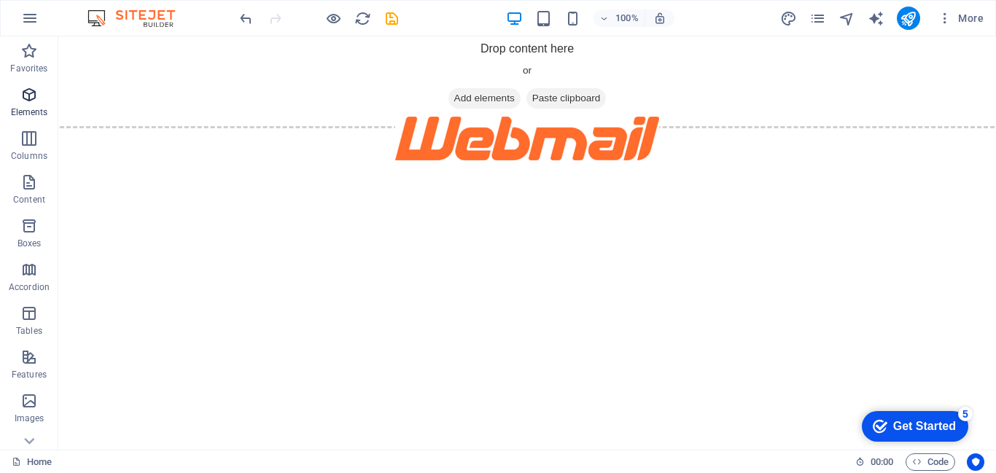
click at [27, 105] on span "Elements" at bounding box center [29, 103] width 58 height 35
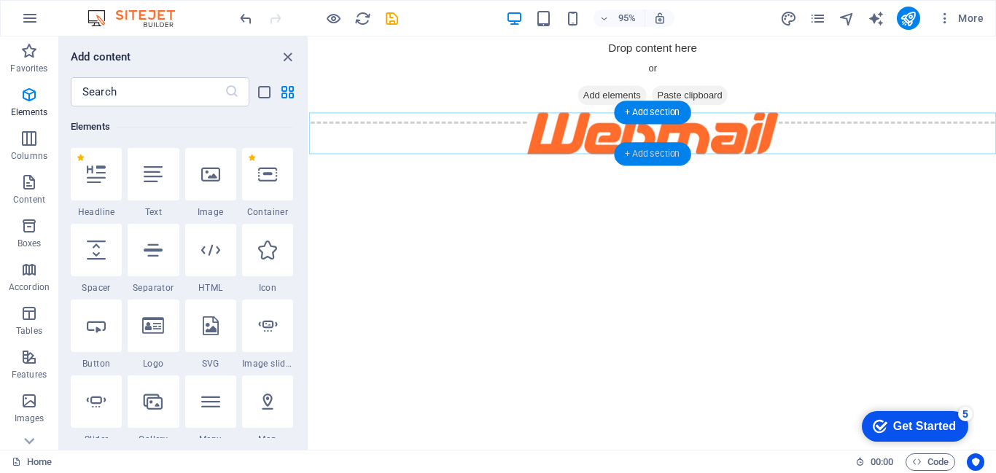
click at [636, 151] on div "+ Add section" at bounding box center [652, 153] width 77 height 23
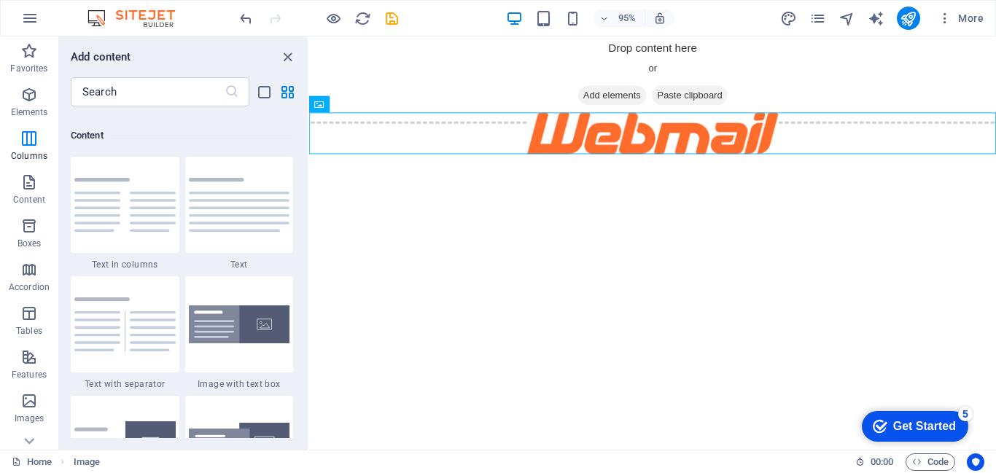
scroll to position [2551, 0]
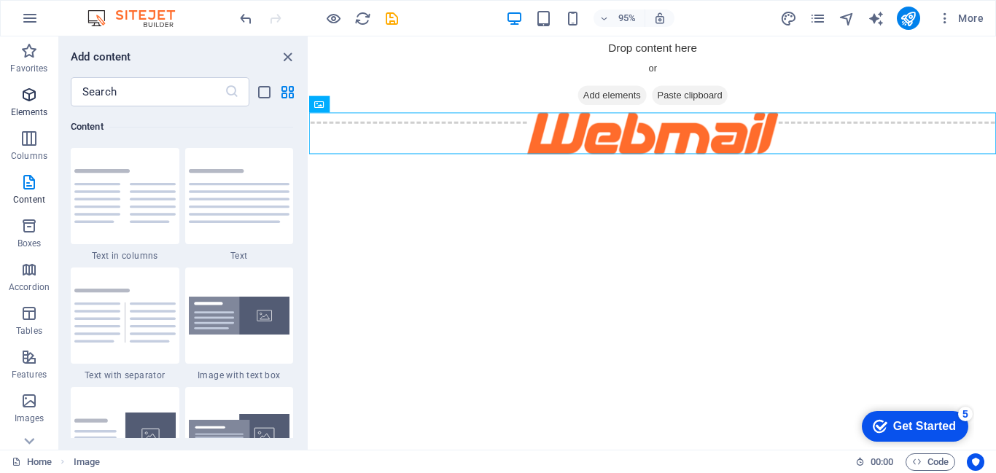
click at [26, 100] on icon "button" at bounding box center [28, 94] width 17 height 17
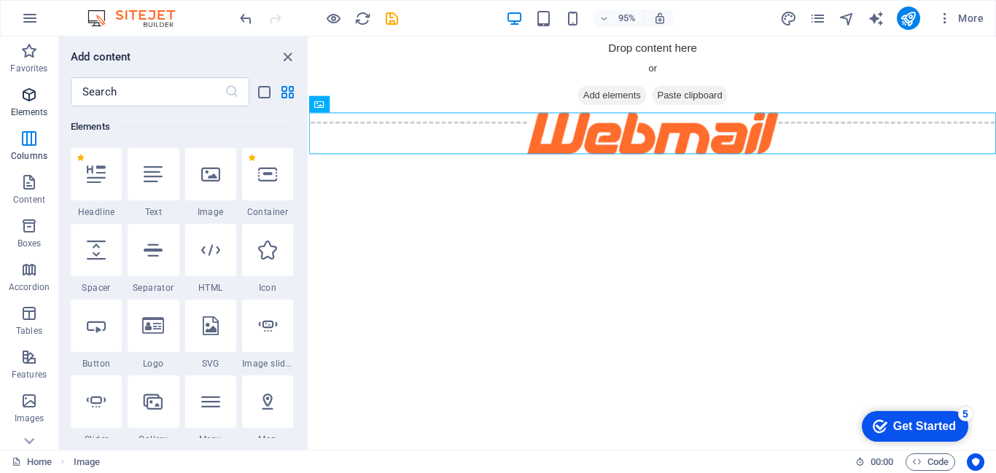
scroll to position [155, 0]
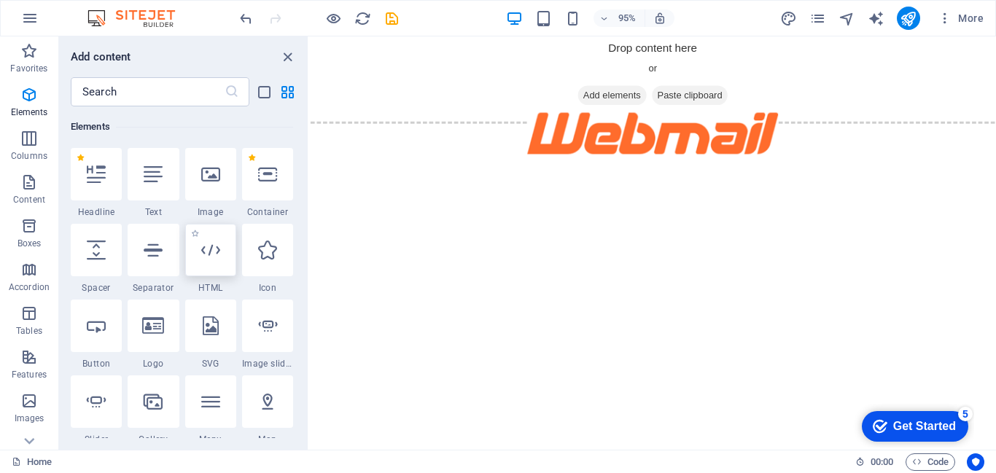
click at [213, 252] on icon at bounding box center [210, 250] width 19 height 19
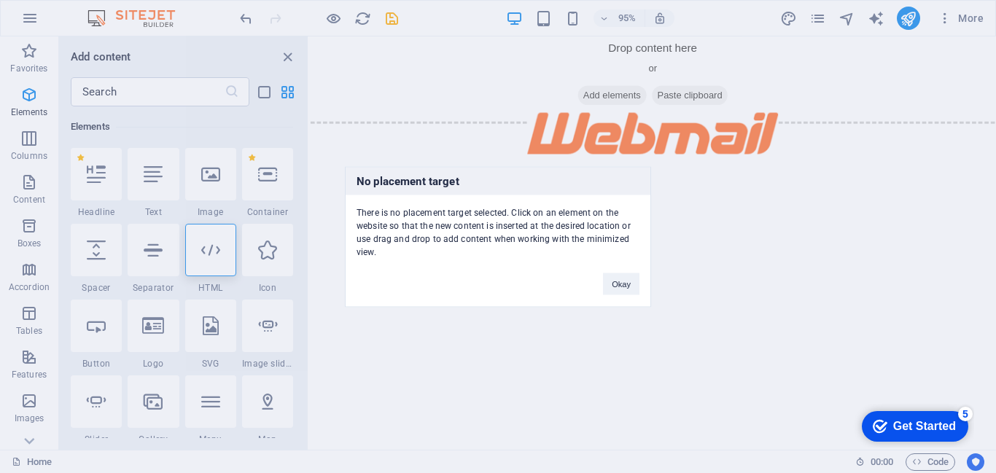
click at [304, 233] on div "No placement target There is no placement target selected. Click on an element …" at bounding box center [498, 236] width 996 height 473
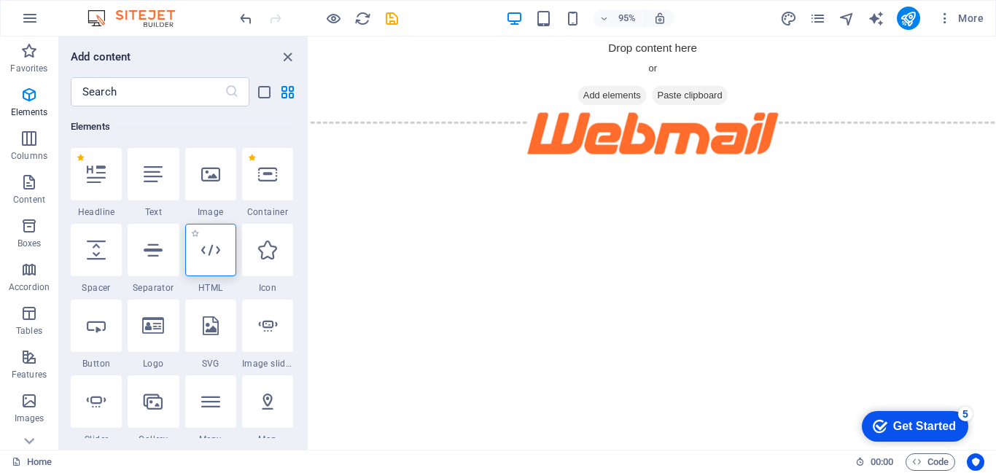
click at [210, 254] on icon at bounding box center [210, 250] width 19 height 19
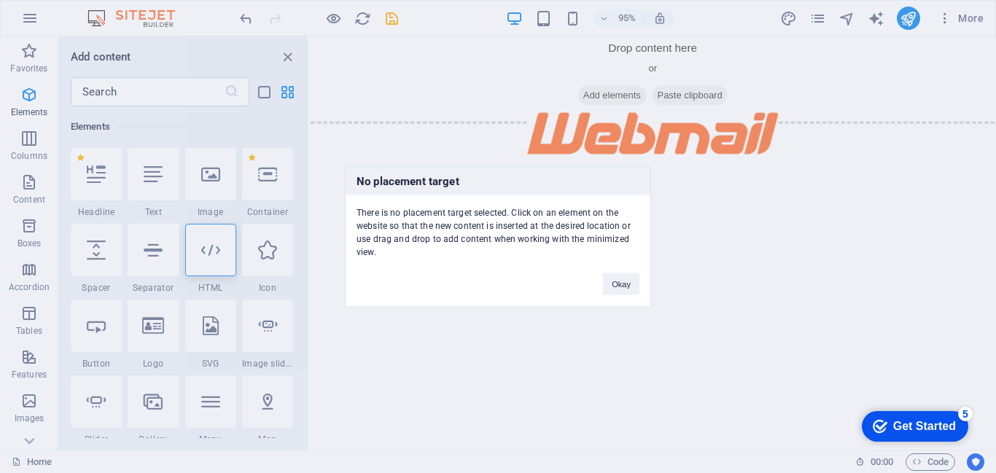
click at [212, 254] on div "No placement target There is no placement target selected. Click on an element …" at bounding box center [498, 236] width 996 height 473
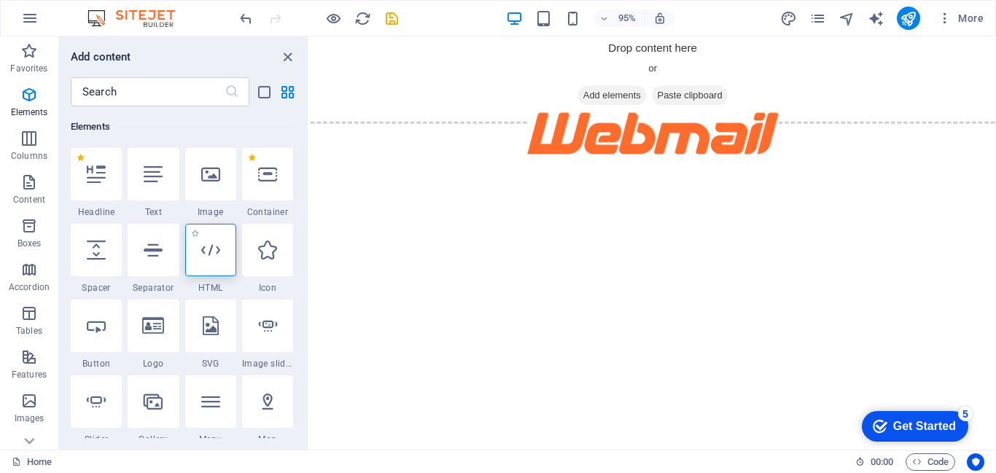
click at [212, 254] on icon at bounding box center [210, 250] width 19 height 19
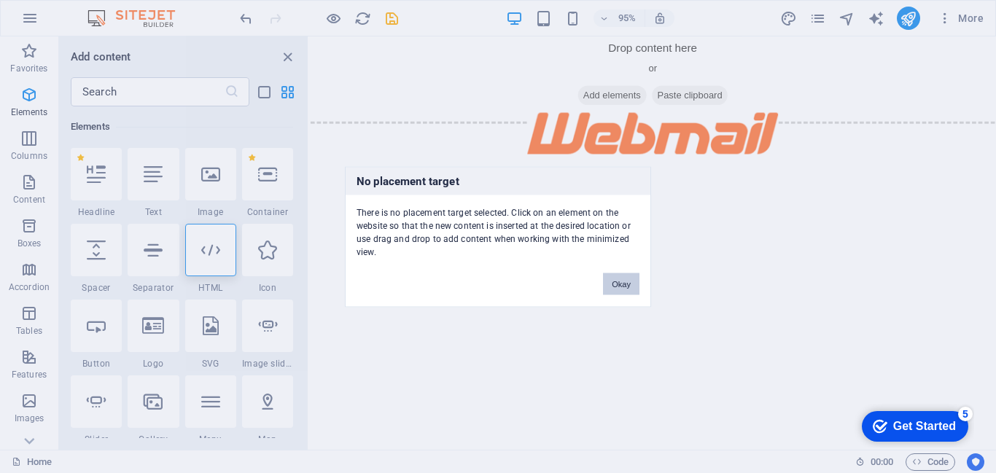
click at [627, 292] on button "Okay" at bounding box center [621, 284] width 36 height 22
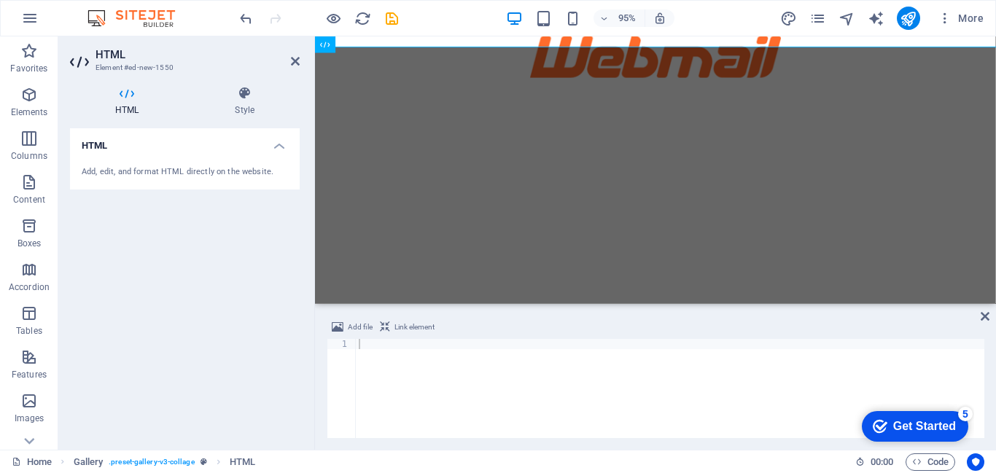
drag, startPoint x: 629, startPoint y: 198, endPoint x: 617, endPoint y: 310, distance: 112.9
click at [617, 80] on html "Skip to main content" at bounding box center [673, 58] width 717 height 44
click at [151, 142] on h4 "HTML" at bounding box center [185, 141] width 230 height 26
click at [233, 154] on h4 "HTML" at bounding box center [185, 145] width 230 height 35
click at [268, 179] on div "Add, edit, and format HTML directly on the website." at bounding box center [185, 173] width 230 height 36
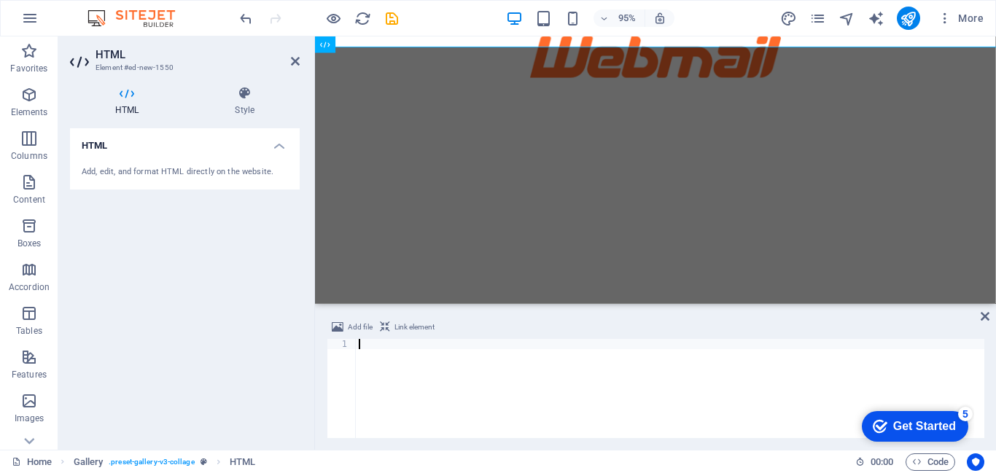
click at [397, 356] on div at bounding box center [670, 399] width 628 height 120
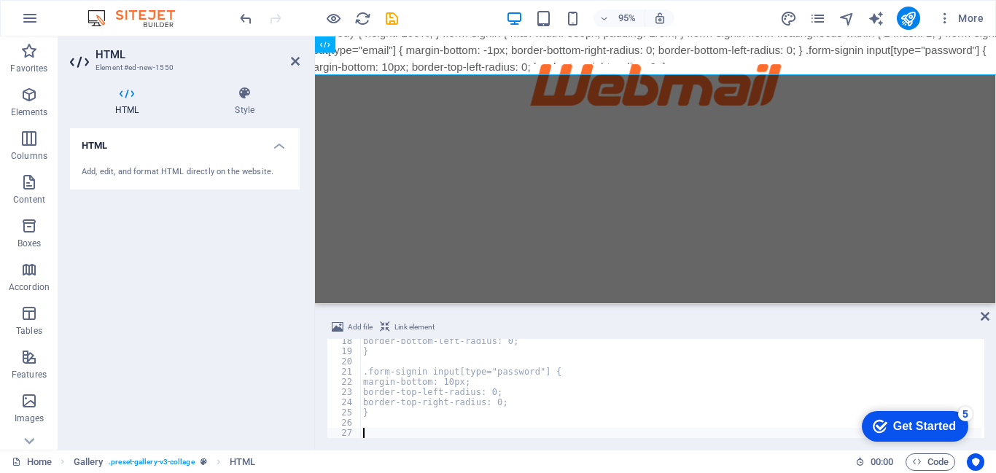
scroll to position [176, 0]
click at [989, 313] on icon at bounding box center [985, 317] width 9 height 12
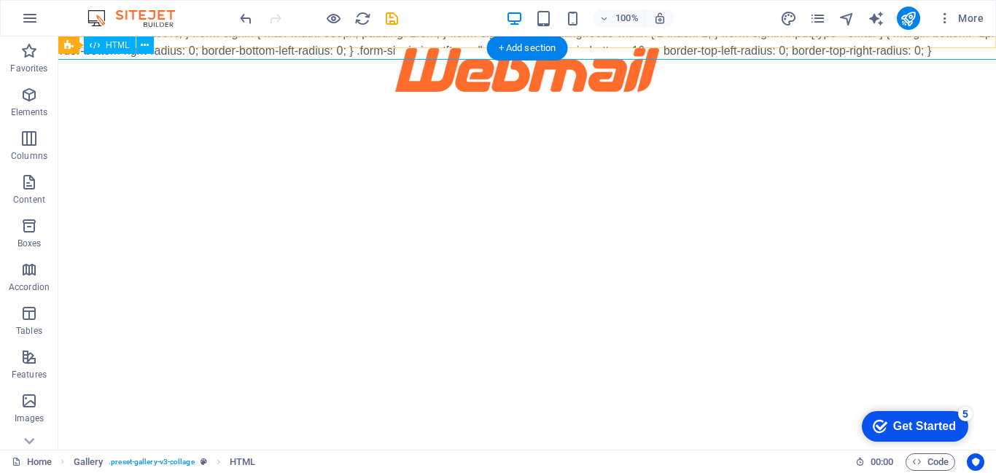
click at [687, 44] on div "html, body { height: 100%; } .form-signin { max-width: 330px; padding: 1rem; } …" at bounding box center [527, 42] width 961 height 35
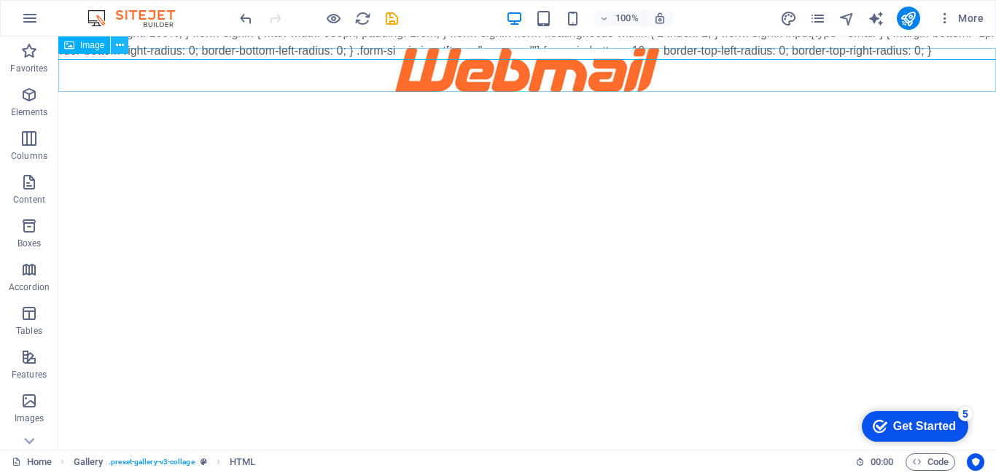
click at [123, 43] on icon at bounding box center [120, 45] width 8 height 15
click at [147, 41] on icon at bounding box center [145, 45] width 8 height 15
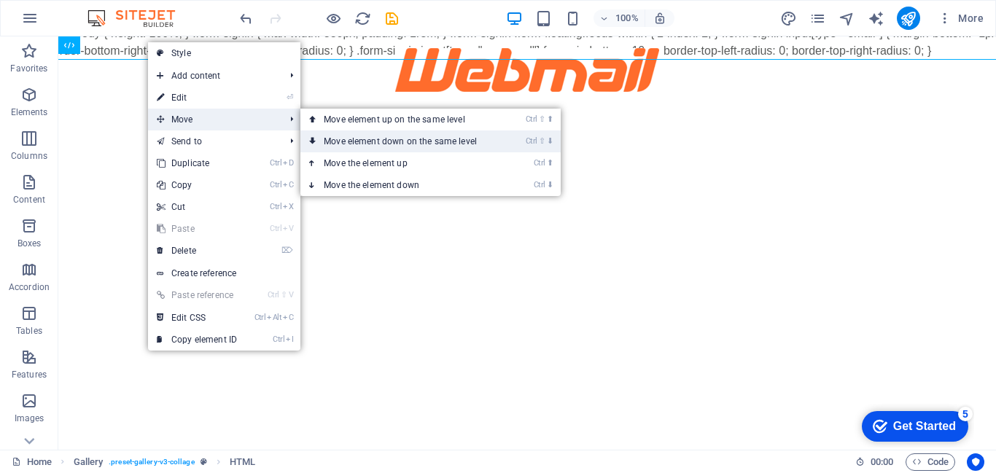
click at [366, 143] on link "Ctrl ⇧ ⬇ Move element down on the same level" at bounding box center [403, 141] width 206 height 22
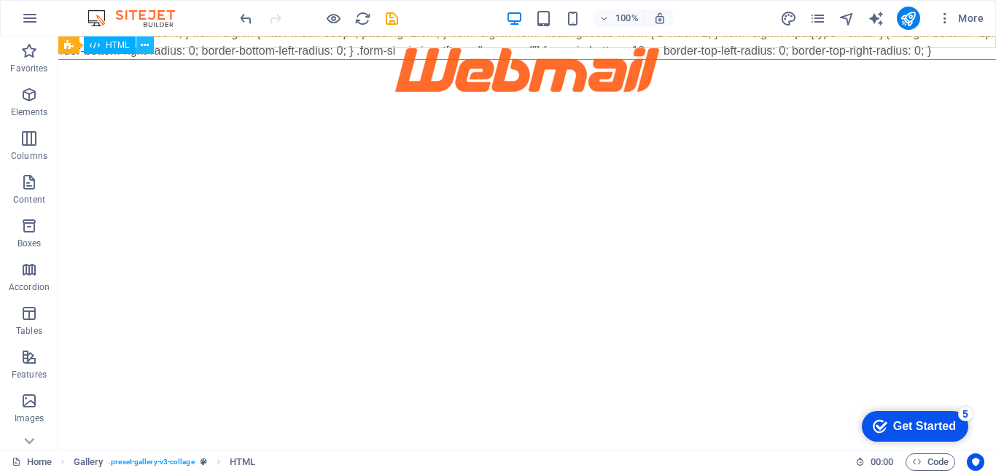
click at [149, 42] on icon at bounding box center [145, 45] width 8 height 15
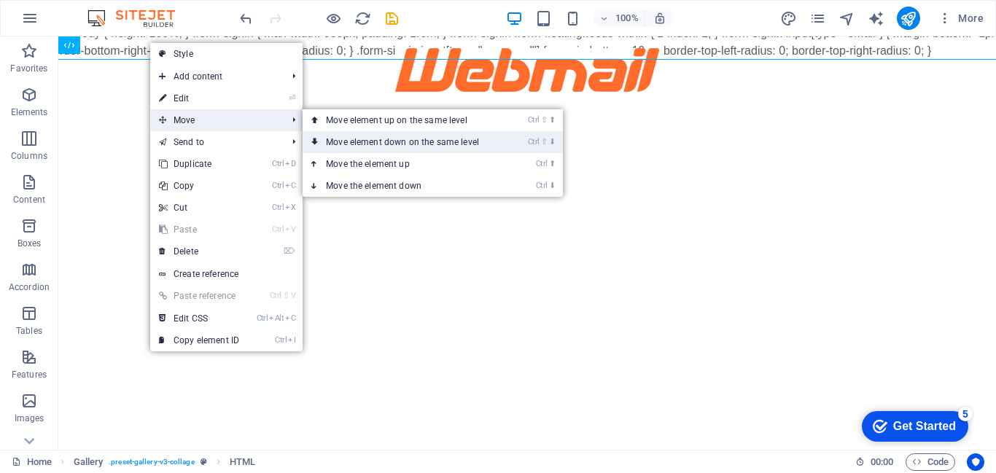
click at [367, 141] on link "Ctrl ⇧ ⬇ Move element down on the same level" at bounding box center [406, 142] width 206 height 22
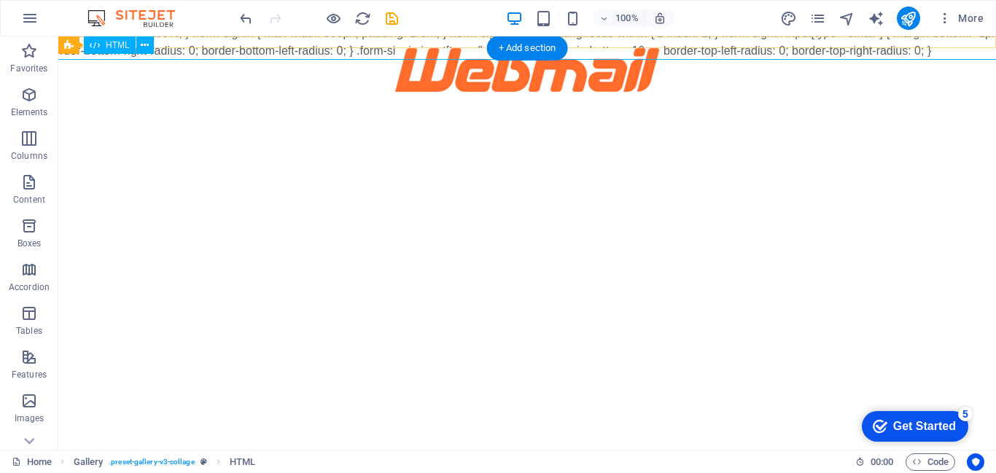
click at [357, 44] on div "html, body { height: 100%; } .form-signin { max-width: 330px; padding: 1rem; } …" at bounding box center [527, 42] width 961 height 35
click at [147, 44] on icon at bounding box center [145, 45] width 8 height 15
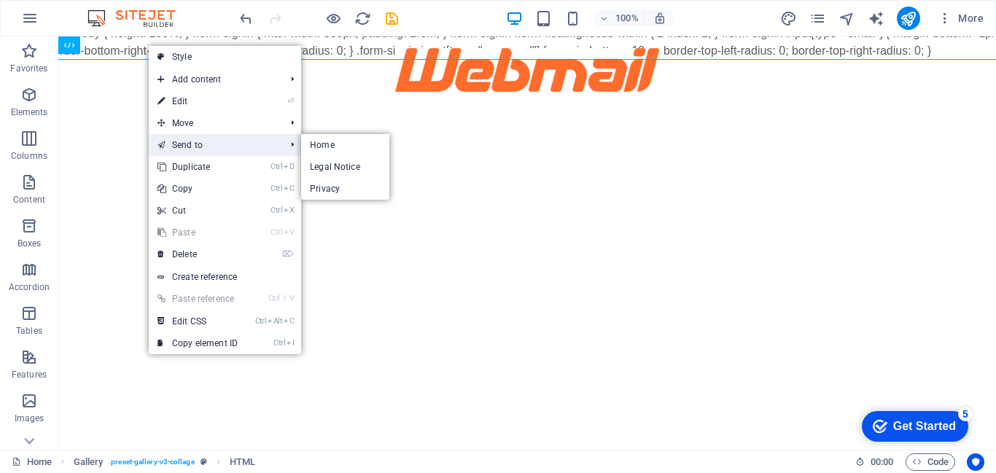
click at [178, 148] on link "Send to" at bounding box center [214, 145] width 130 height 22
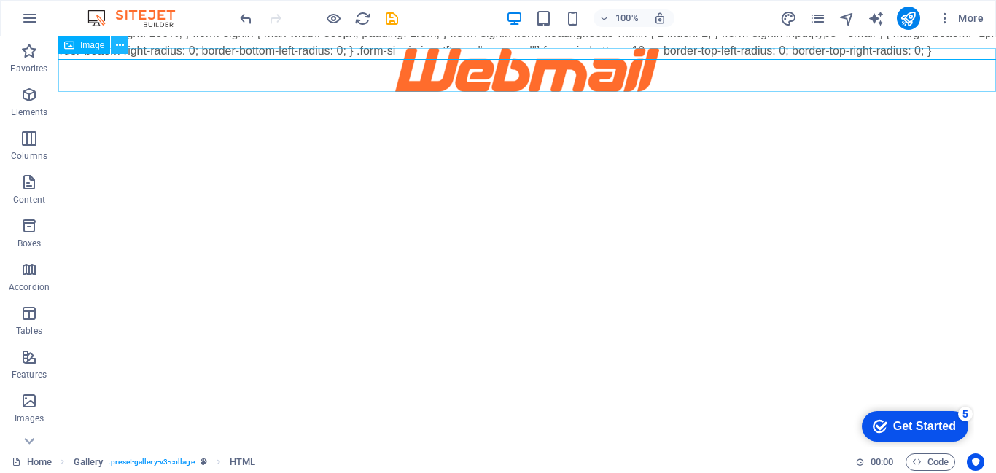
click at [122, 47] on icon at bounding box center [120, 45] width 8 height 15
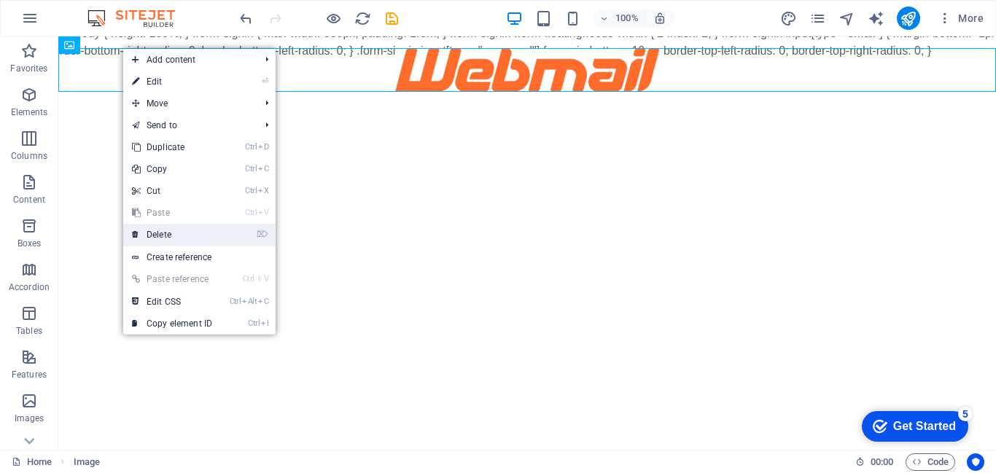
click at [198, 237] on link "⌦ Delete" at bounding box center [172, 235] width 98 height 22
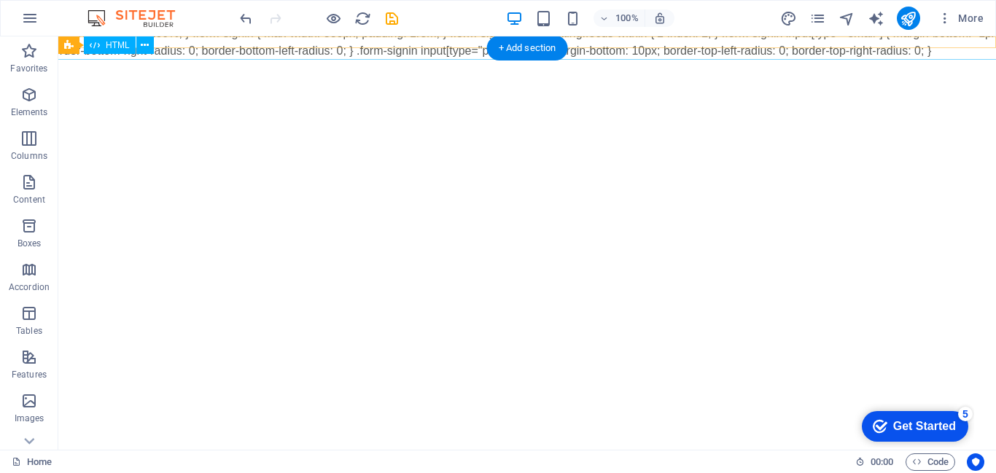
click at [235, 41] on div "html, body { height: 100%; } .form-signin { max-width: 330px; padding: 1rem; } …" at bounding box center [527, 42] width 961 height 35
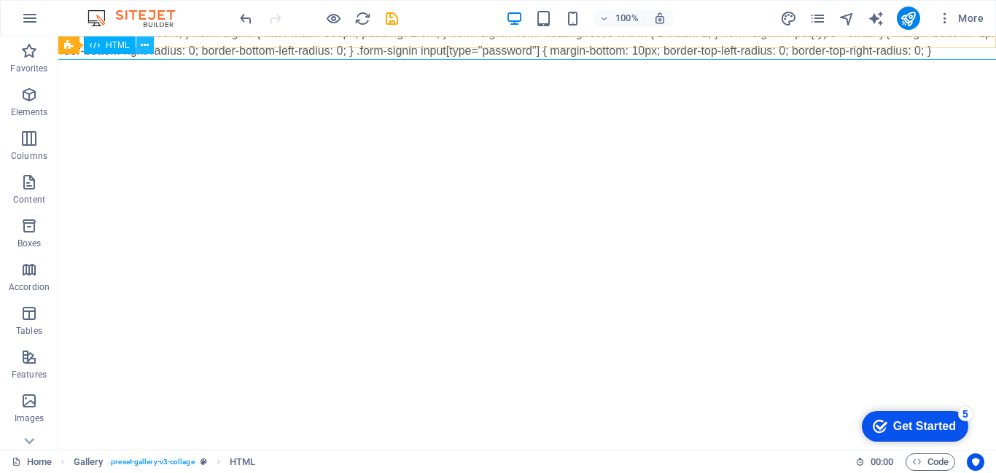
click at [149, 39] on icon at bounding box center [145, 45] width 8 height 15
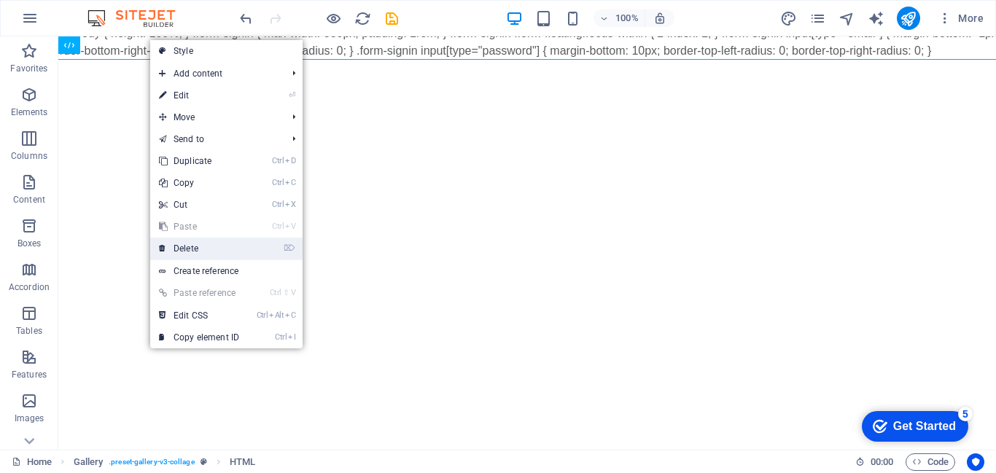
click at [205, 251] on link "⌦ Delete" at bounding box center [199, 249] width 98 height 22
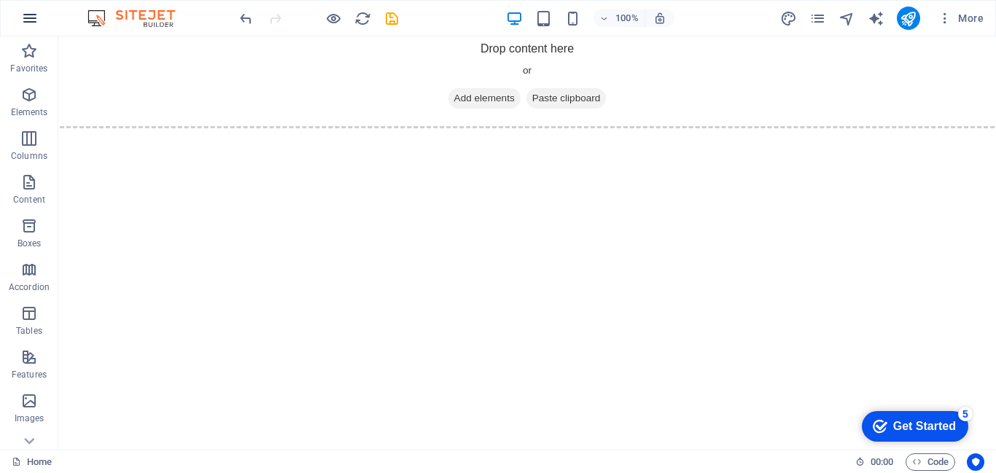
click at [35, 16] on icon "button" at bounding box center [29, 17] width 17 height 17
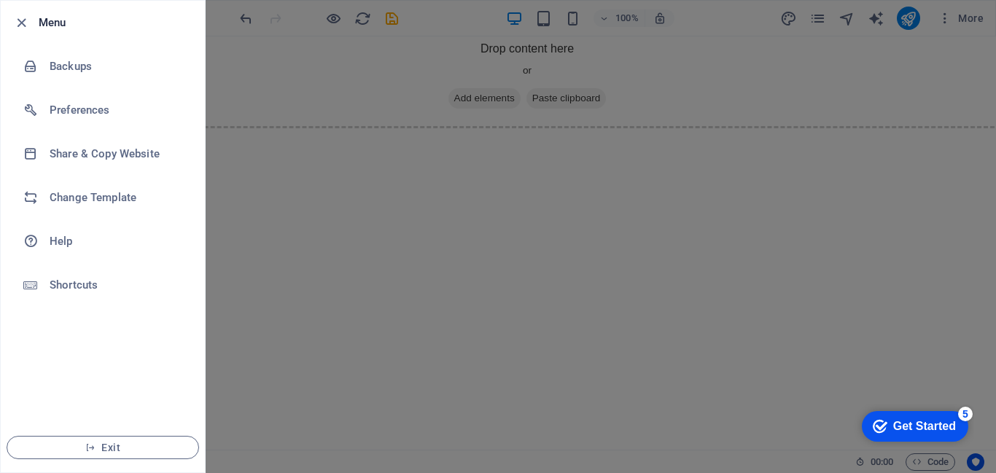
click at [273, 258] on div at bounding box center [498, 236] width 996 height 473
